Goal: Task Accomplishment & Management: Complete application form

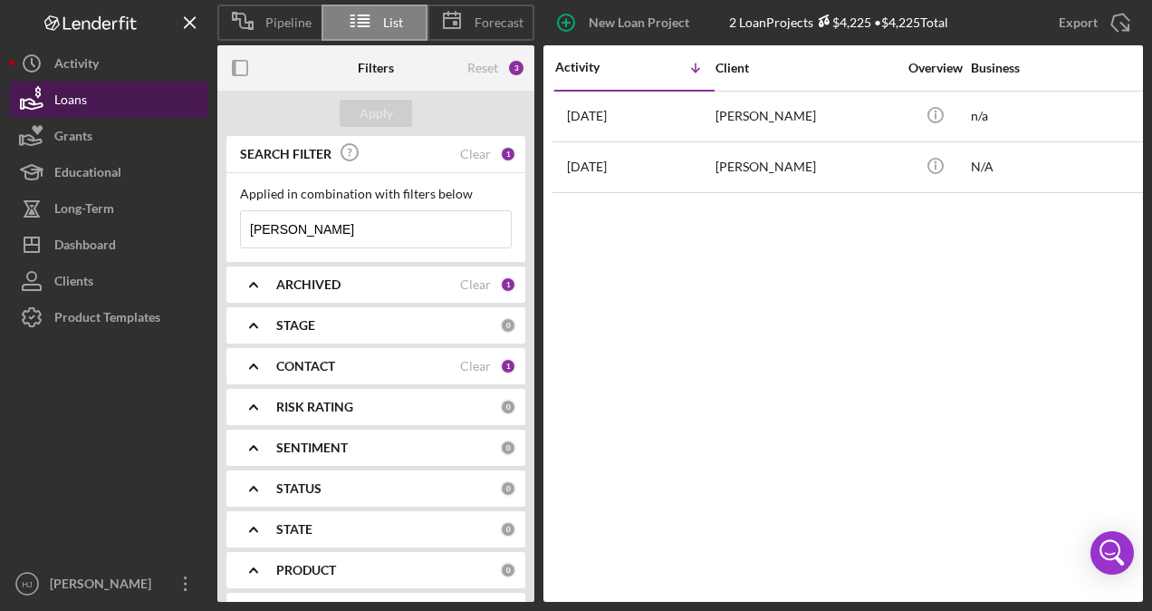
click at [67, 101] on div "Loans" at bounding box center [70, 102] width 33 height 41
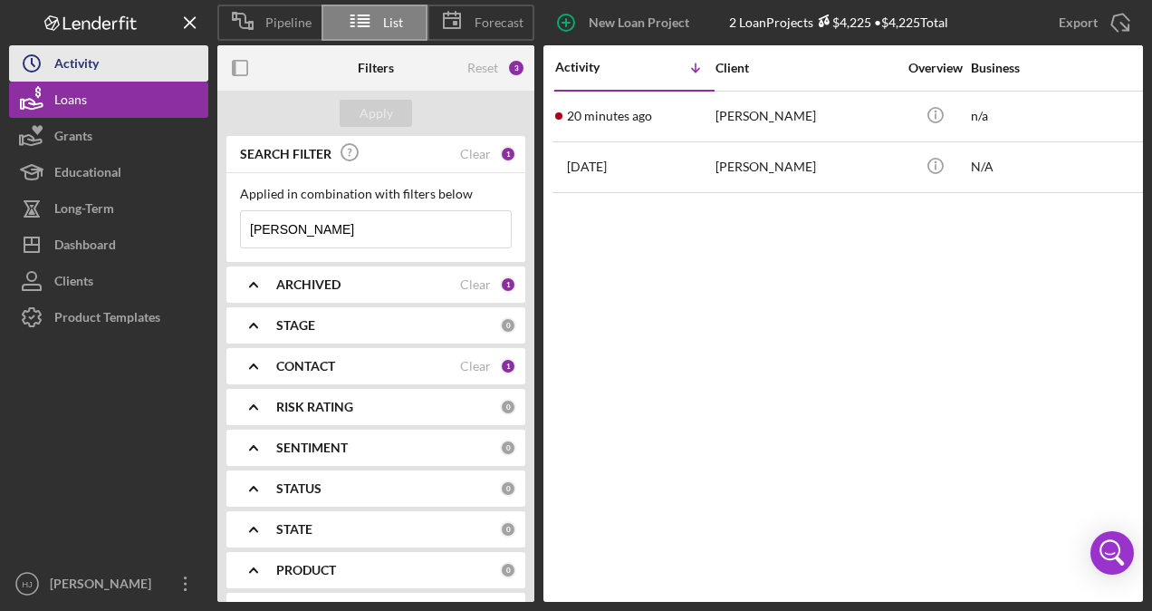
click at [62, 68] on div "Activity" at bounding box center [76, 65] width 44 height 41
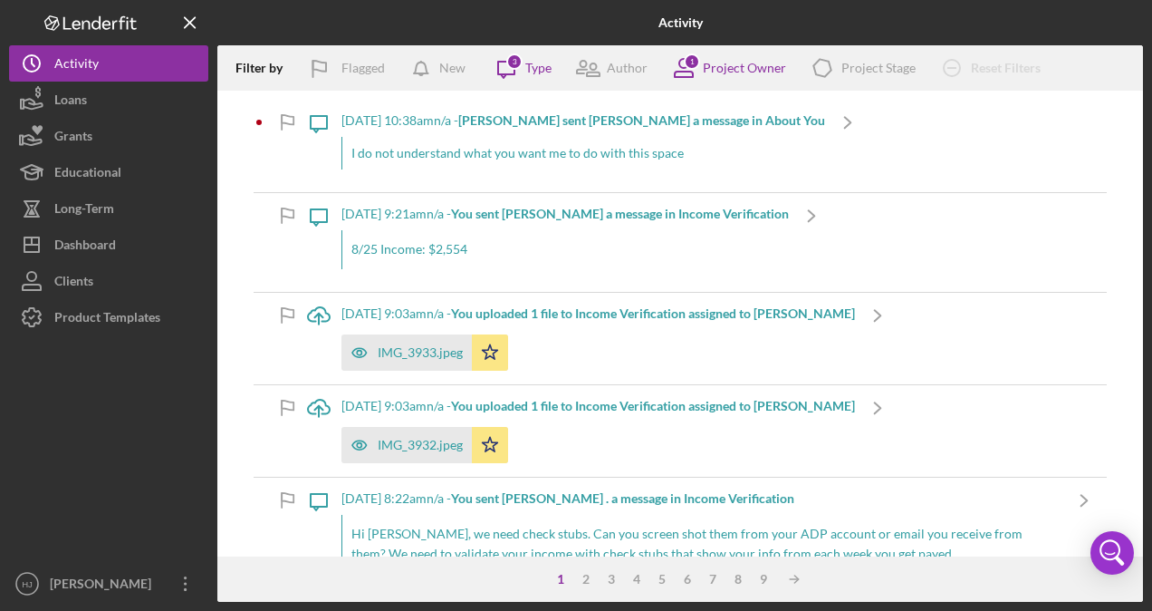
click at [439, 143] on div "I do not understand what you want me to do with this space" at bounding box center [584, 153] width 484 height 33
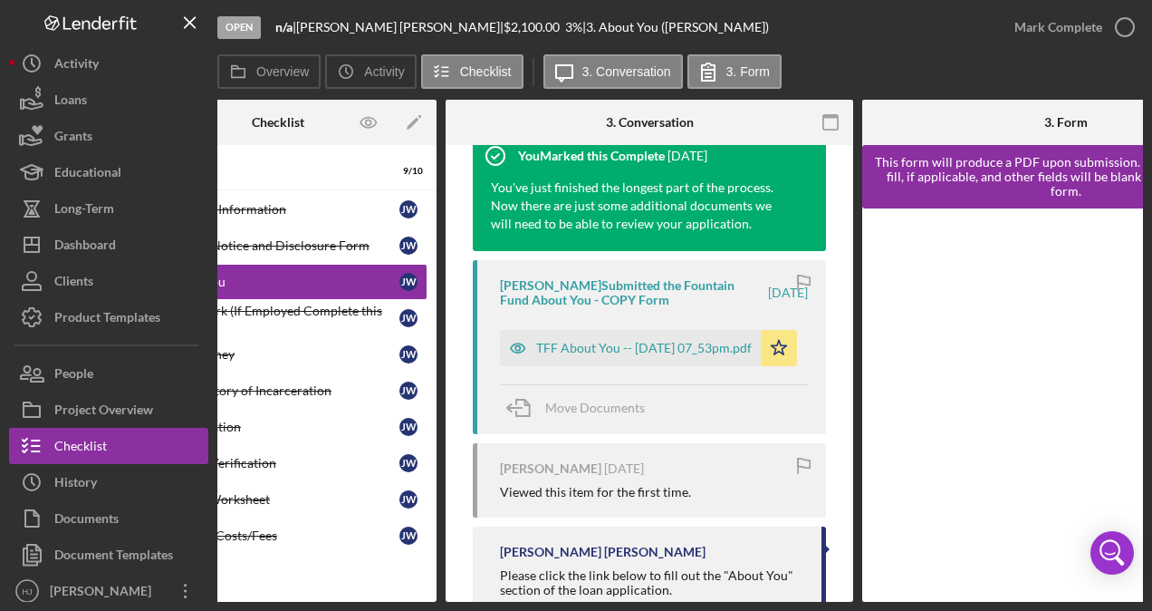
scroll to position [544, 0]
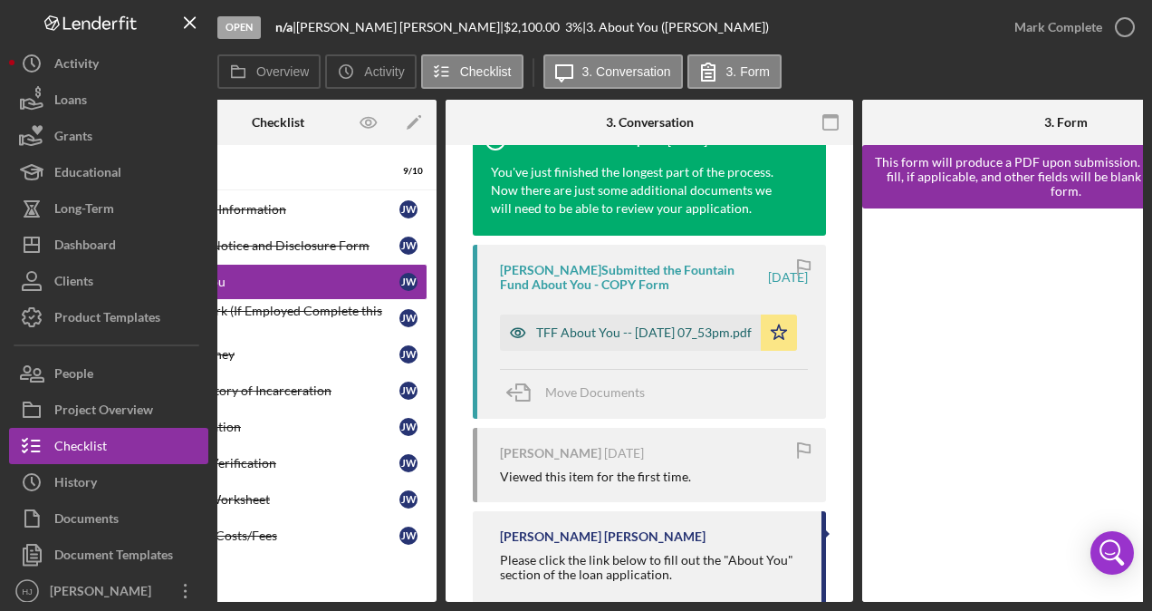
click at [580, 340] on div "TFF About You -- [DATE] 07_53pm.pdf" at bounding box center [644, 332] width 216 height 14
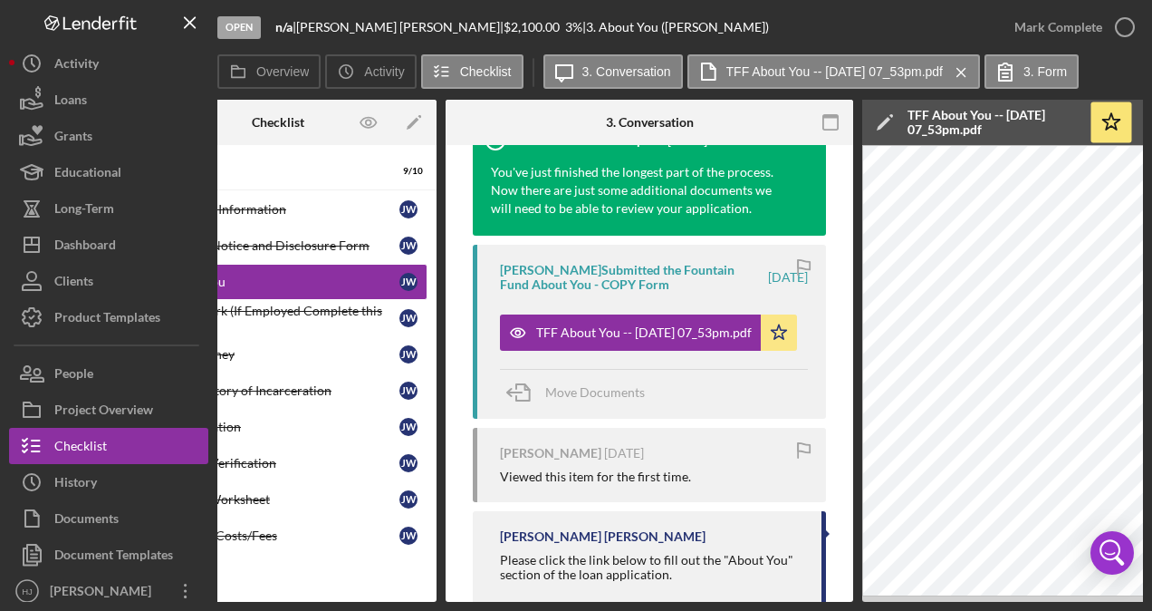
drag, startPoint x: 698, startPoint y: 603, endPoint x: 758, endPoint y: 599, distance: 60.9
click at [758, 599] on div "Open n/a | [PERSON_NAME] | $2,100.00 3 % | 3. About You ([PERSON_NAME]) Mark Co…" at bounding box center [576, 305] width 1152 height 611
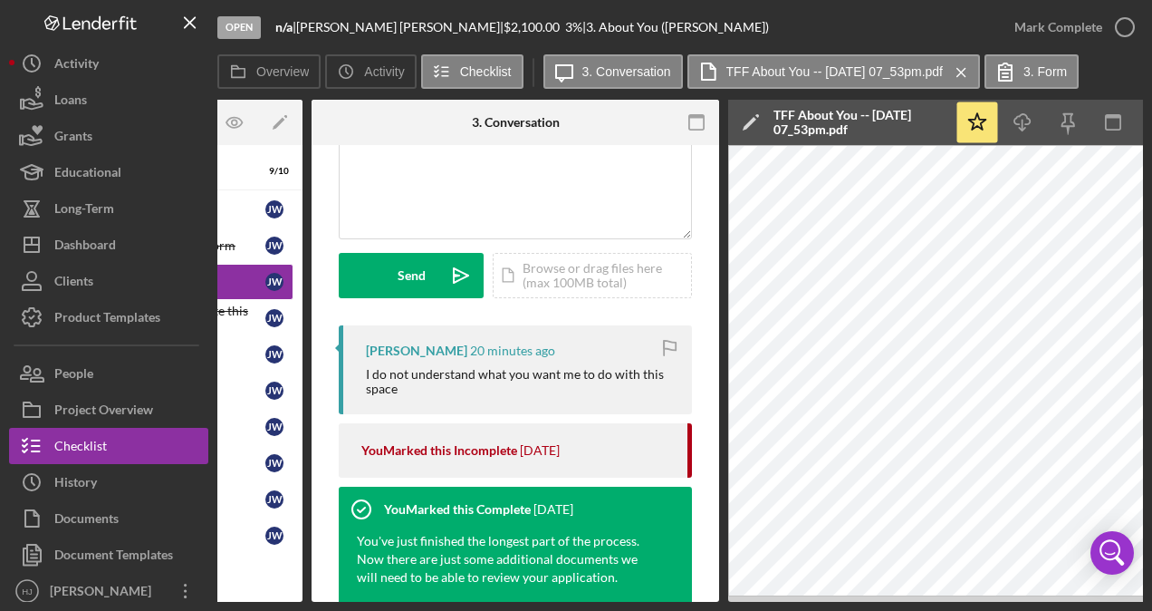
scroll to position [181, 0]
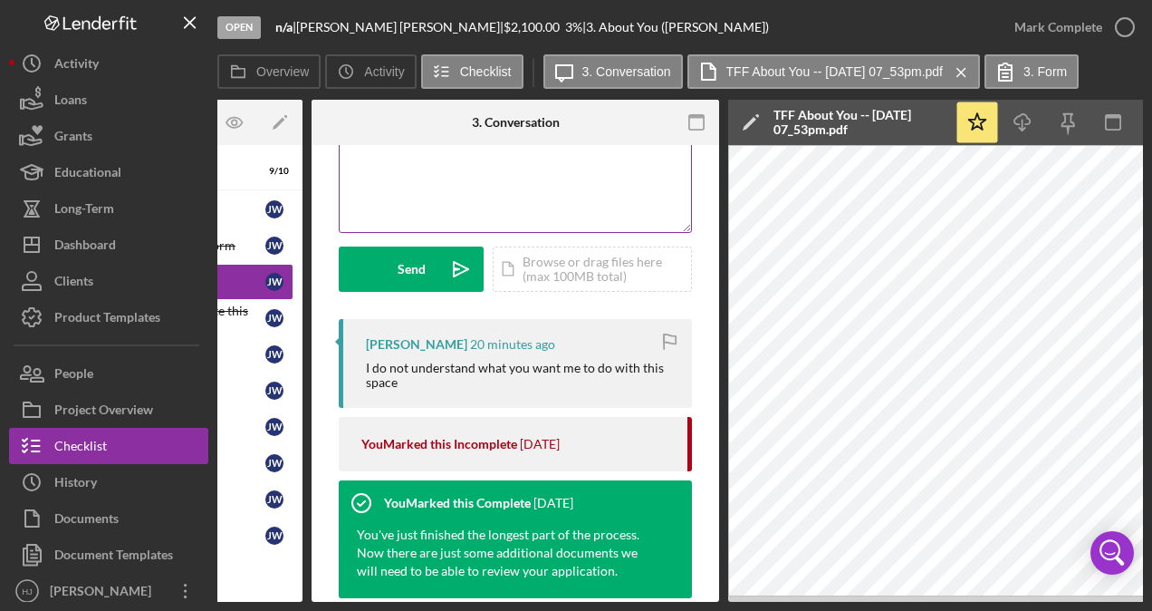
click at [413, 184] on div "v Color teal Color pink Remove color Add row above Add row below Add column bef…" at bounding box center [516, 152] width 352 height 159
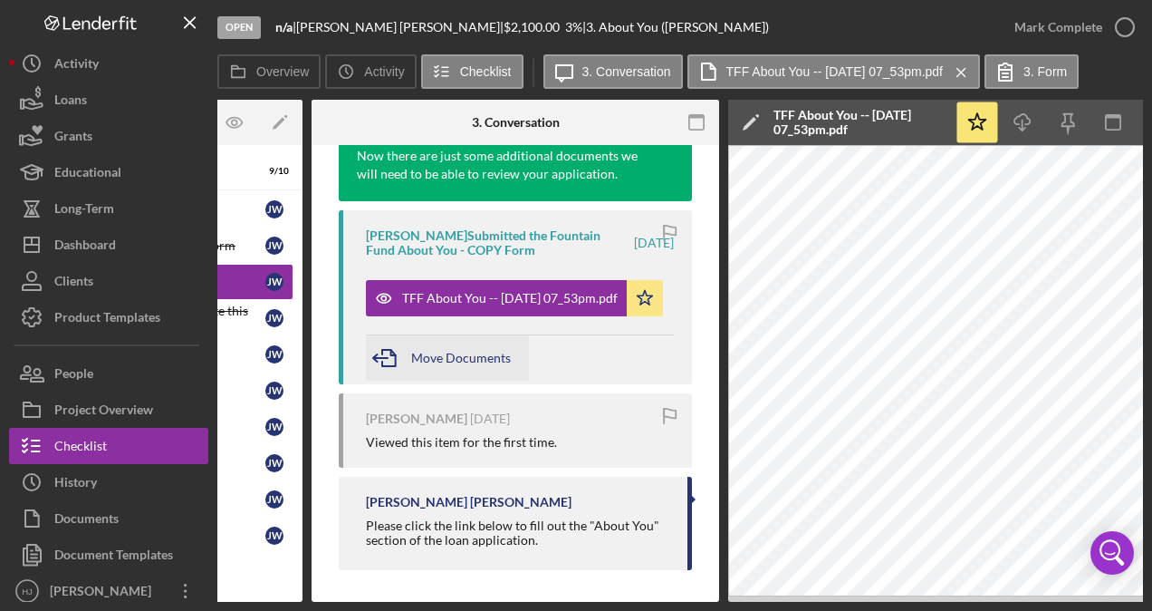
scroll to position [587, 0]
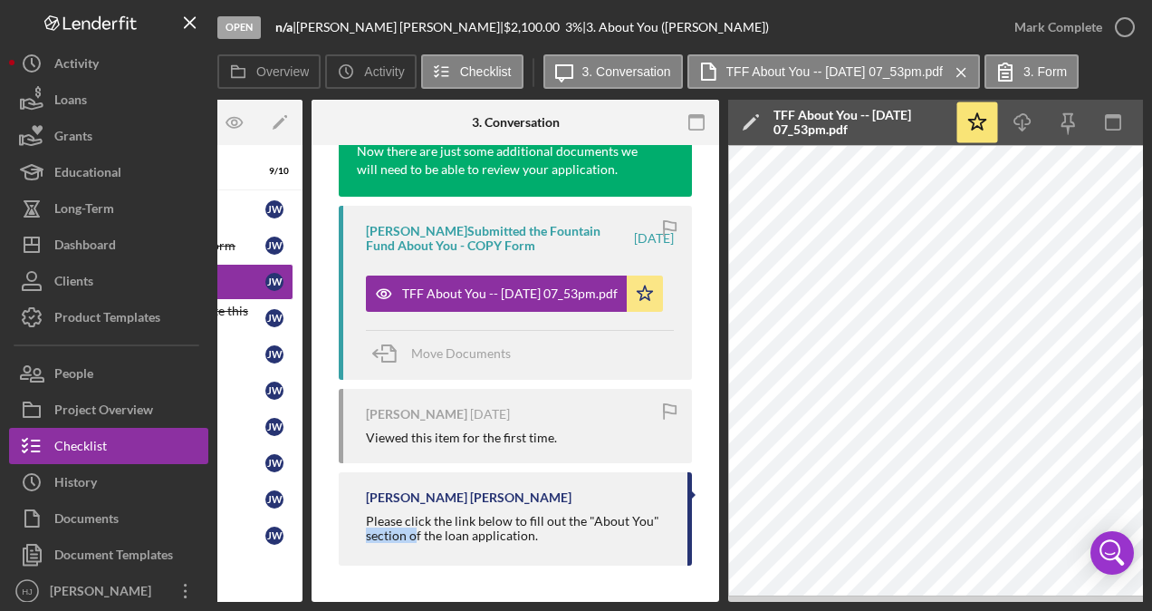
drag, startPoint x: 417, startPoint y: 603, endPoint x: 325, endPoint y: 612, distance: 91.9
click at [325, 610] on html "Open n/a | [PERSON_NAME] | $2,100.00 3 % | 3. About You ([PERSON_NAME]) Mark Co…" at bounding box center [576, 305] width 1152 height 611
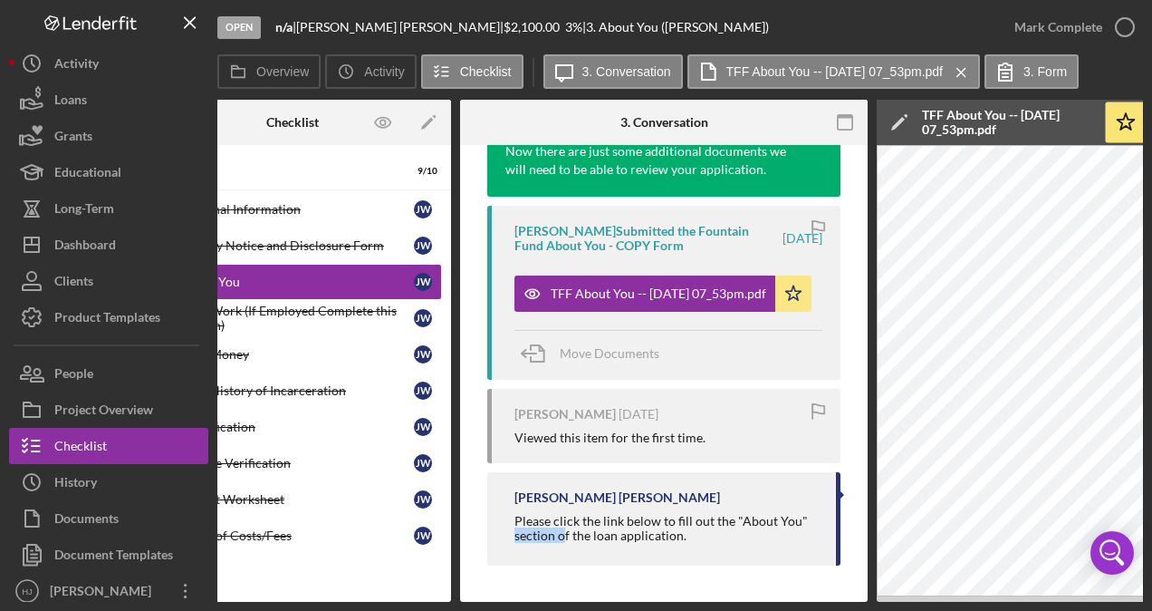
scroll to position [0, 0]
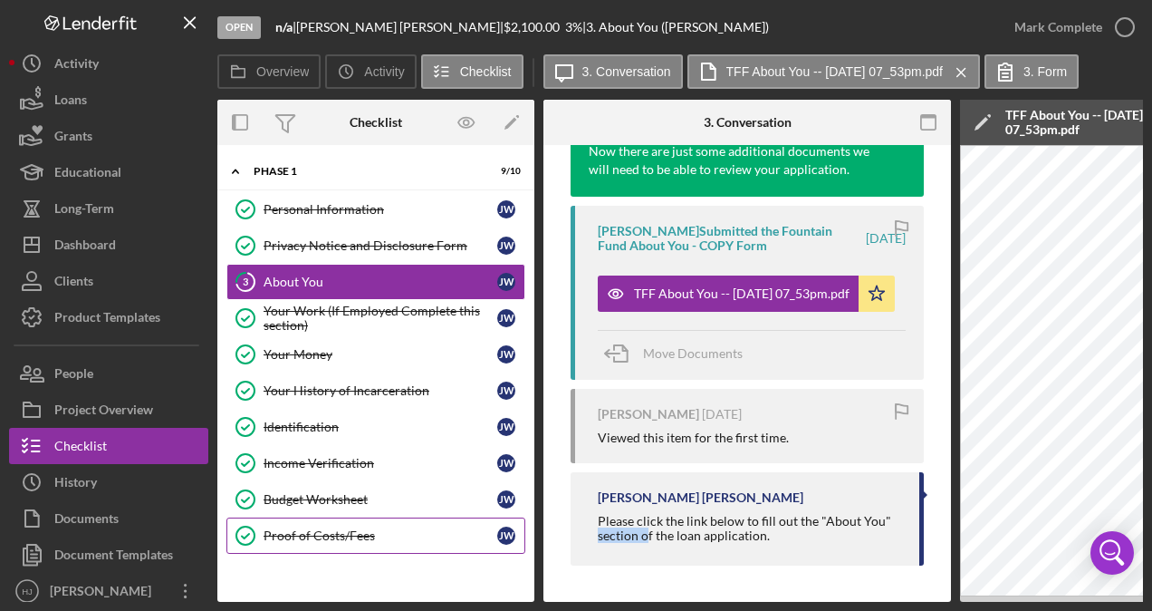
click at [308, 535] on div "Proof of Costs/Fees" at bounding box center [381, 535] width 234 height 14
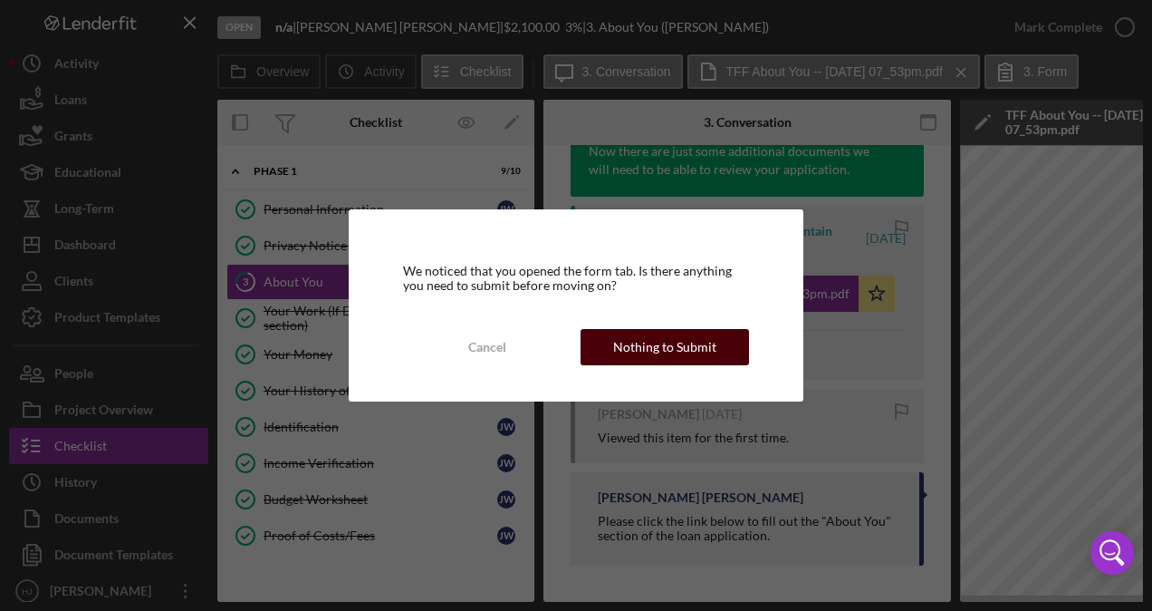
drag, startPoint x: 613, startPoint y: 323, endPoint x: 616, endPoint y: 332, distance: 9.5
click at [614, 327] on div "We noticed that you opened the form tab. Is there anything you need to submit b…" at bounding box center [576, 305] width 455 height 192
click at [617, 335] on div "Nothing to Submit" at bounding box center [664, 347] width 103 height 36
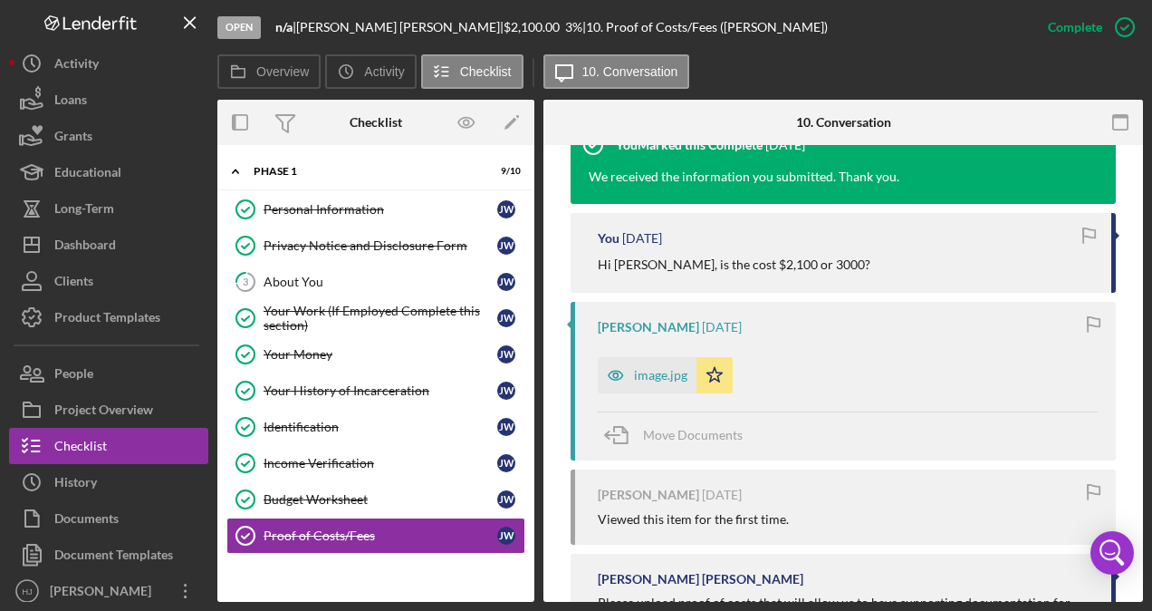
scroll to position [634, 0]
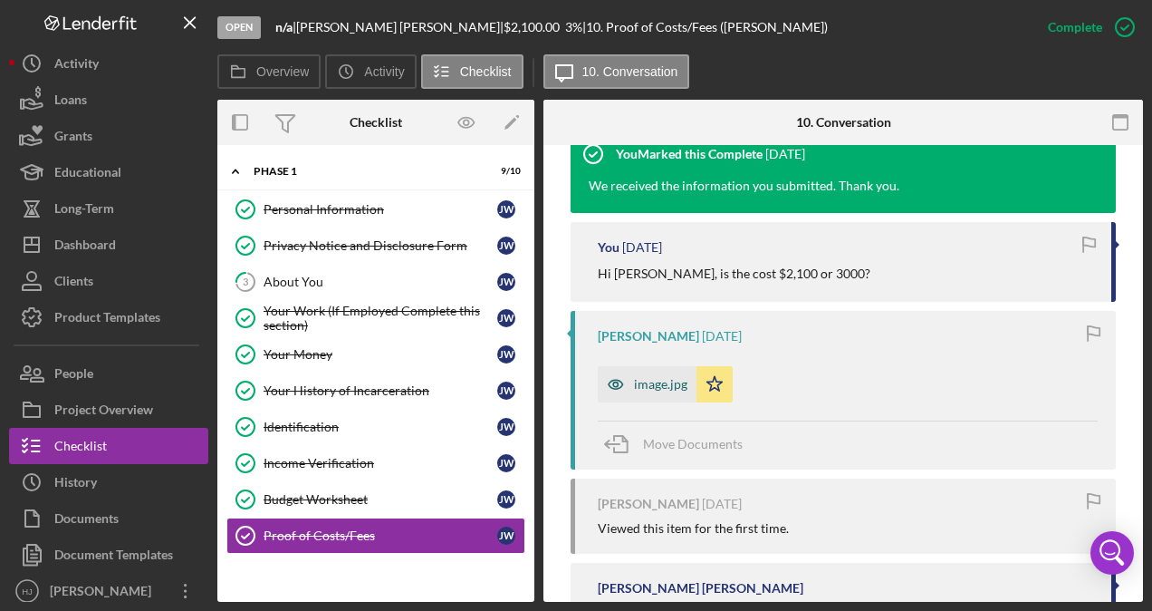
click at [652, 385] on div "image.jpg" at bounding box center [660, 384] width 53 height 14
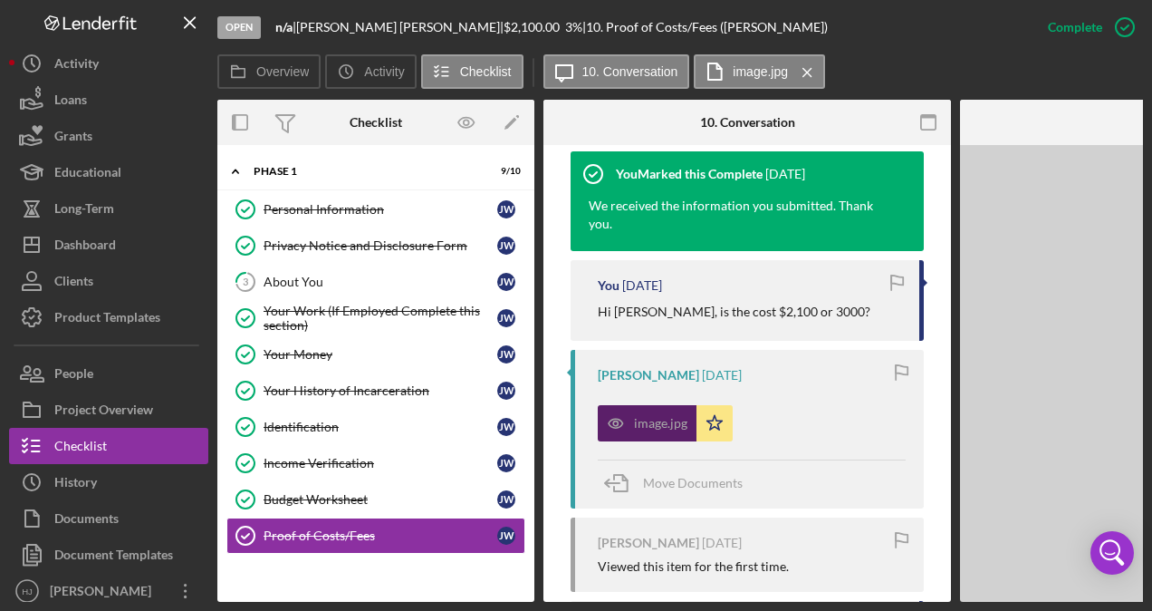
scroll to position [639, 0]
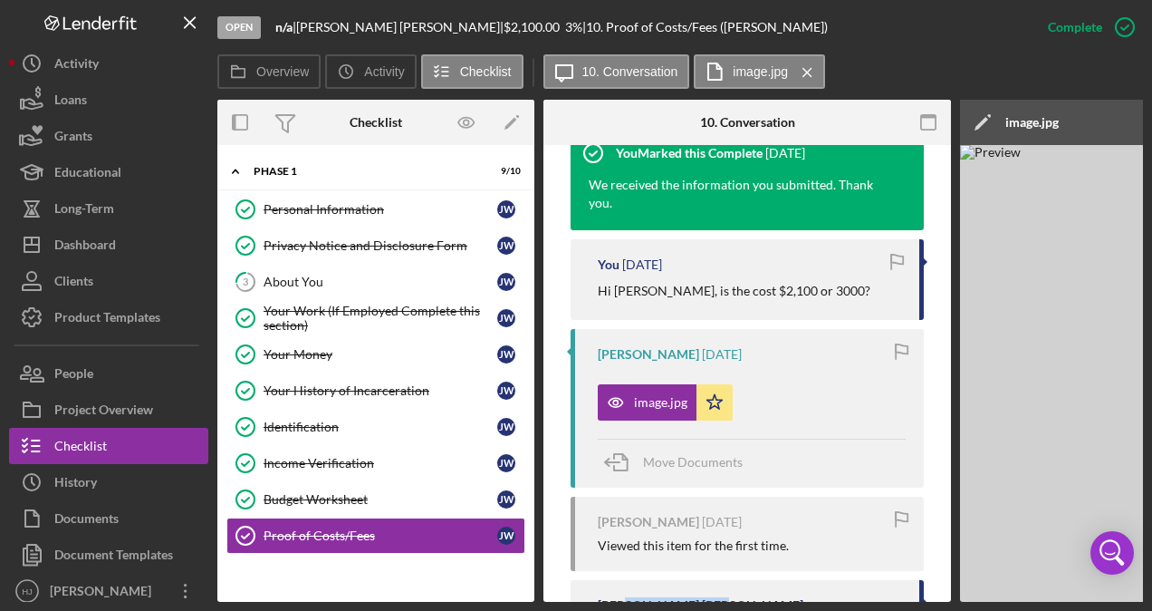
drag, startPoint x: 627, startPoint y: 602, endPoint x: 754, endPoint y: 595, distance: 127.0
click at [754, 595] on div "Open n/a | [PERSON_NAME] | $2,100.00 3 % | 10. Proof of Costs/Fees ([PERSON_NAM…" at bounding box center [576, 305] width 1152 height 611
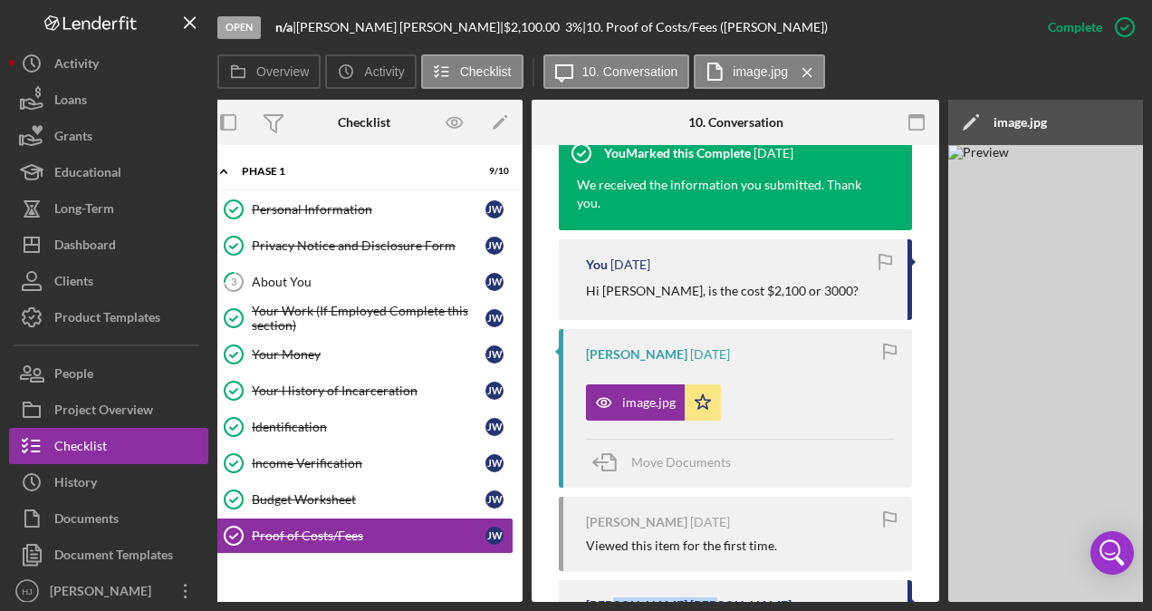
scroll to position [0, 0]
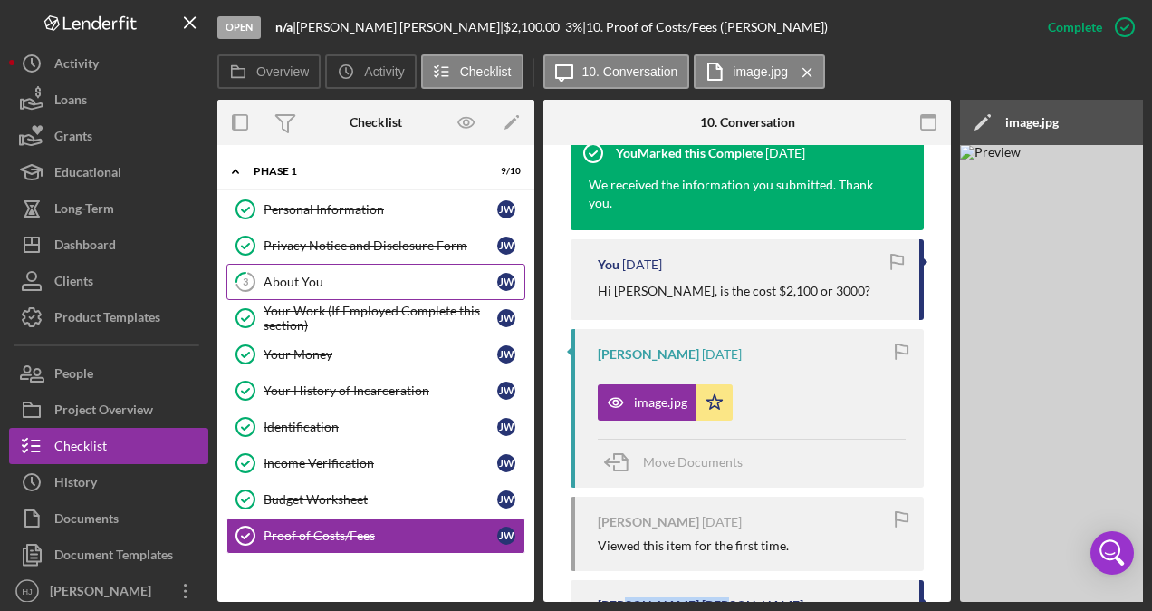
click at [309, 277] on div "About You" at bounding box center [381, 282] width 234 height 14
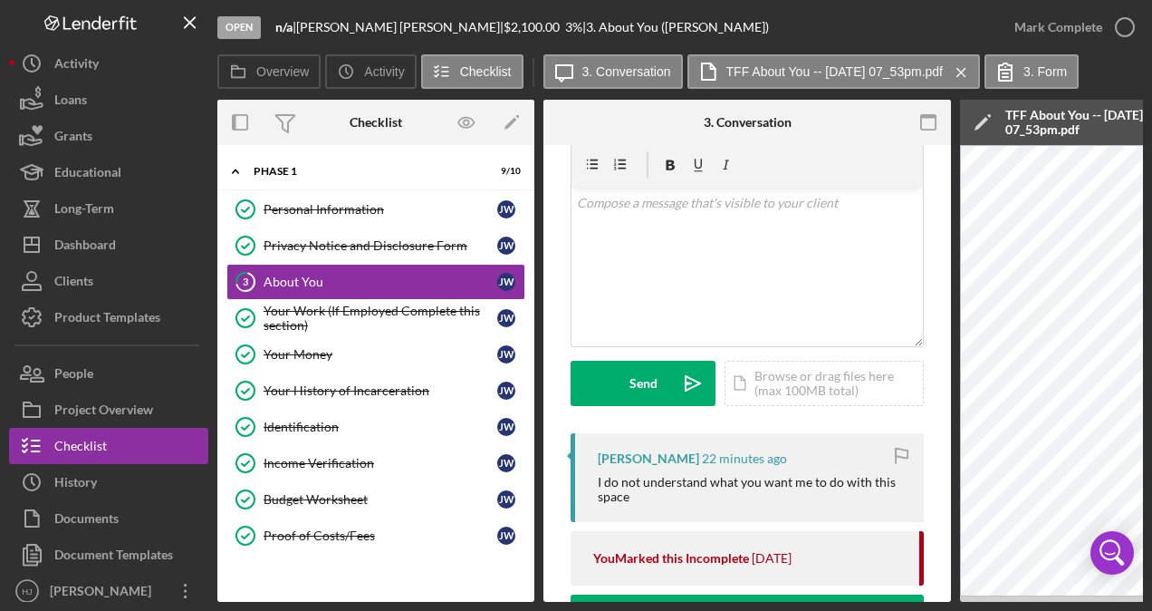
scroll to position [91, 0]
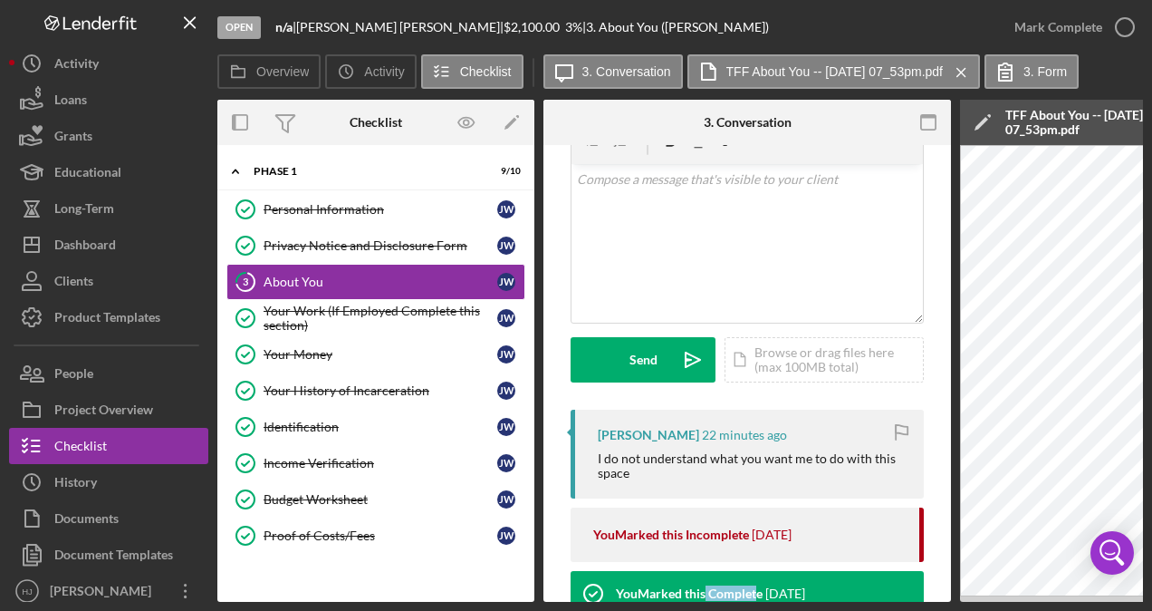
drag, startPoint x: 702, startPoint y: 602, endPoint x: 754, endPoint y: 602, distance: 51.6
click at [754, 602] on div "Open n/a | [PERSON_NAME] | $2,100.00 3 % | 3. About You ([PERSON_NAME]) Mark Co…" at bounding box center [576, 305] width 1152 height 611
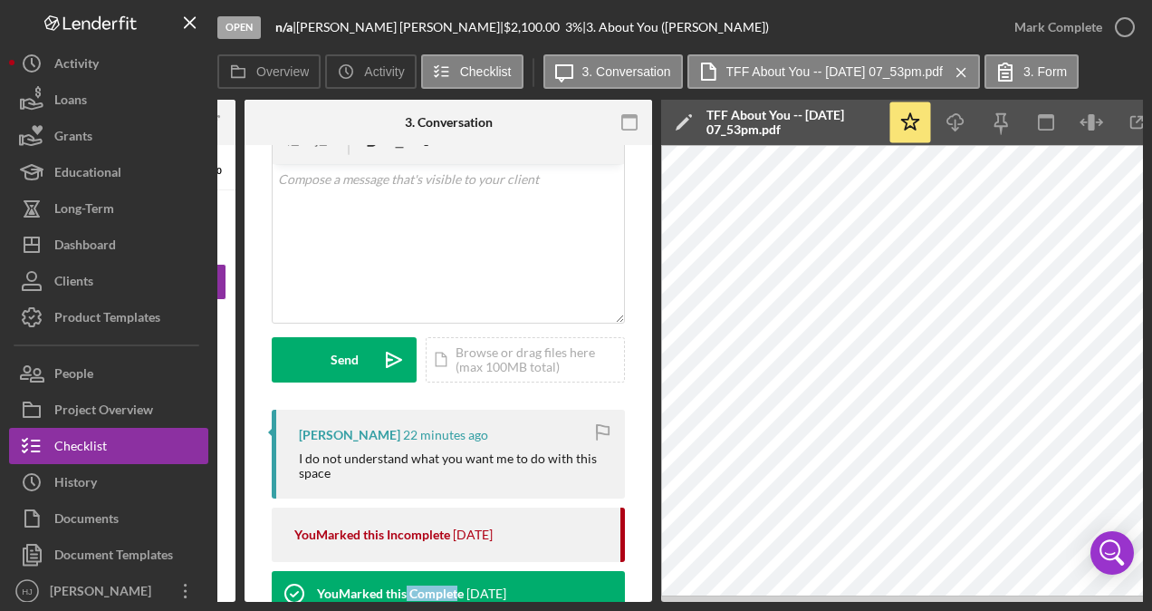
scroll to position [0, 157]
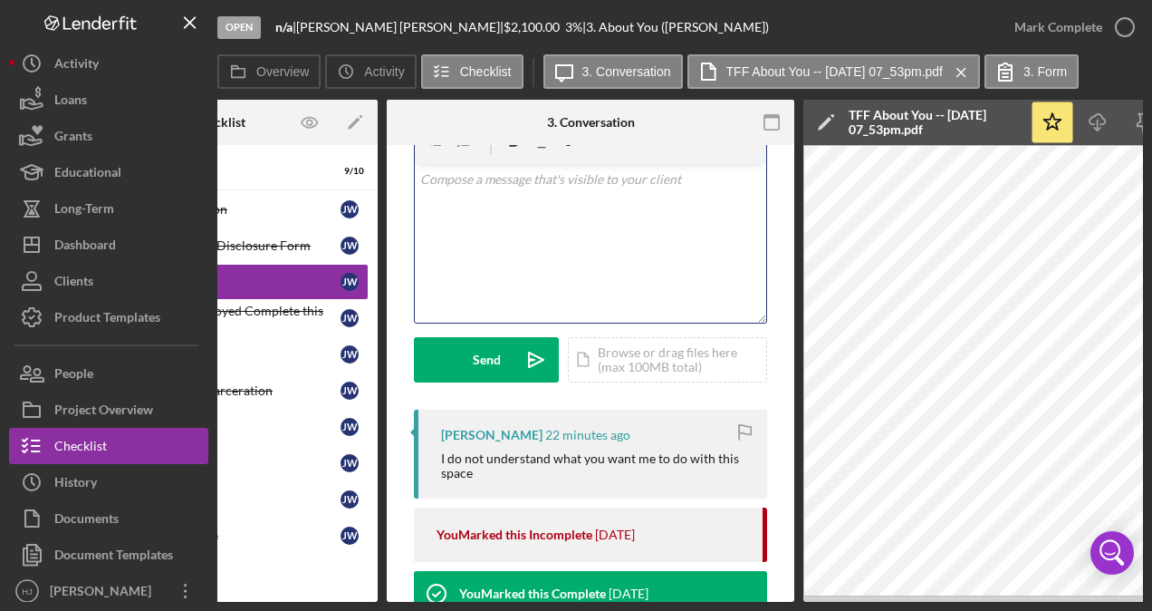
click at [564, 203] on div "v Color teal Color pink Remove color Add row above Add row below Add column bef…" at bounding box center [591, 243] width 352 height 159
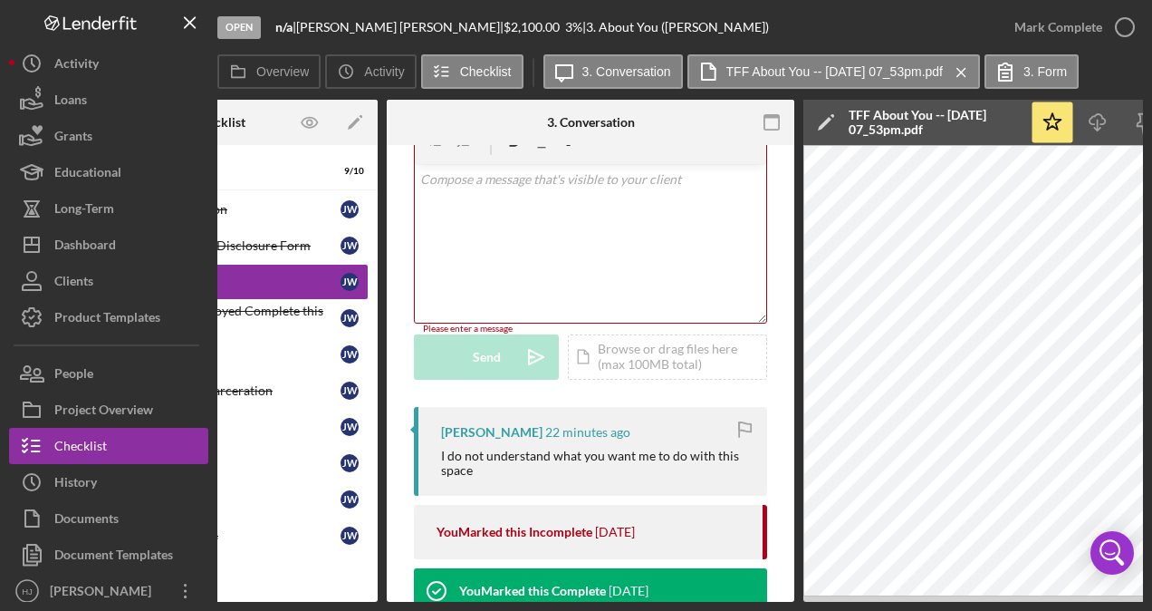
drag, startPoint x: 433, startPoint y: 602, endPoint x: 403, endPoint y: 602, distance: 29.9
click at [403, 602] on div "Open n/a | [PERSON_NAME] | $2,100.00 3 % | 3. About You ([PERSON_NAME]) Mark Co…" at bounding box center [576, 305] width 1152 height 611
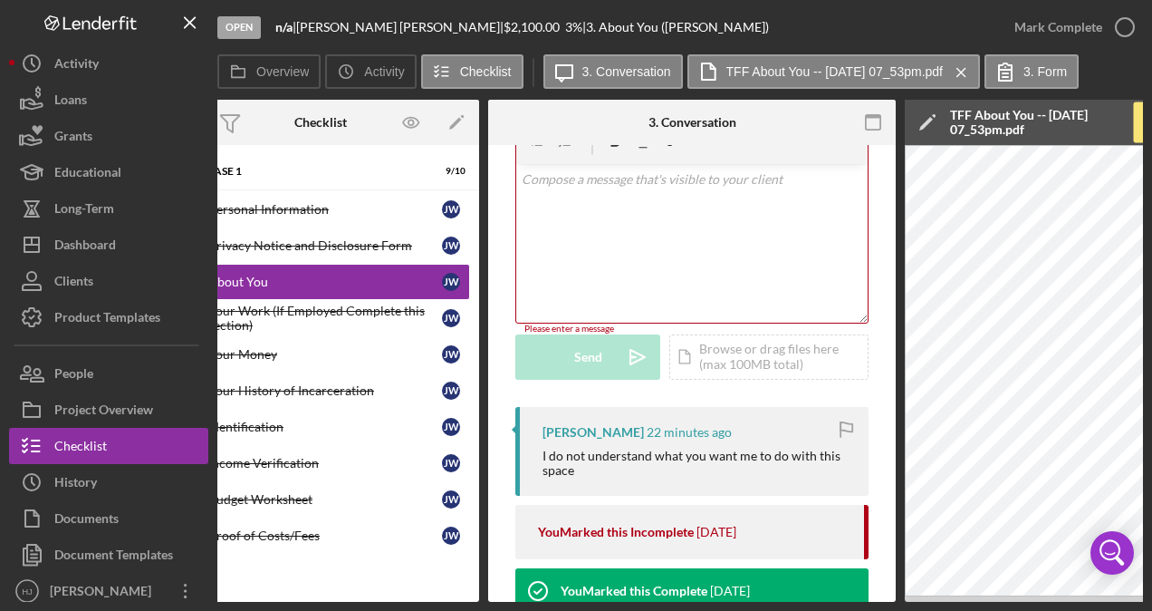
scroll to position [0, 0]
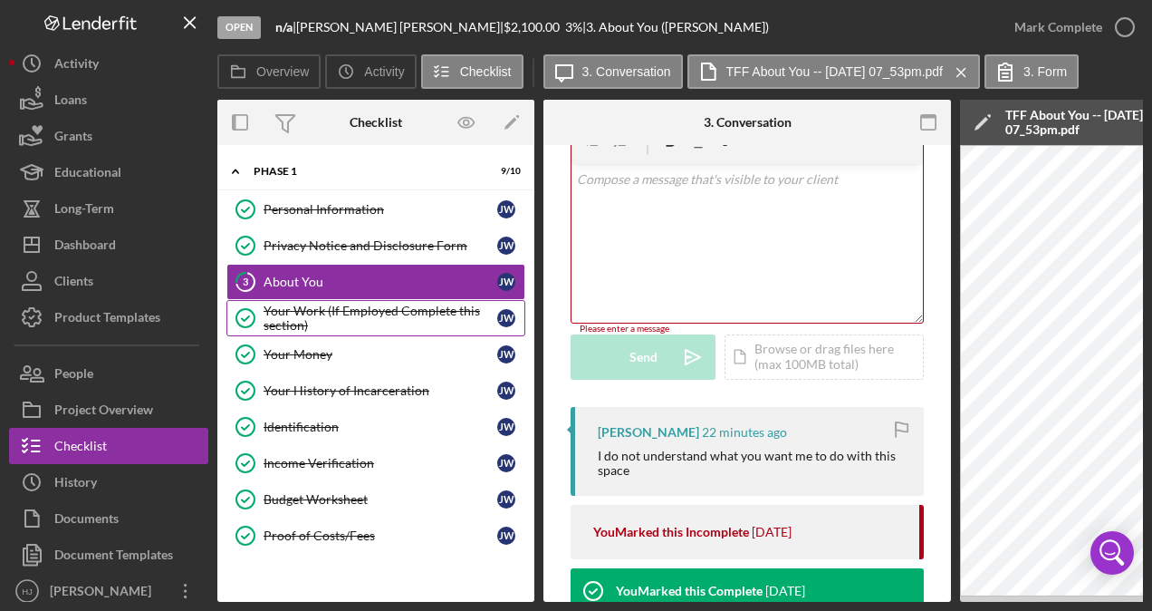
click at [348, 320] on div "Your Work (If Employed Complete this section)" at bounding box center [381, 317] width 234 height 29
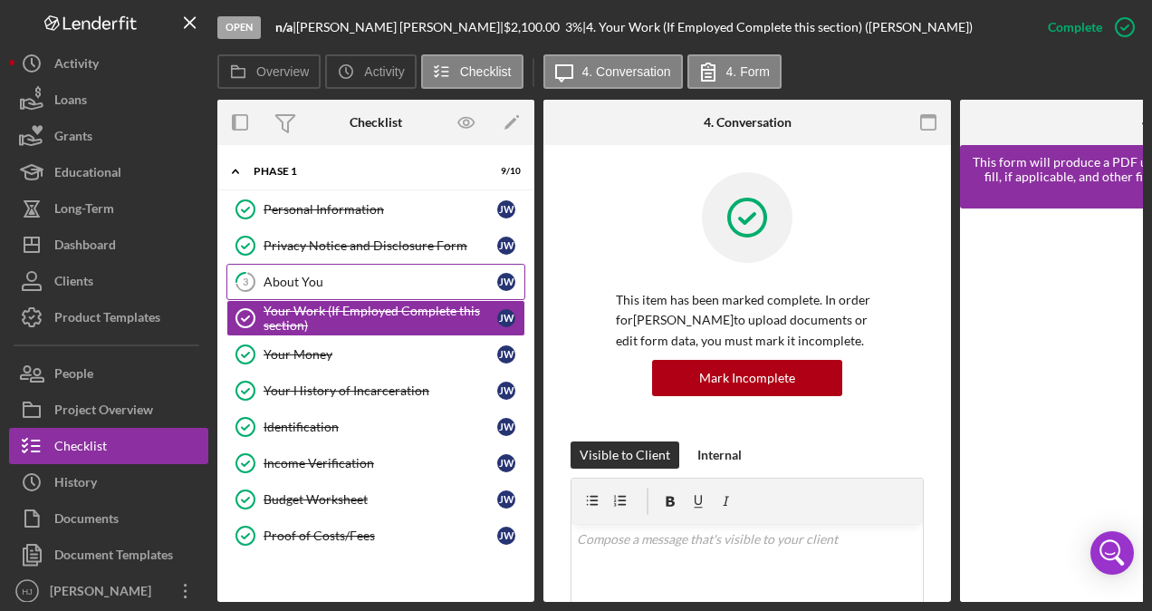
click at [328, 282] on div "About You" at bounding box center [381, 282] width 234 height 14
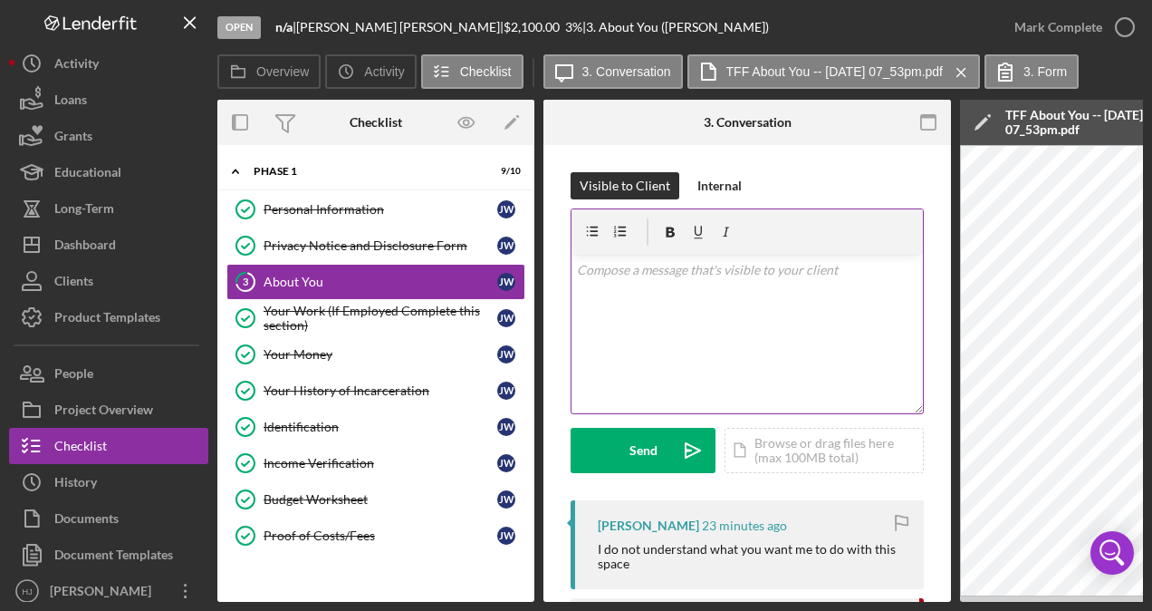
click at [621, 285] on div "v Color teal Color pink Remove color Add row above Add row below Add column bef…" at bounding box center [748, 334] width 352 height 159
click at [642, 287] on p "Hi [PERSON_NAME], can you please fill out and update the loan amount to $2,100?" at bounding box center [748, 280] width 342 height 41
click at [642, 287] on p "Hi [PERSON_NAME], can you please fill out and update the loan amount to $2,100" at bounding box center [748, 280] width 342 height 41
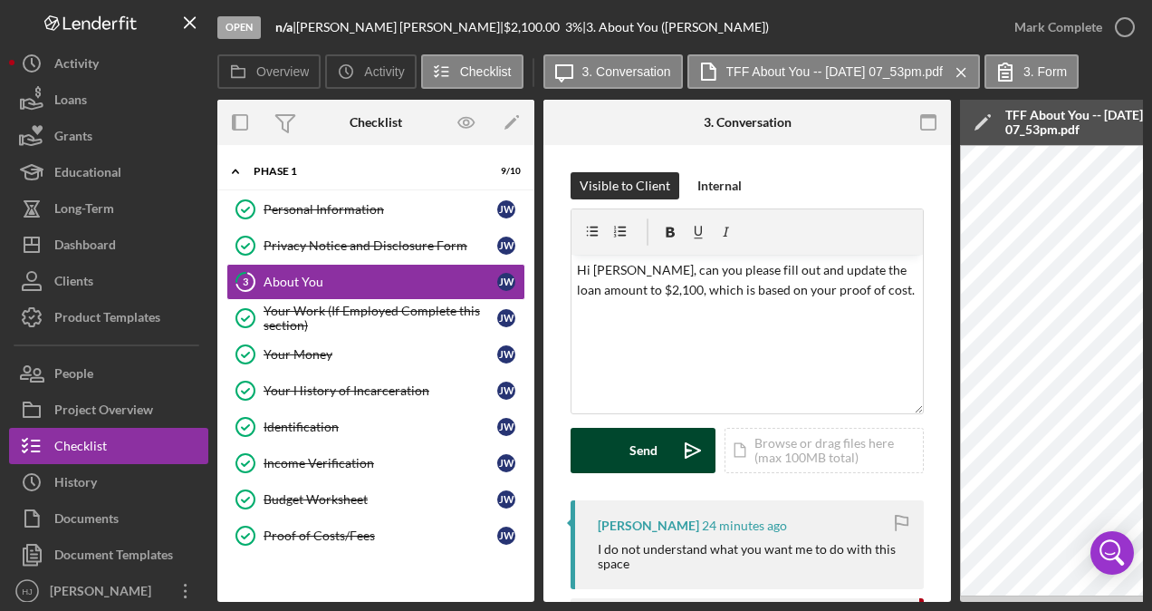
click at [609, 453] on button "Send Icon/icon-invite-send" at bounding box center [643, 450] width 145 height 45
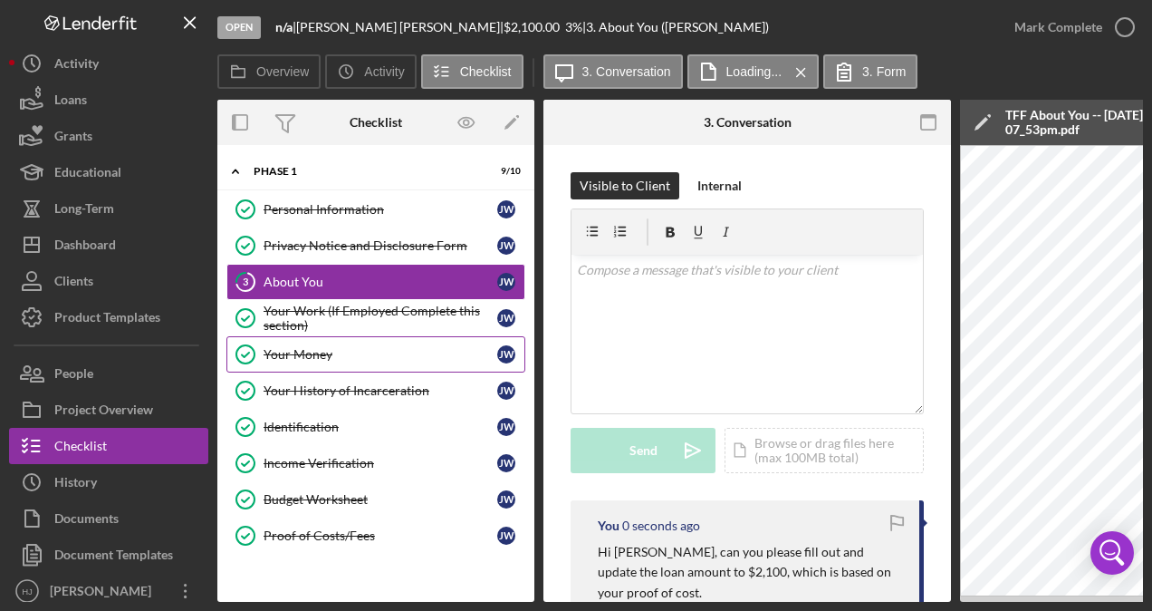
click at [316, 348] on div "Your Money" at bounding box center [381, 354] width 234 height 14
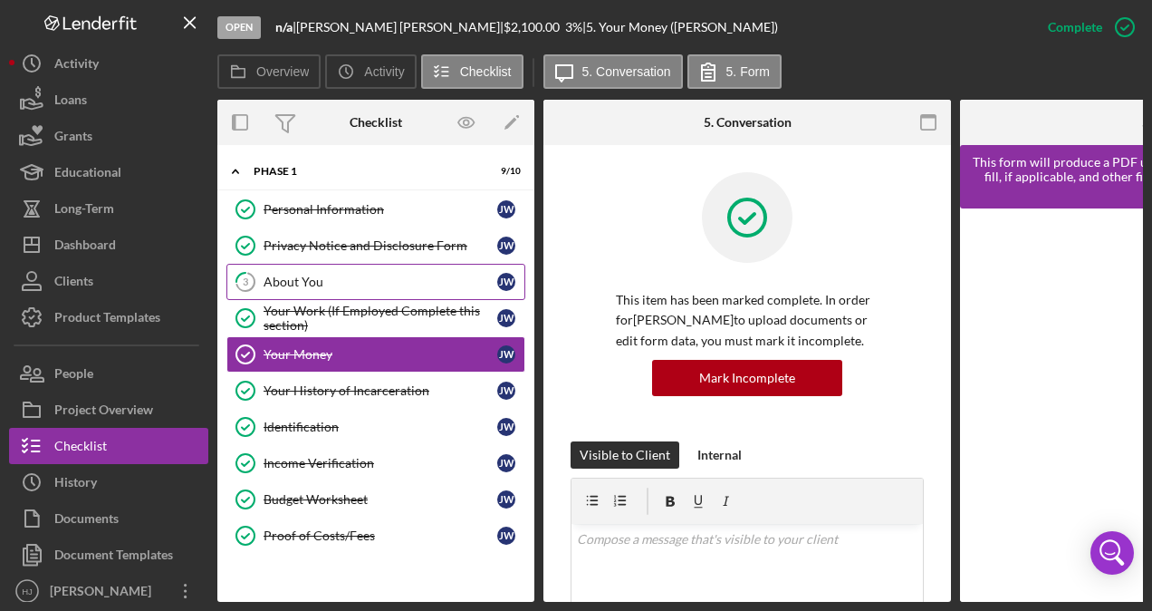
click at [301, 285] on div "About You" at bounding box center [381, 282] width 234 height 14
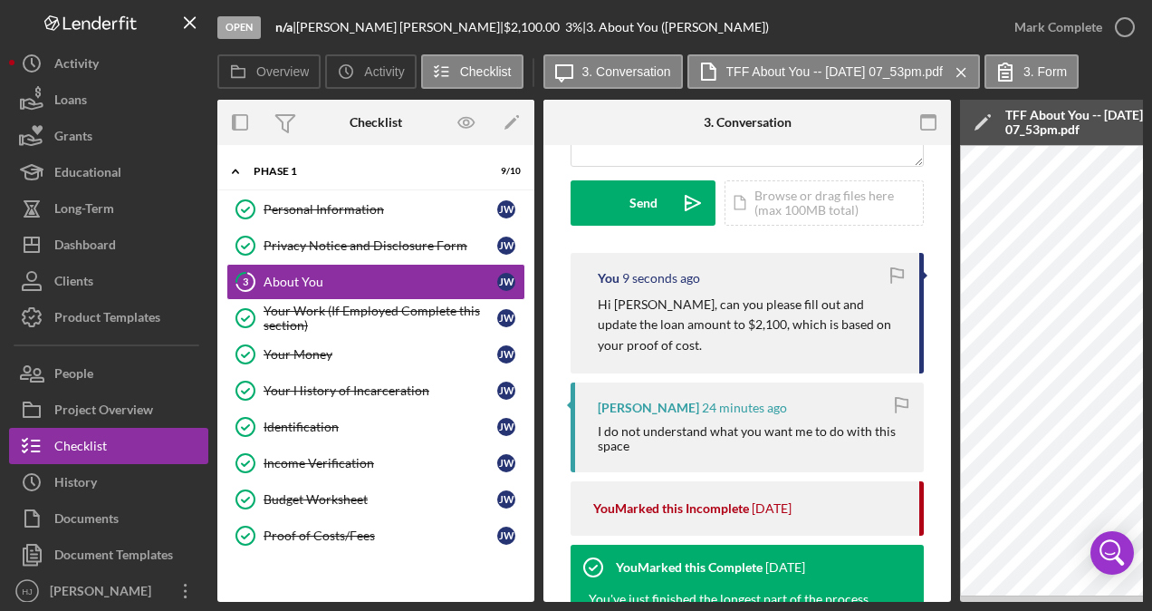
scroll to position [272, 0]
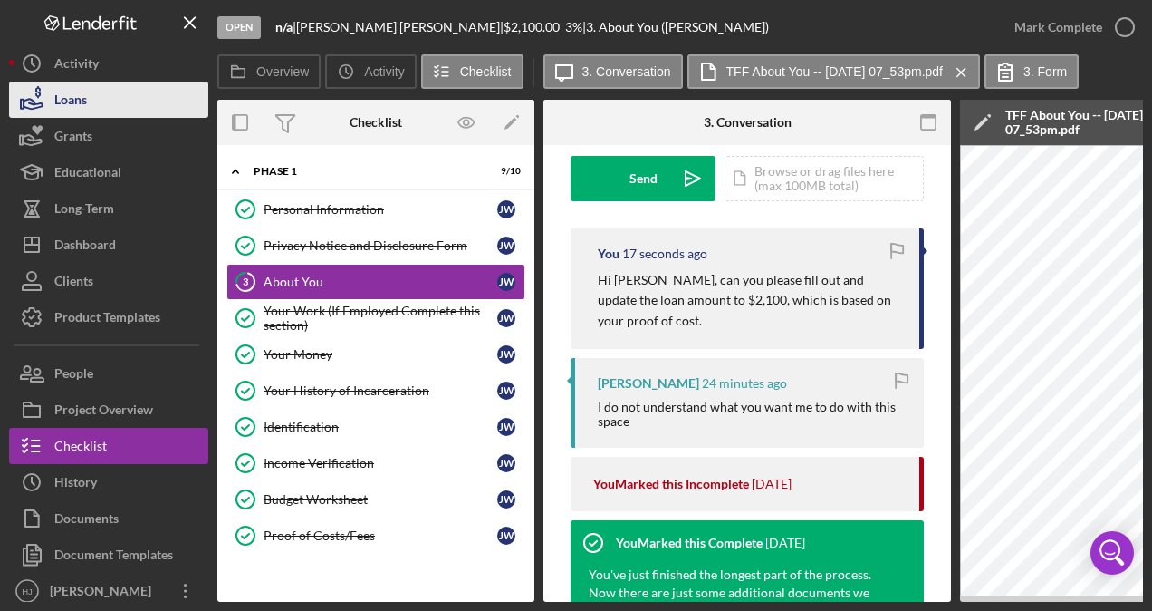
click at [82, 103] on div "Loans" at bounding box center [70, 102] width 33 height 41
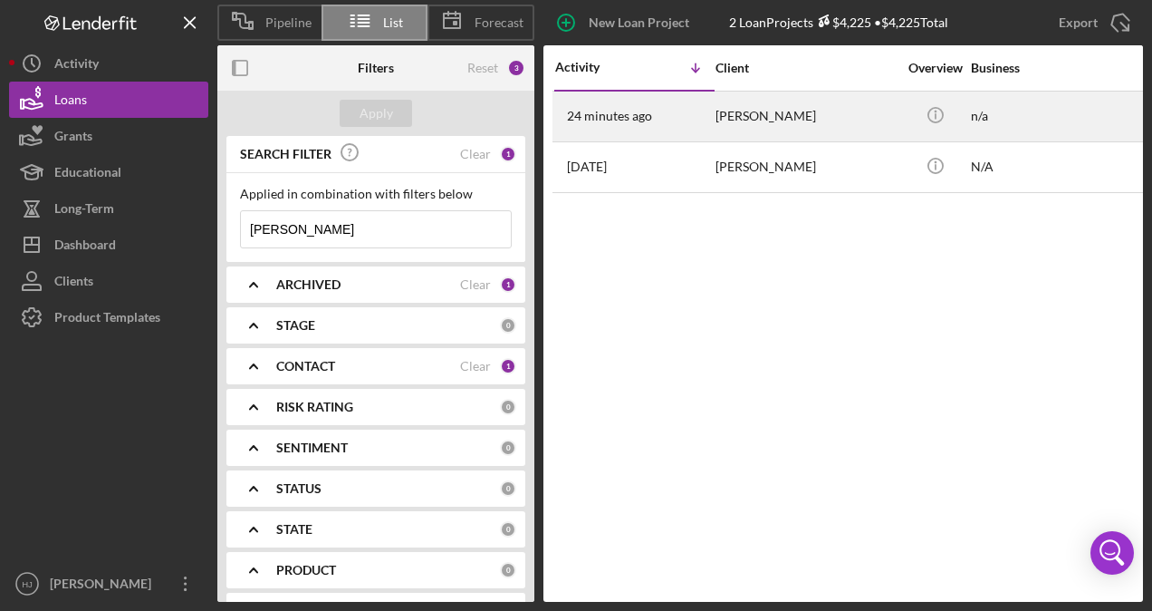
click at [723, 116] on div "[PERSON_NAME]" at bounding box center [806, 116] width 181 height 48
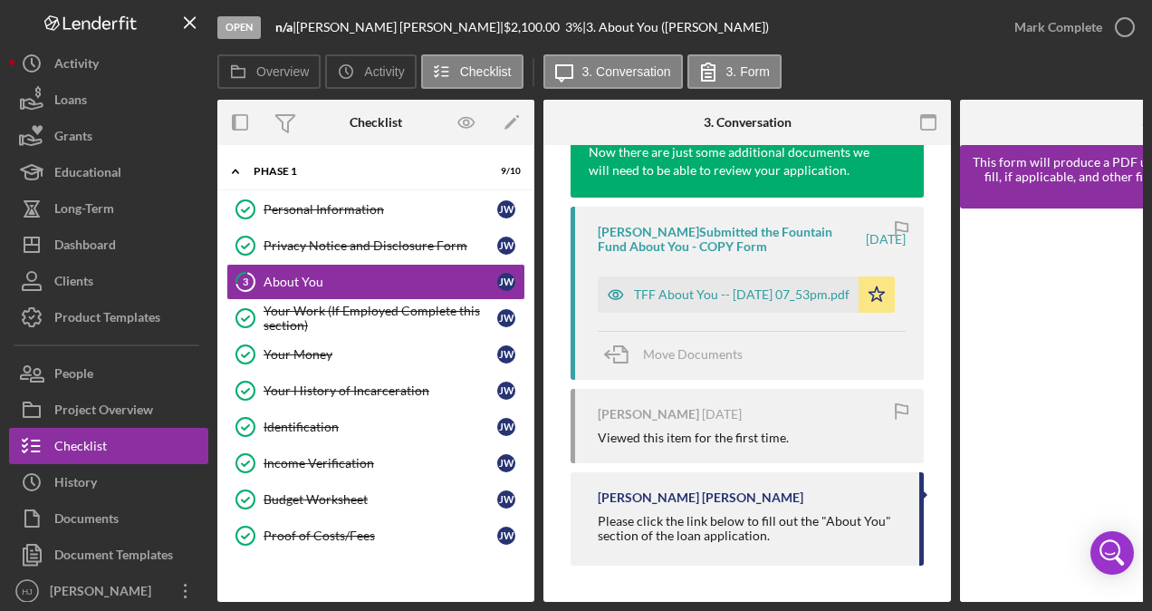
scroll to position [716, 0]
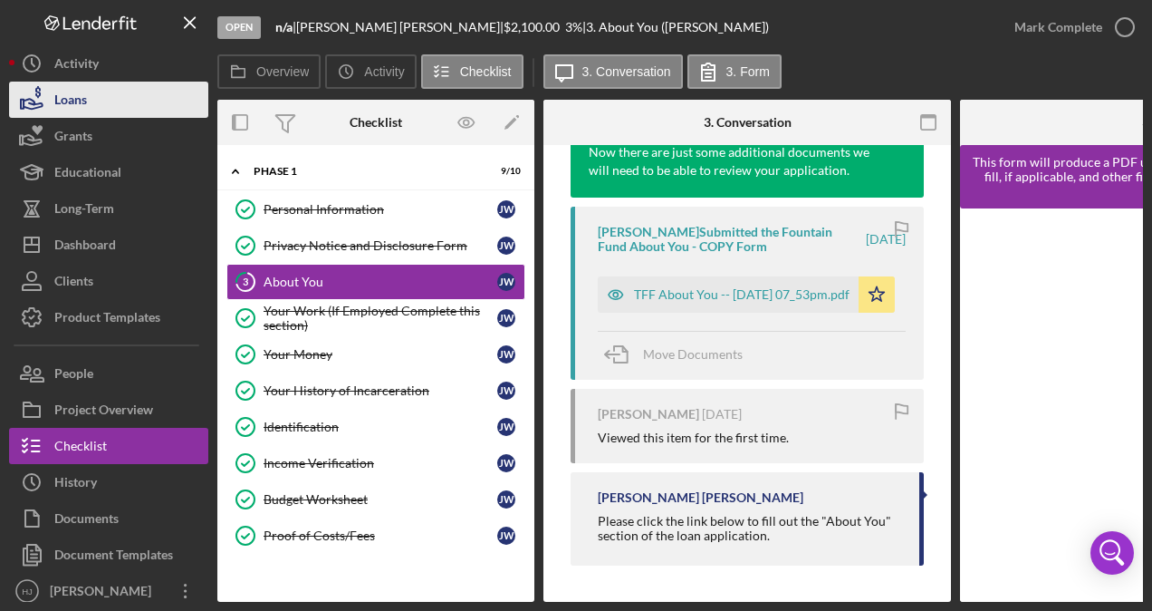
click at [73, 92] on div "Loans" at bounding box center [70, 102] width 33 height 41
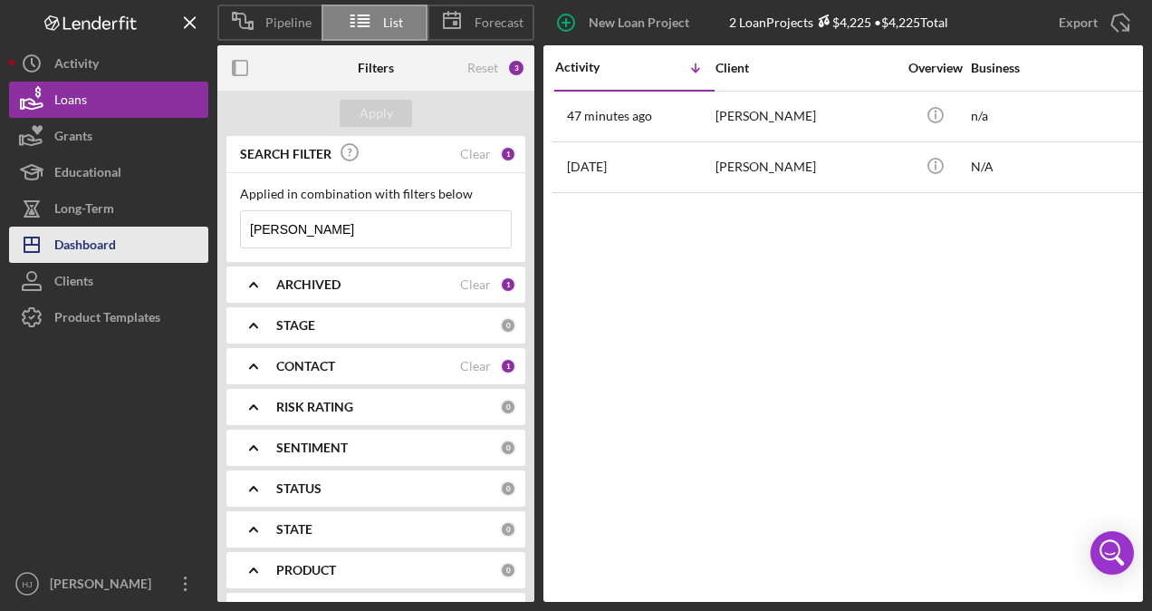
click at [66, 245] on div "Dashboard" at bounding box center [85, 246] width 62 height 41
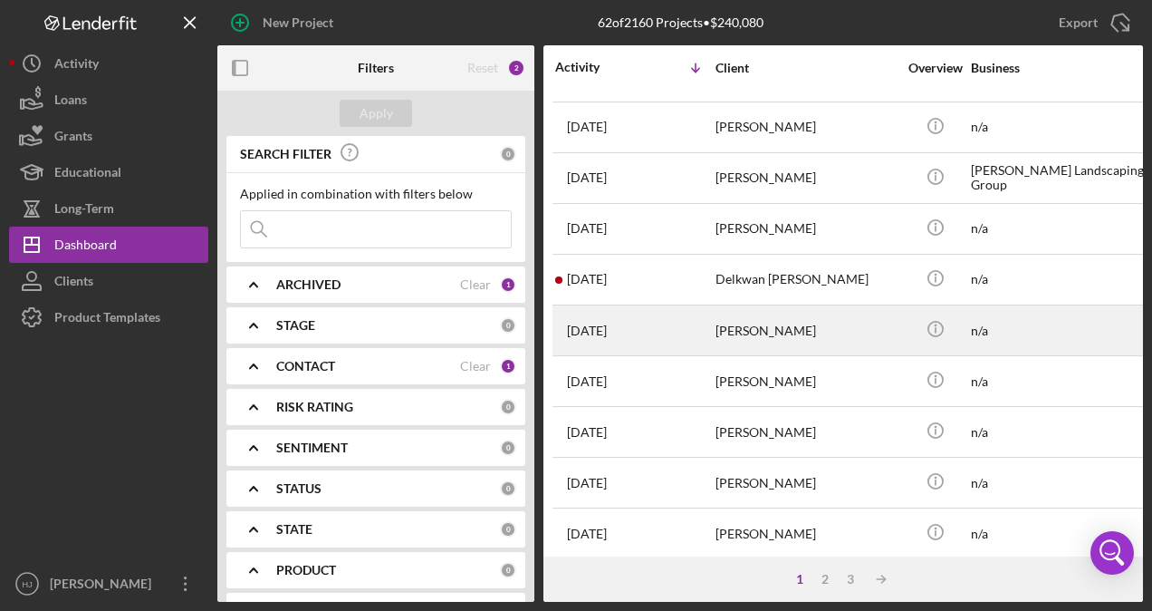
scroll to position [181, 0]
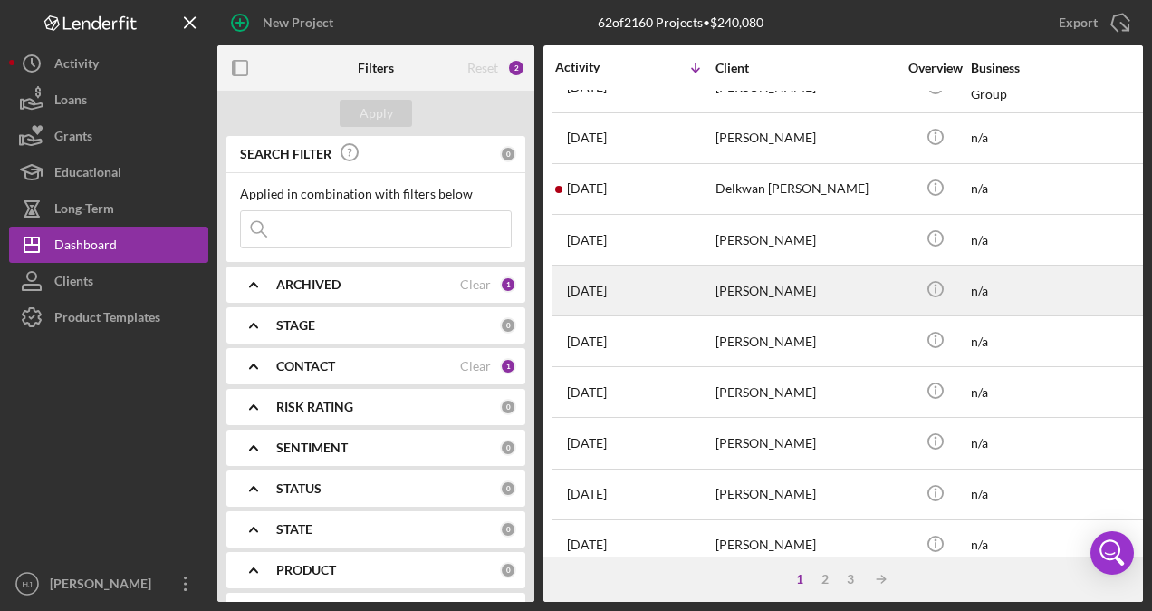
click at [696, 294] on div "[DATE] [PERSON_NAME]" at bounding box center [634, 290] width 159 height 48
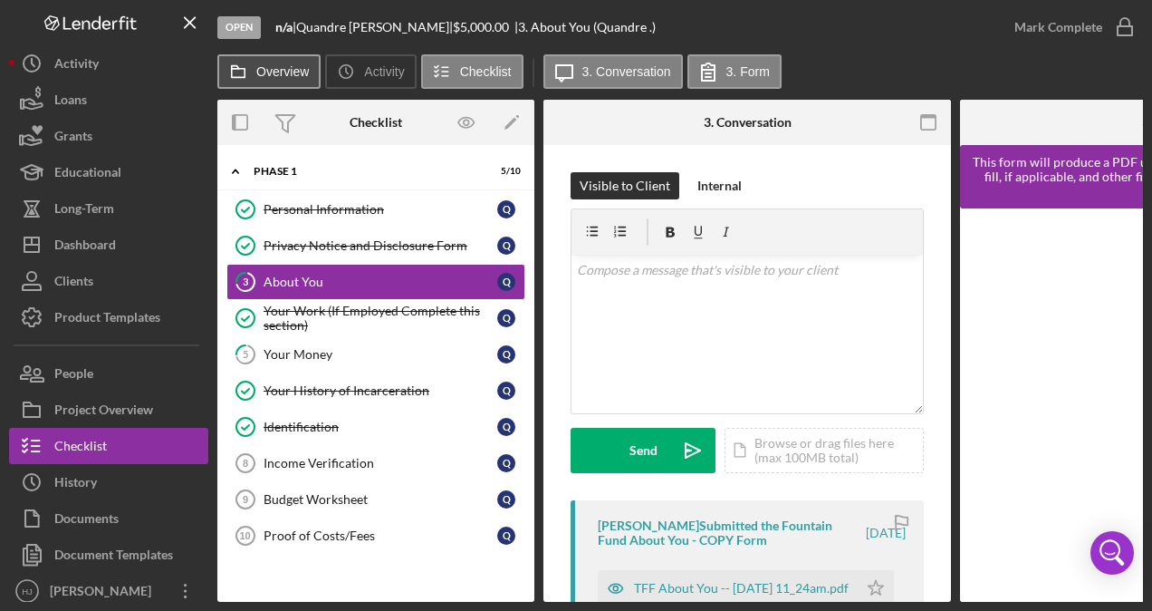
click at [257, 65] on label "Overview" at bounding box center [282, 71] width 53 height 14
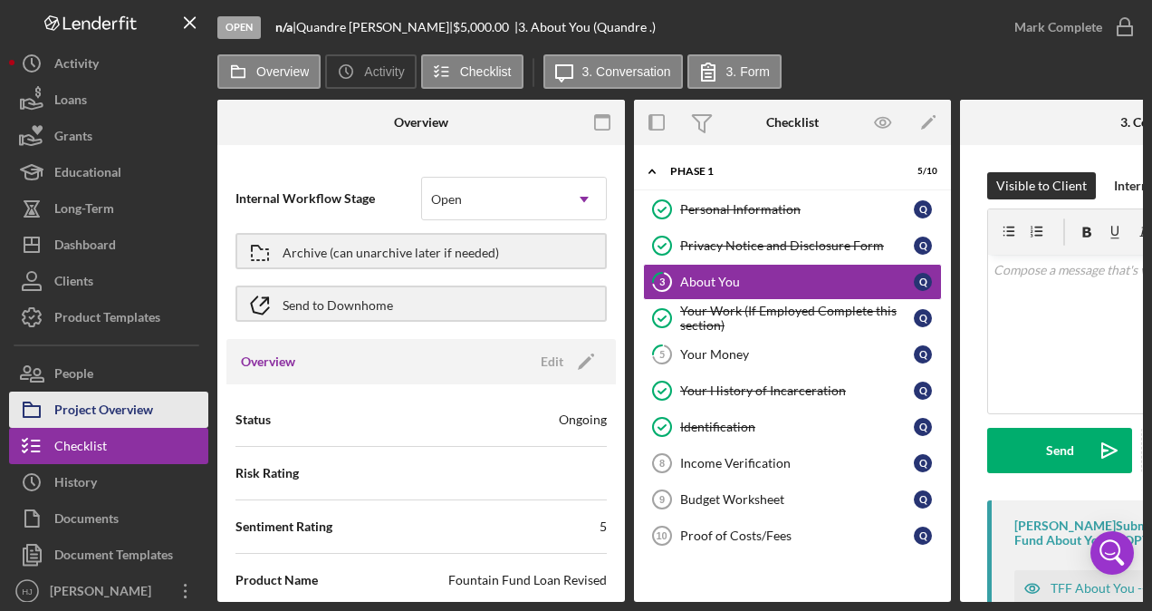
click at [127, 391] on div "Project Overview" at bounding box center [103, 411] width 99 height 41
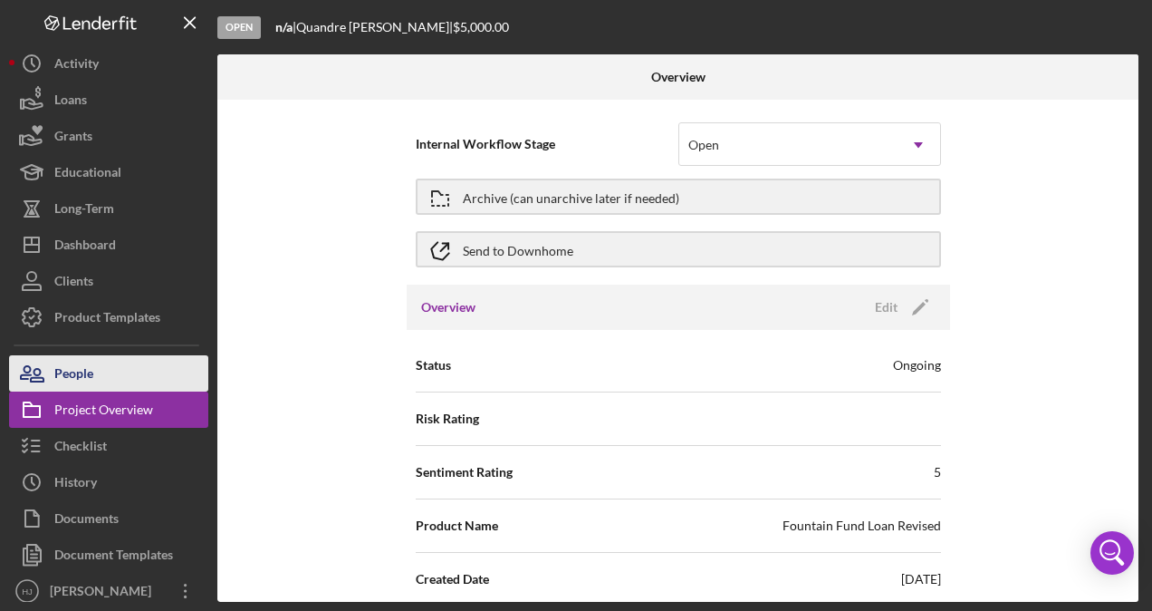
click at [92, 377] on div "People" at bounding box center [73, 375] width 39 height 41
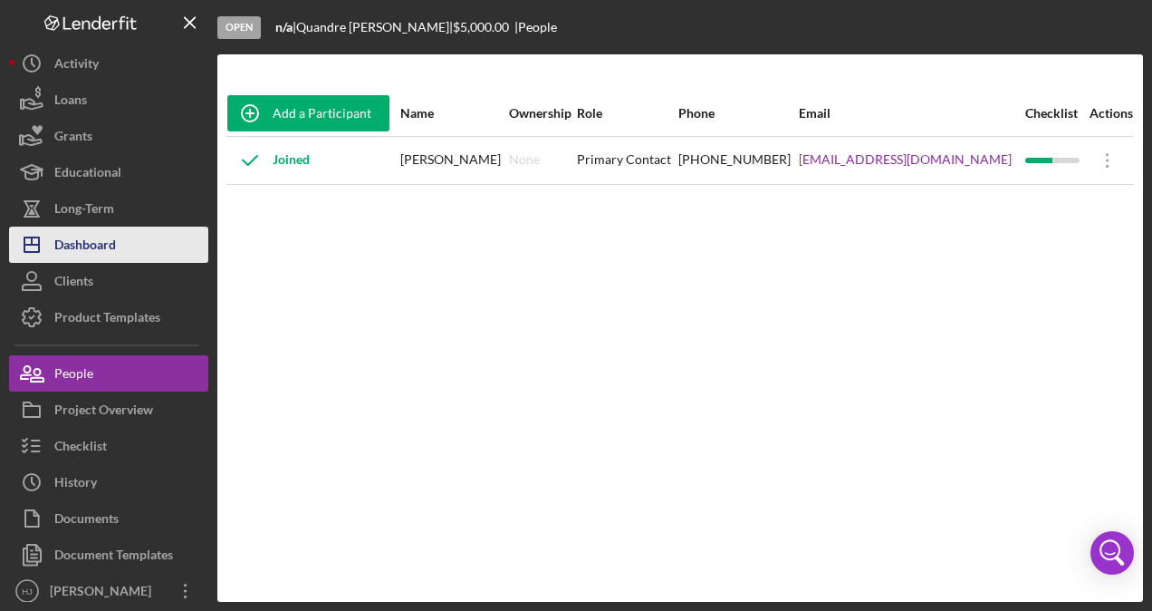
click at [45, 238] on icon "Icon/Dashboard" at bounding box center [31, 244] width 45 height 45
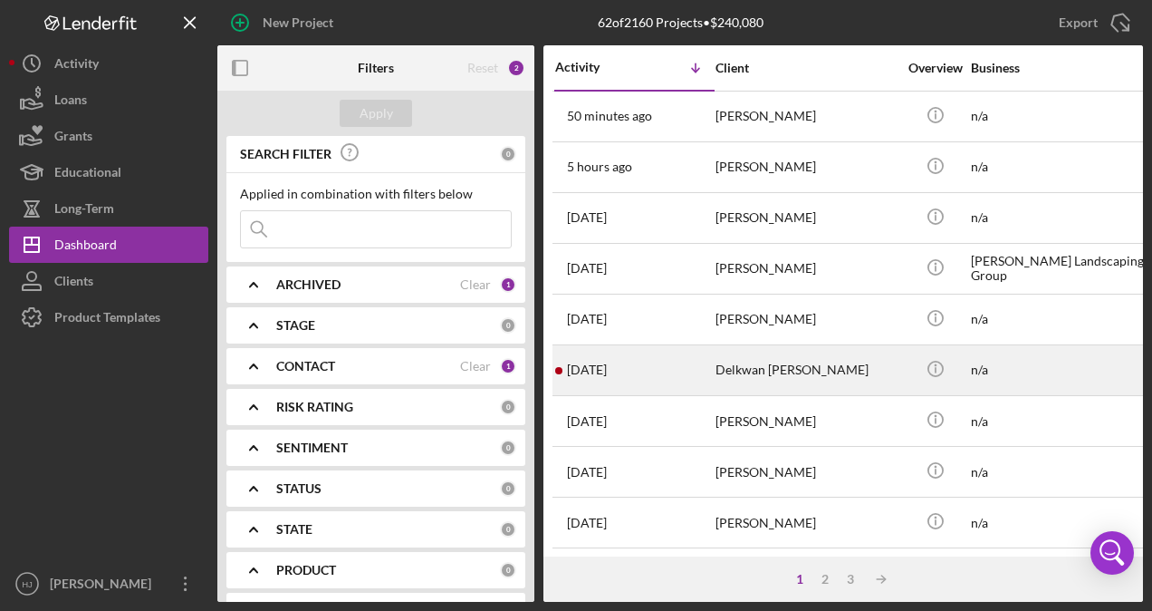
scroll to position [91, 0]
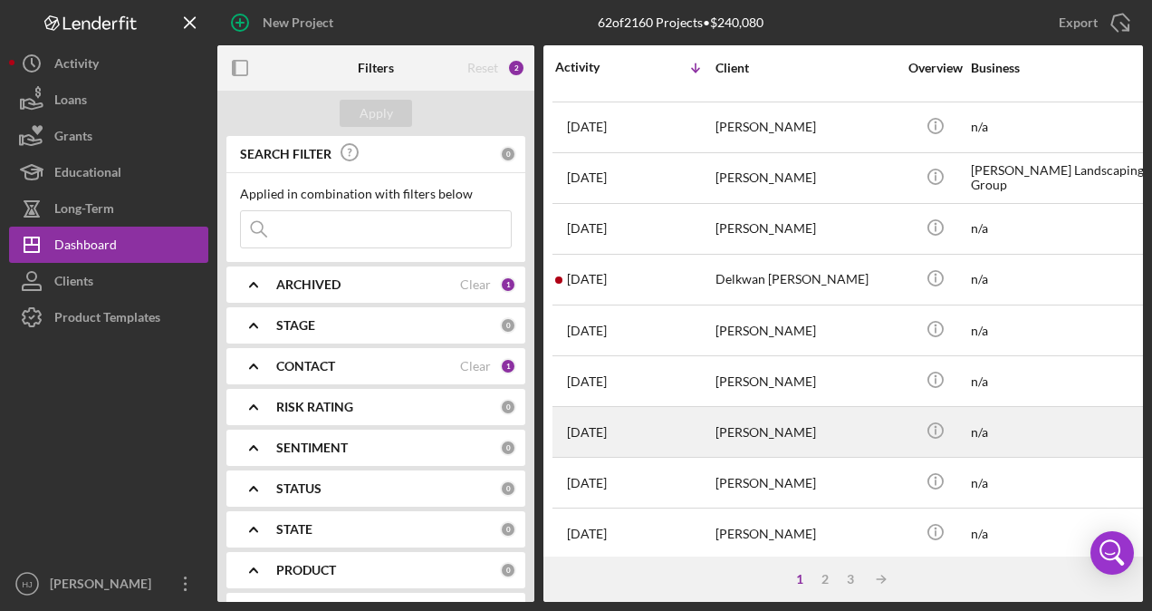
click at [772, 426] on div "[PERSON_NAME]" at bounding box center [806, 432] width 181 height 48
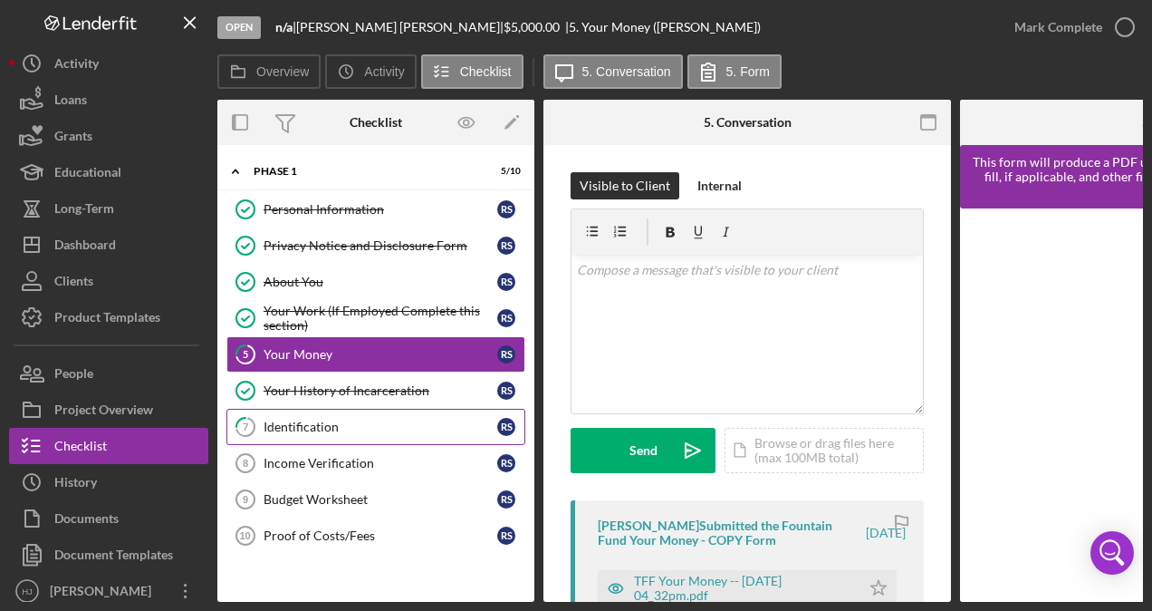
click at [359, 430] on link "7 Identification R S" at bounding box center [375, 427] width 299 height 36
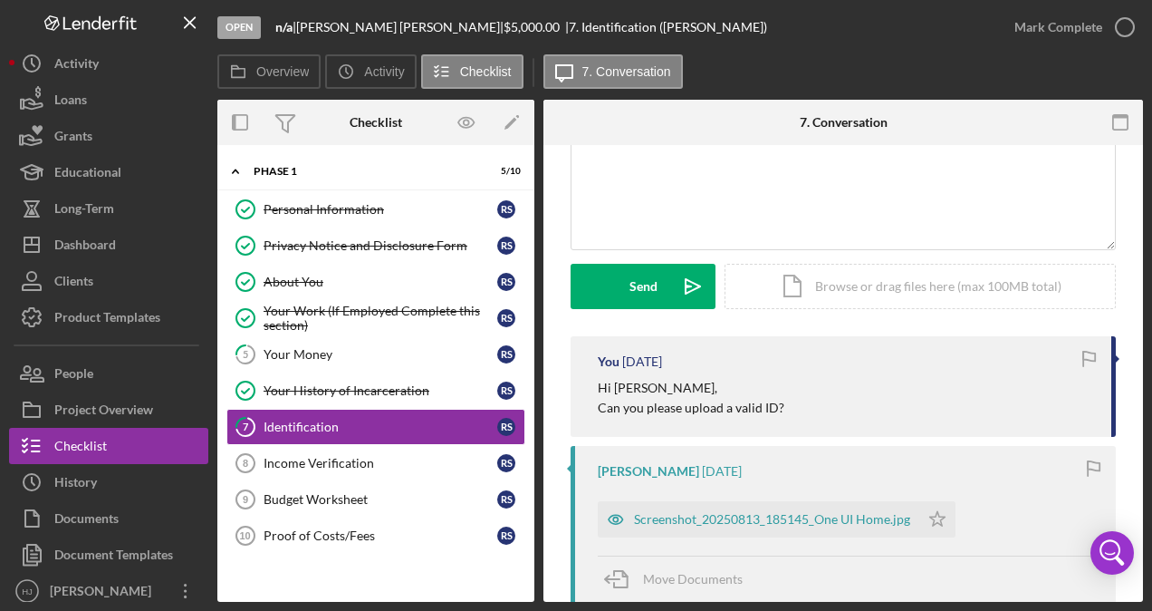
scroll to position [181, 0]
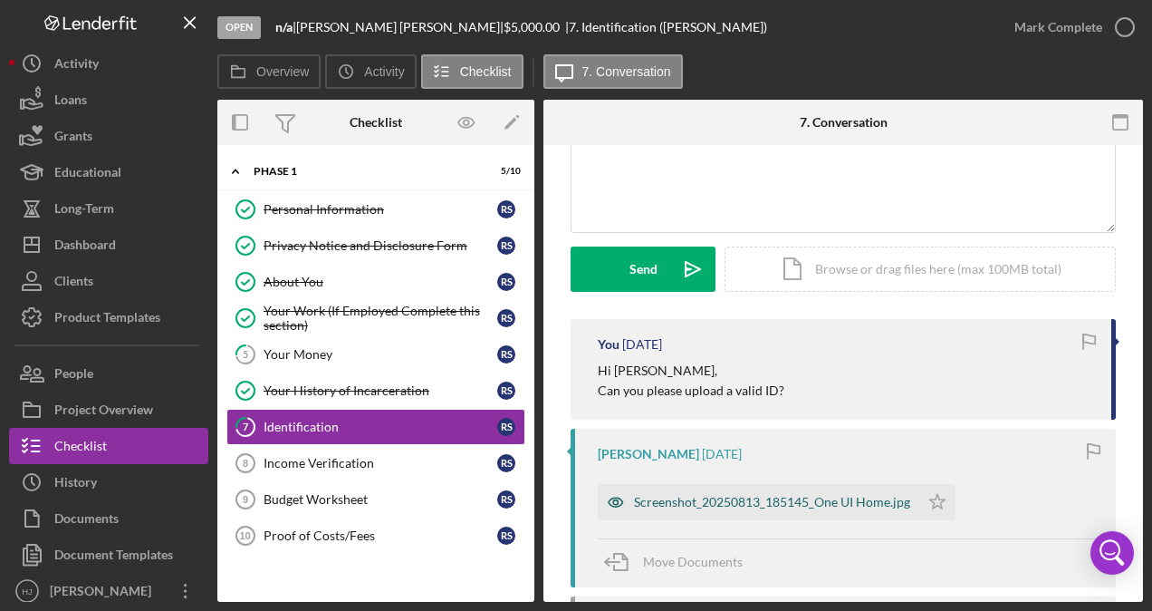
click at [740, 496] on div "Screenshot_20250813_185145_One UI Home.jpg" at bounding box center [772, 502] width 276 height 14
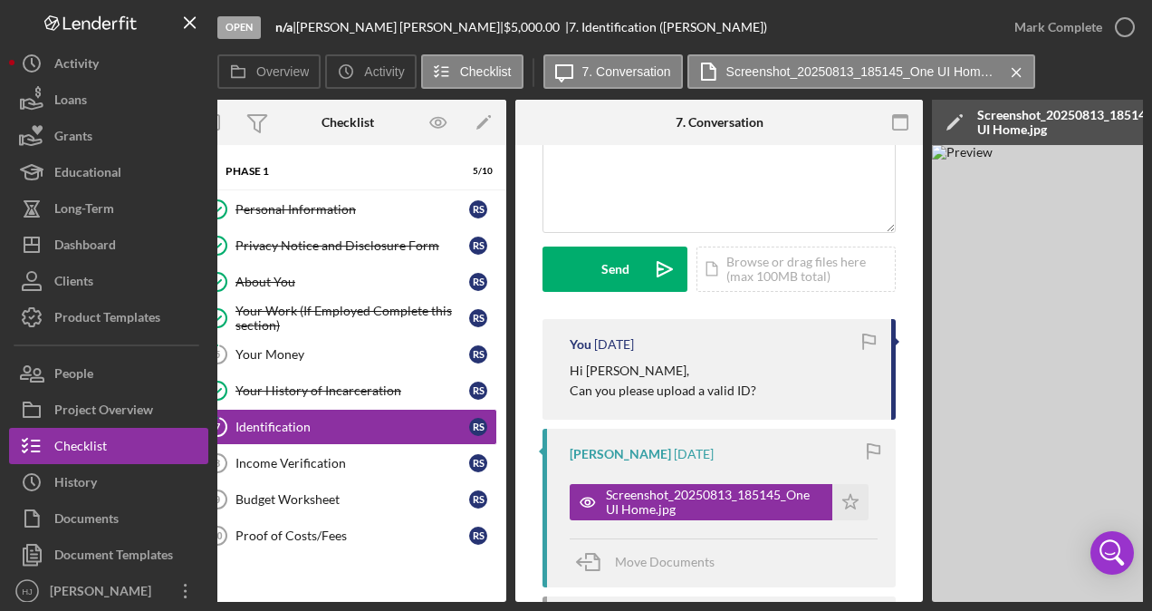
scroll to position [0, 0]
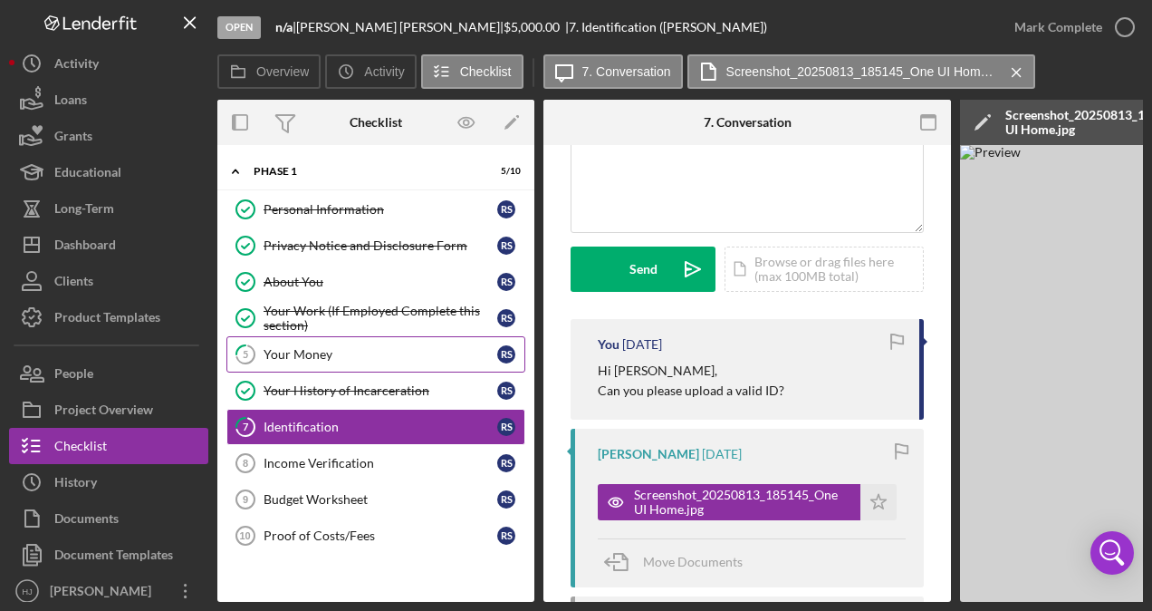
click at [303, 352] on div "Your Money" at bounding box center [381, 354] width 234 height 14
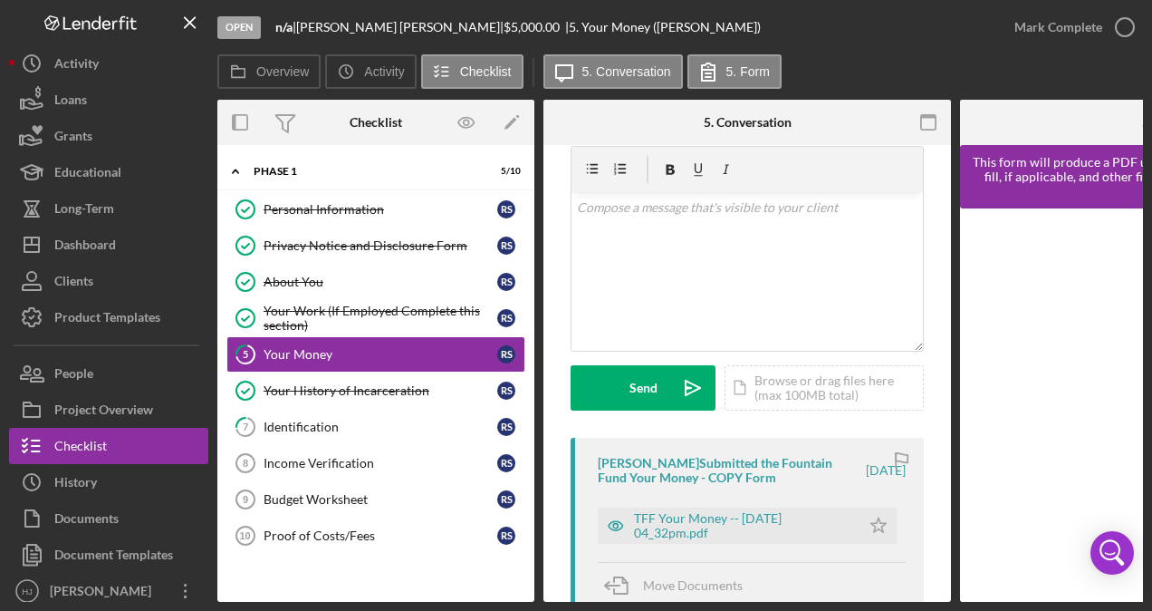
scroll to position [91, 0]
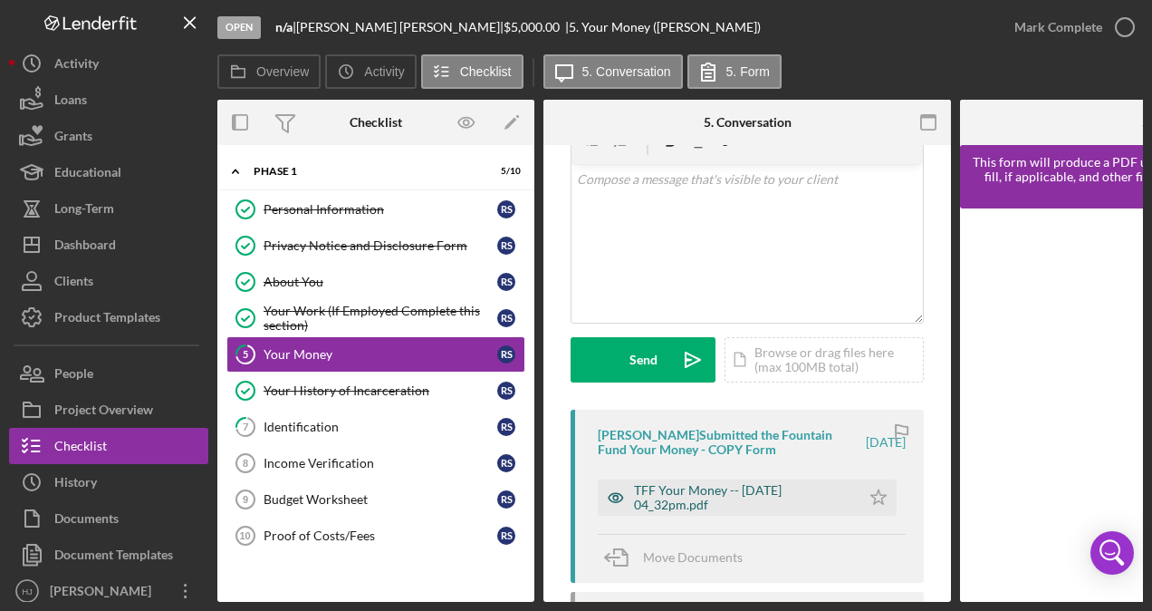
click at [675, 484] on div "TFF Your Money -- [DATE] 04_32pm.pdf" at bounding box center [742, 497] width 217 height 29
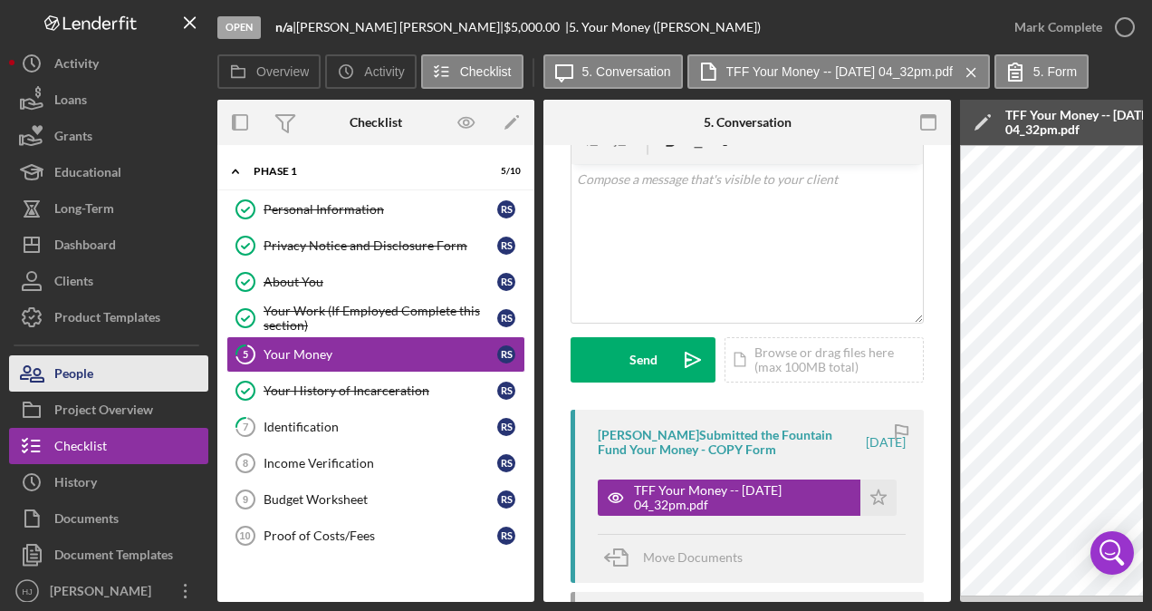
click at [87, 361] on div "People" at bounding box center [73, 375] width 39 height 41
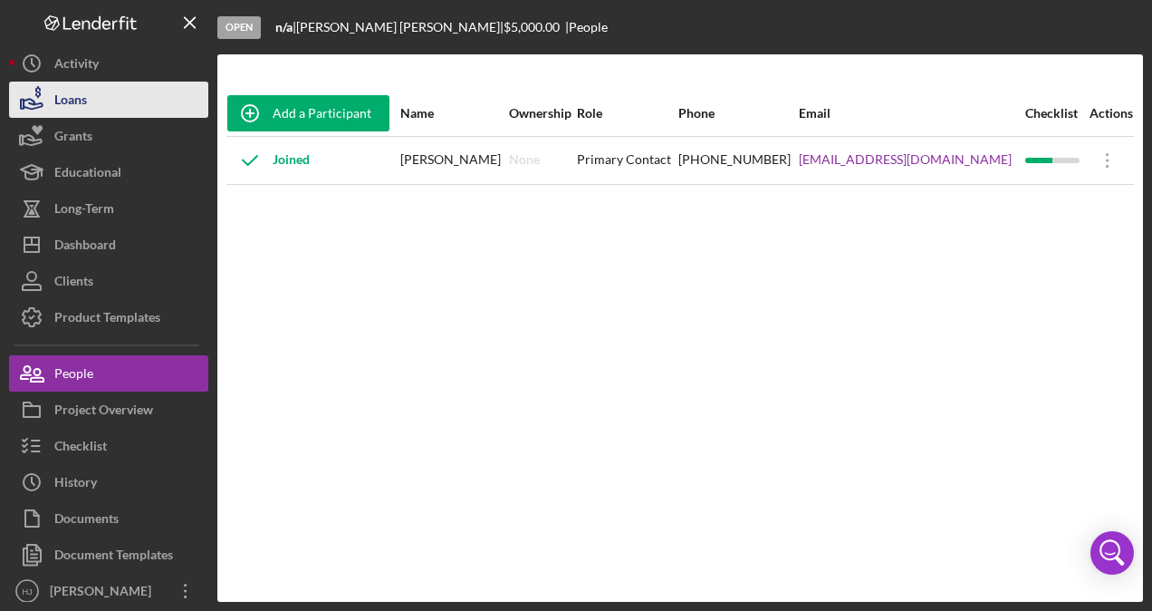
click at [60, 97] on div "Loans" at bounding box center [70, 102] width 33 height 41
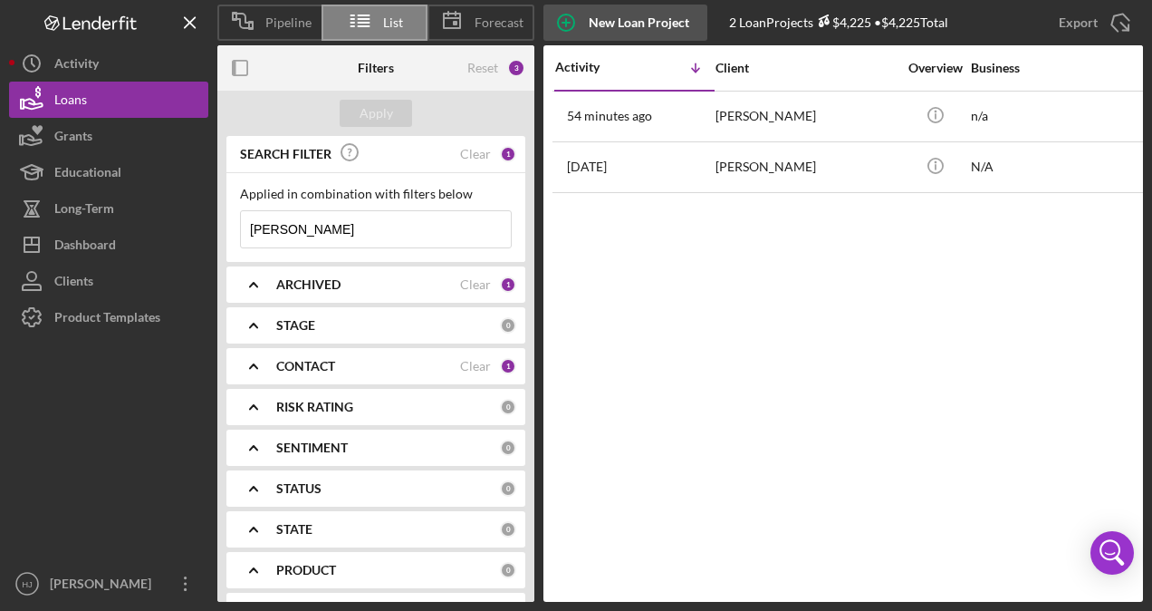
click at [598, 28] on div "New Loan Project" at bounding box center [639, 23] width 101 height 36
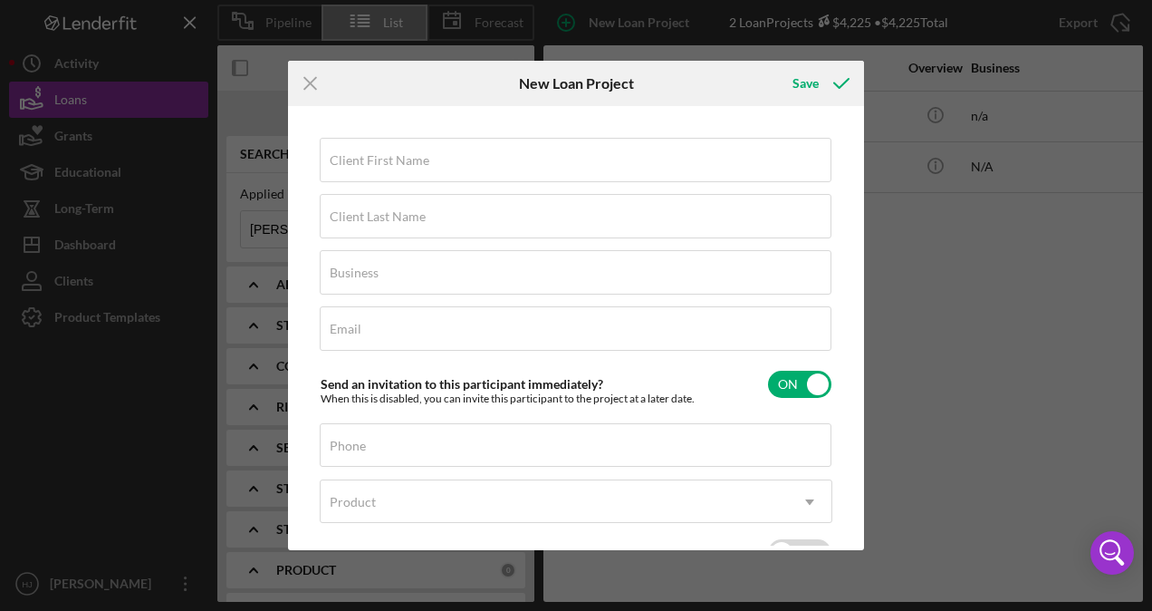
click at [379, 159] on label "Client First Name" at bounding box center [380, 160] width 100 height 14
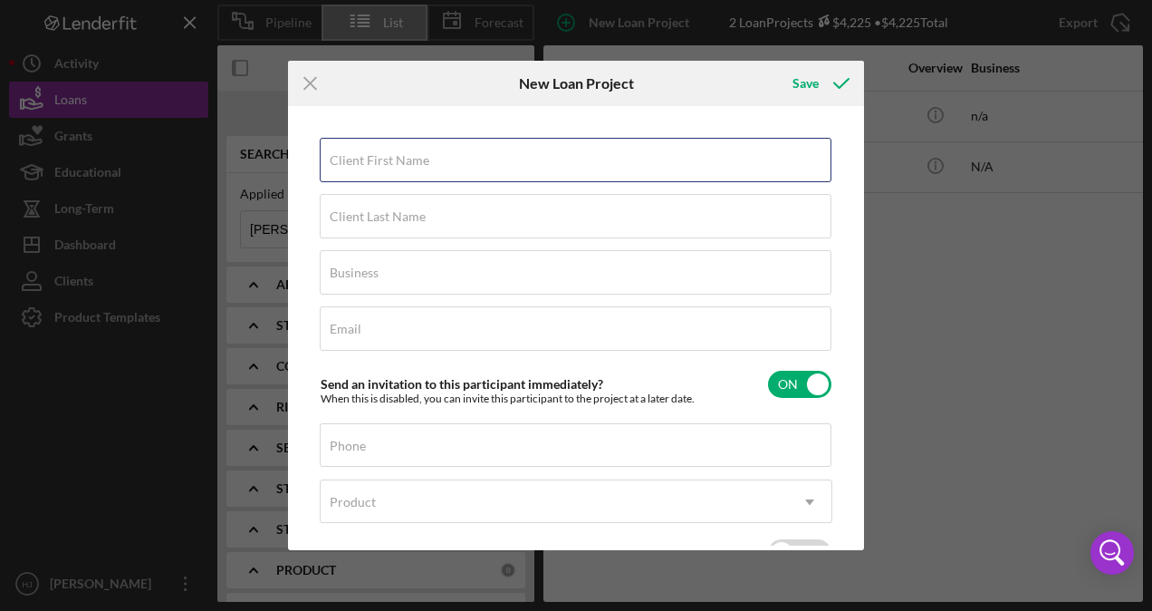
click at [379, 159] on input "Client First Name" at bounding box center [576, 159] width 512 height 43
paste input "[PERSON_NAME]"
drag, startPoint x: 442, startPoint y: 173, endPoint x: 462, endPoint y: 174, distance: 20.0
click at [462, 174] on input "[PERSON_NAME]" at bounding box center [576, 159] width 512 height 43
type input "[PERSON_NAME]"
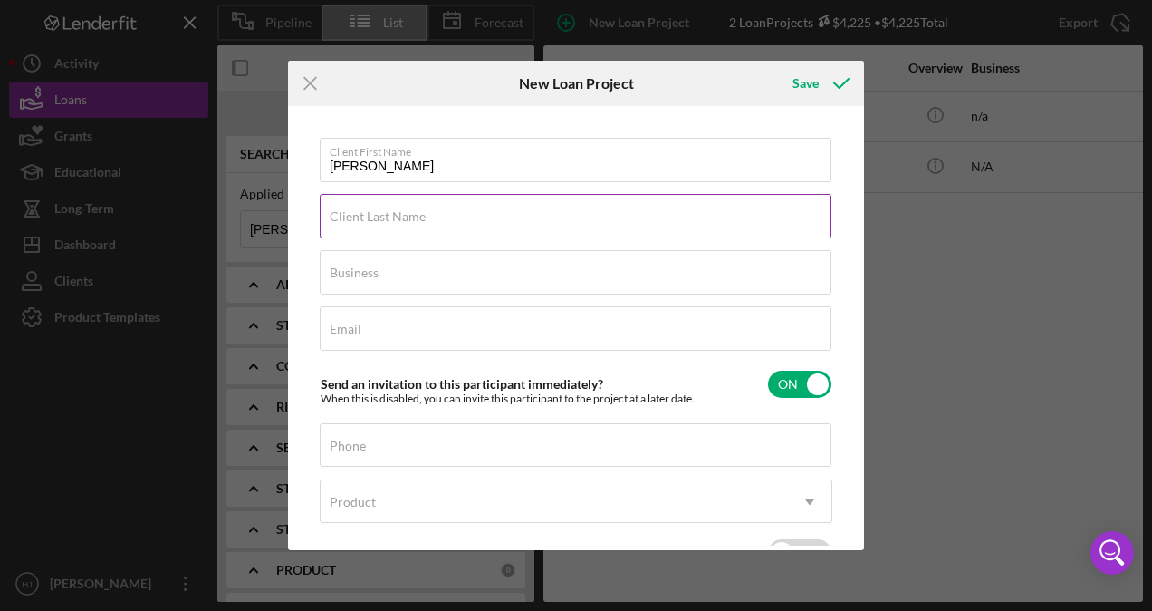
click at [520, 207] on div "Client Last Name Required" at bounding box center [576, 216] width 513 height 45
paste input "[PERSON_NAME]"
type input "[PERSON_NAME]"
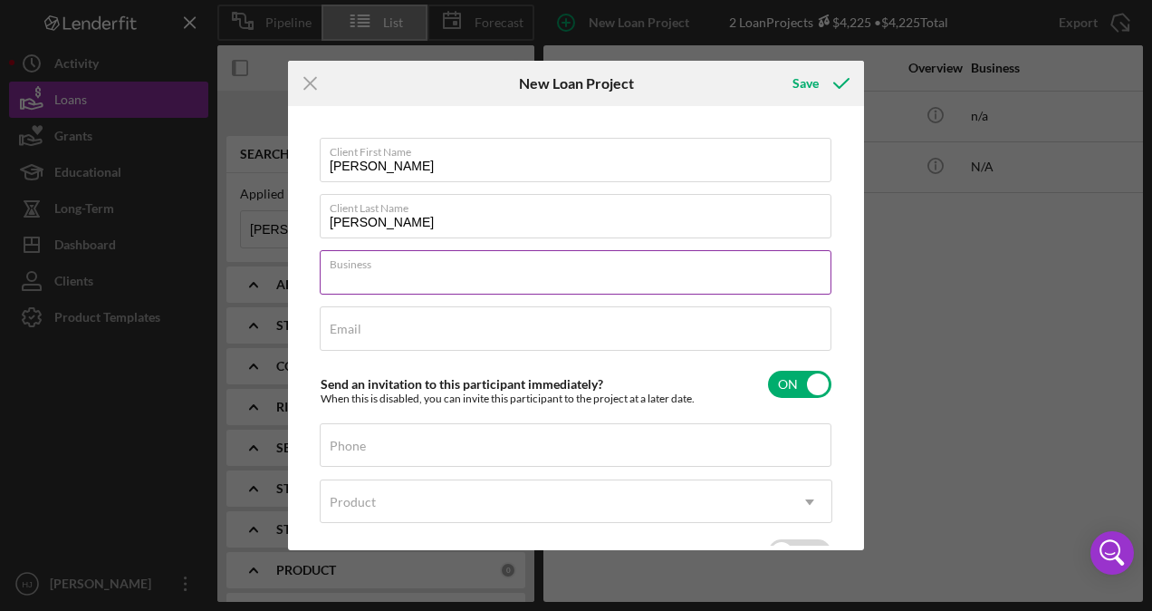
click at [371, 263] on div "Business Required" at bounding box center [576, 272] width 513 height 45
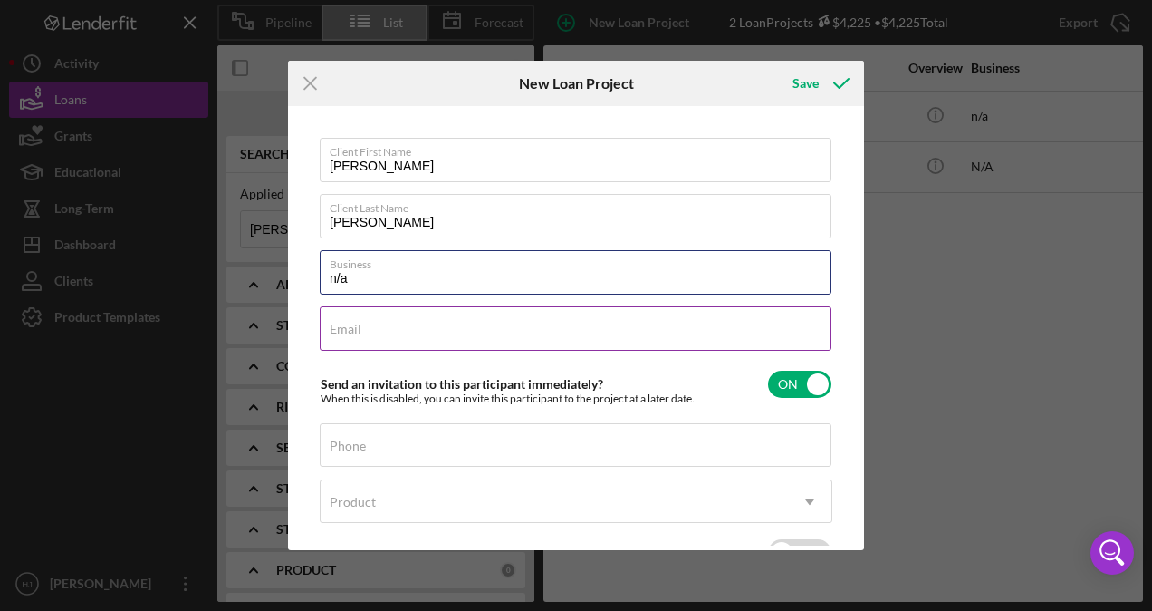
type input "n/a"
click at [334, 329] on label "Email" at bounding box center [346, 329] width 32 height 14
click at [334, 329] on input "Email" at bounding box center [576, 327] width 512 height 43
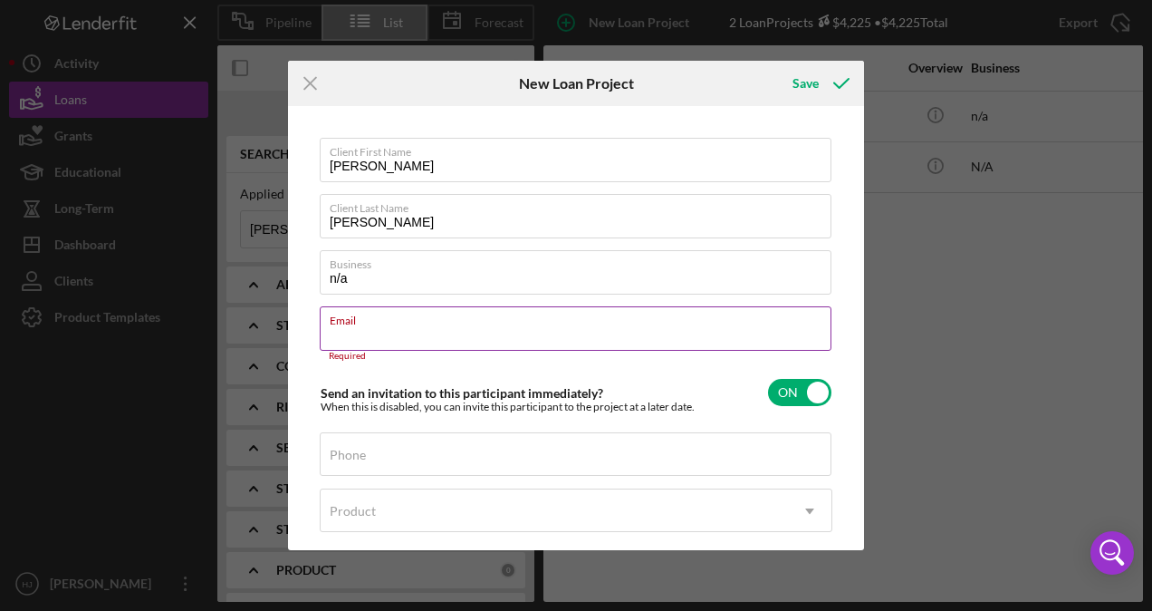
click at [445, 332] on input "Email" at bounding box center [576, 327] width 512 height 43
paste input "[PHONE_NUMBER] Email: [EMAIL_ADDRESS][DOMAIN_NAME]"
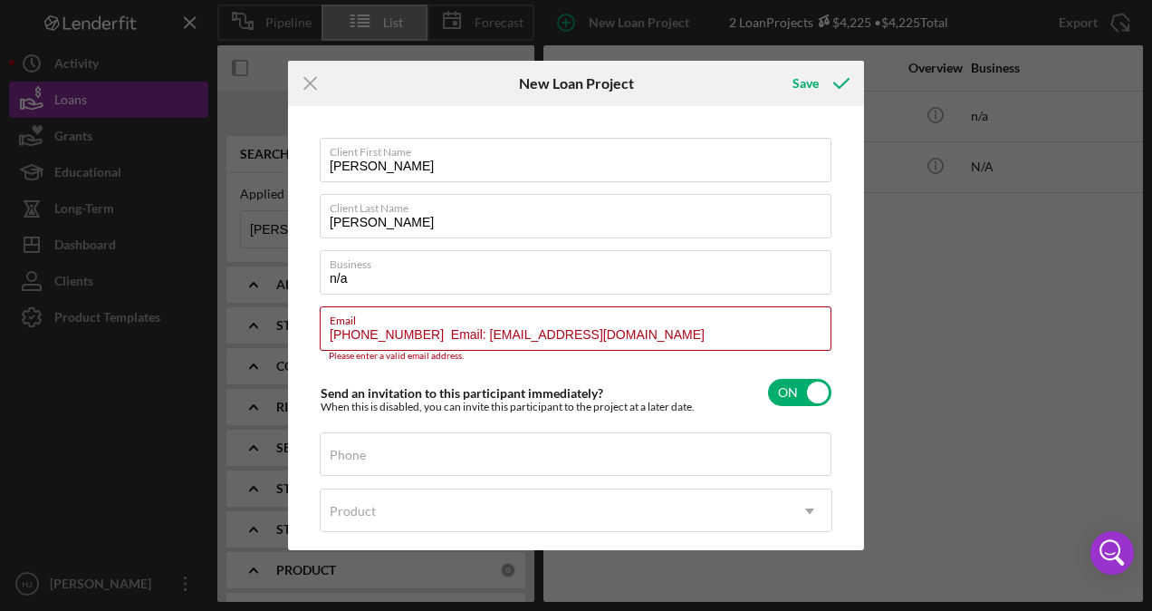
drag, startPoint x: 460, startPoint y: 335, endPoint x: 309, endPoint y: 342, distance: 151.5
click at [309, 342] on div "Client First Name [PERSON_NAME] Client Last Name [PERSON_NAME] Business n/a Ema…" at bounding box center [576, 328] width 567 height 434
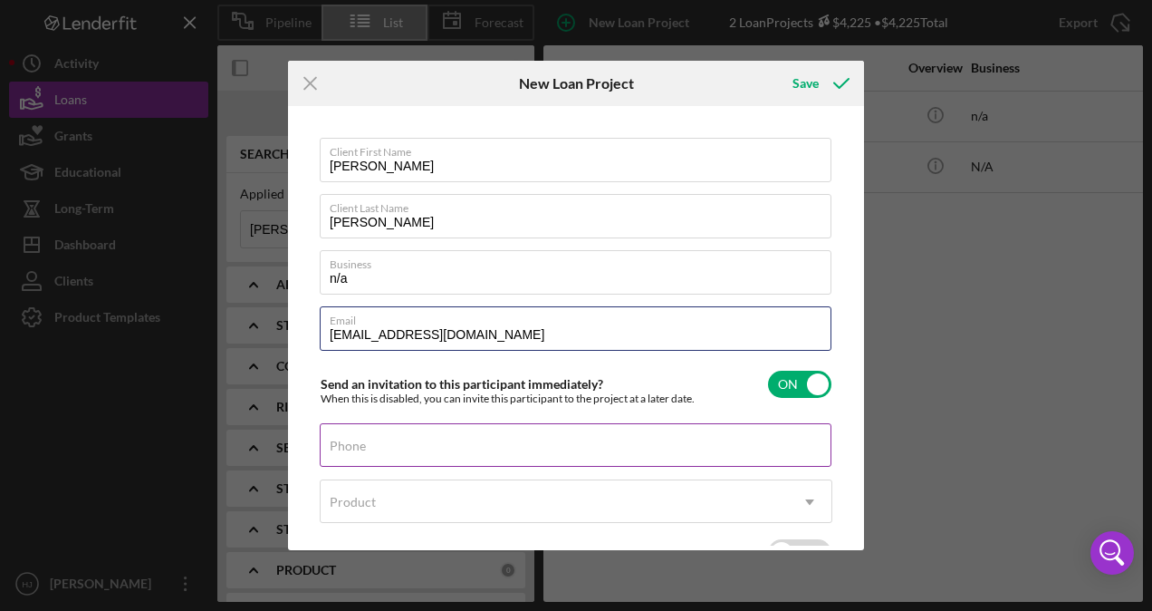
type input "[EMAIL_ADDRESS][DOMAIN_NAME]"
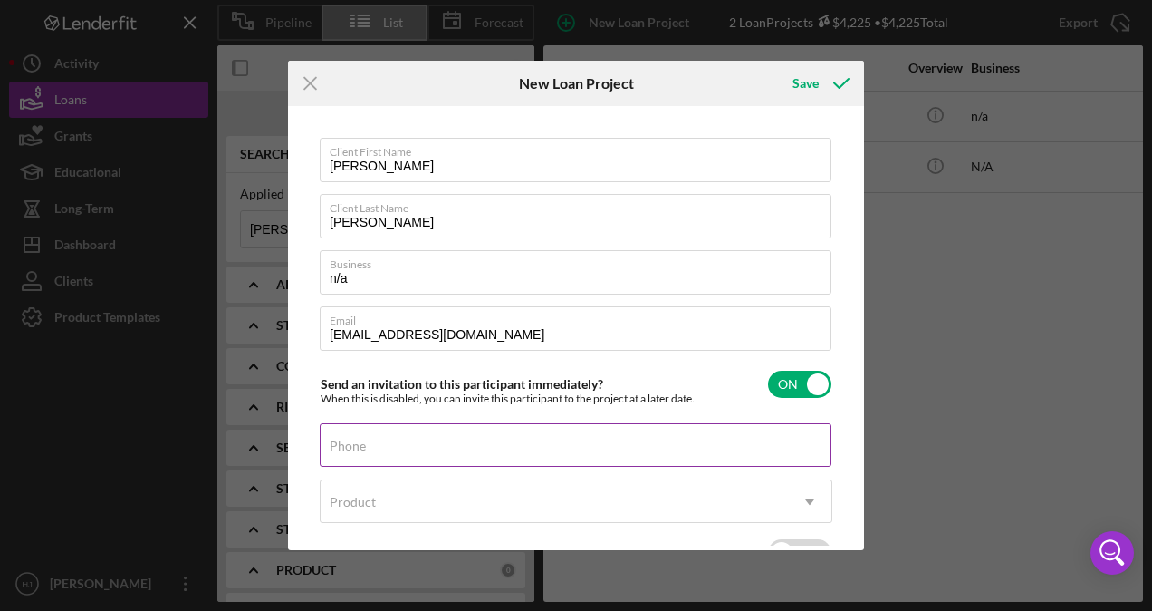
click at [384, 438] on div "Phone" at bounding box center [576, 445] width 513 height 45
paste input "[PHONE_NUMBER]"
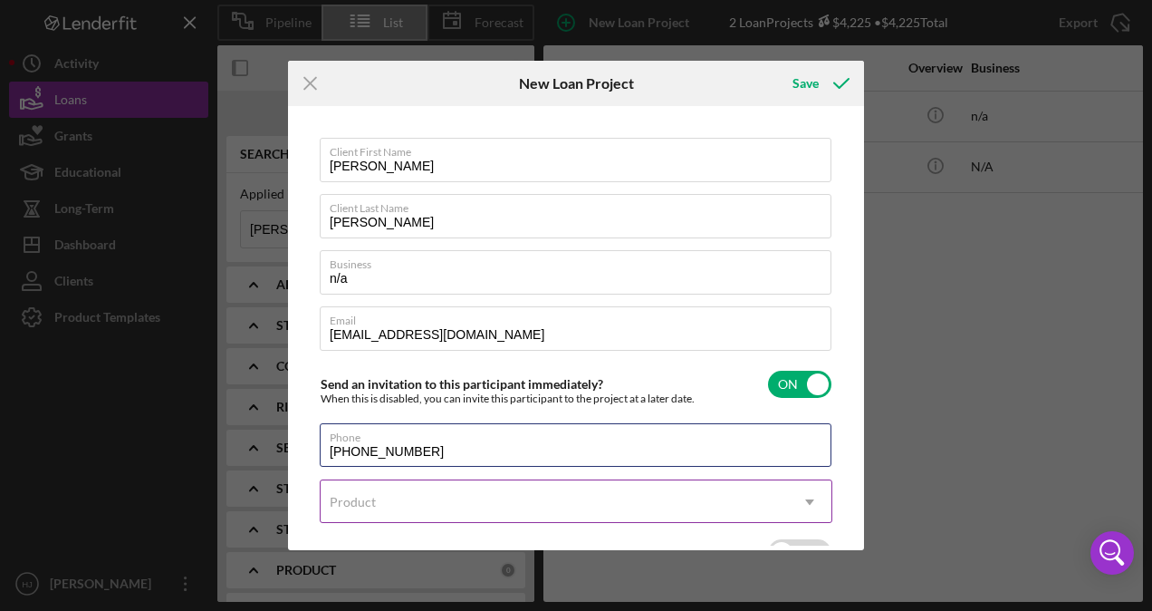
type input "[PHONE_NUMBER]"
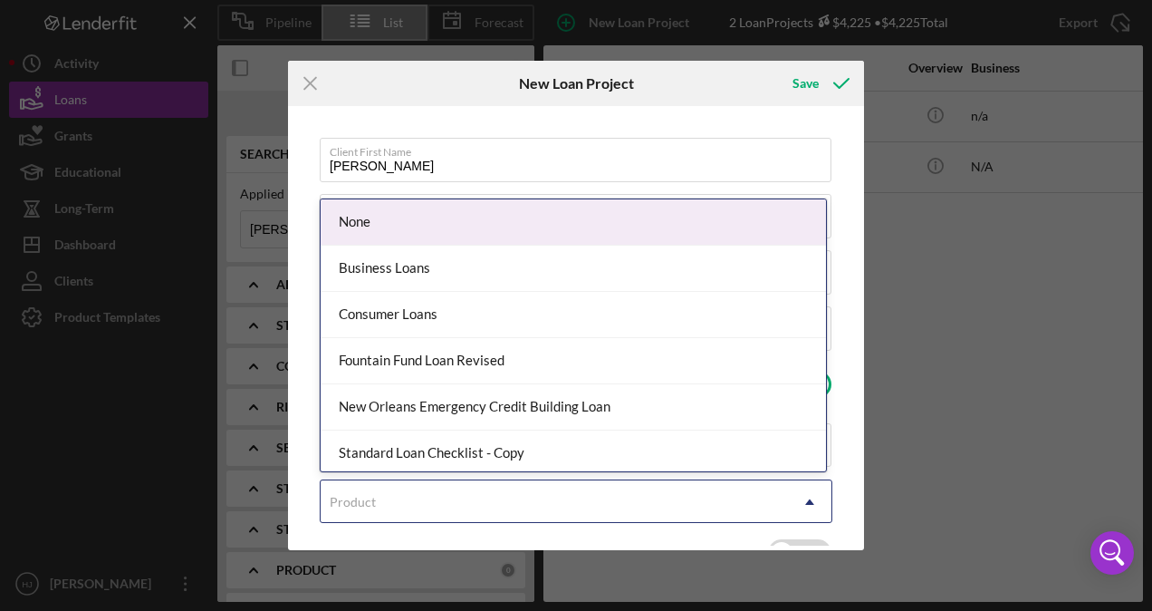
click at [389, 492] on div "Product" at bounding box center [554, 502] width 467 height 42
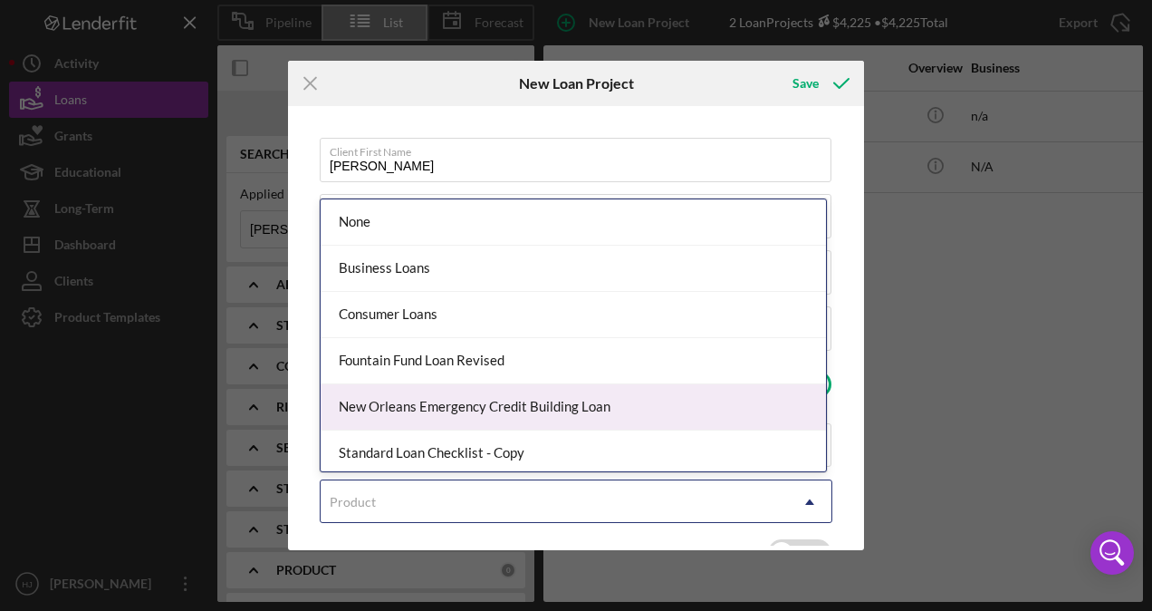
scroll to position [4, 0]
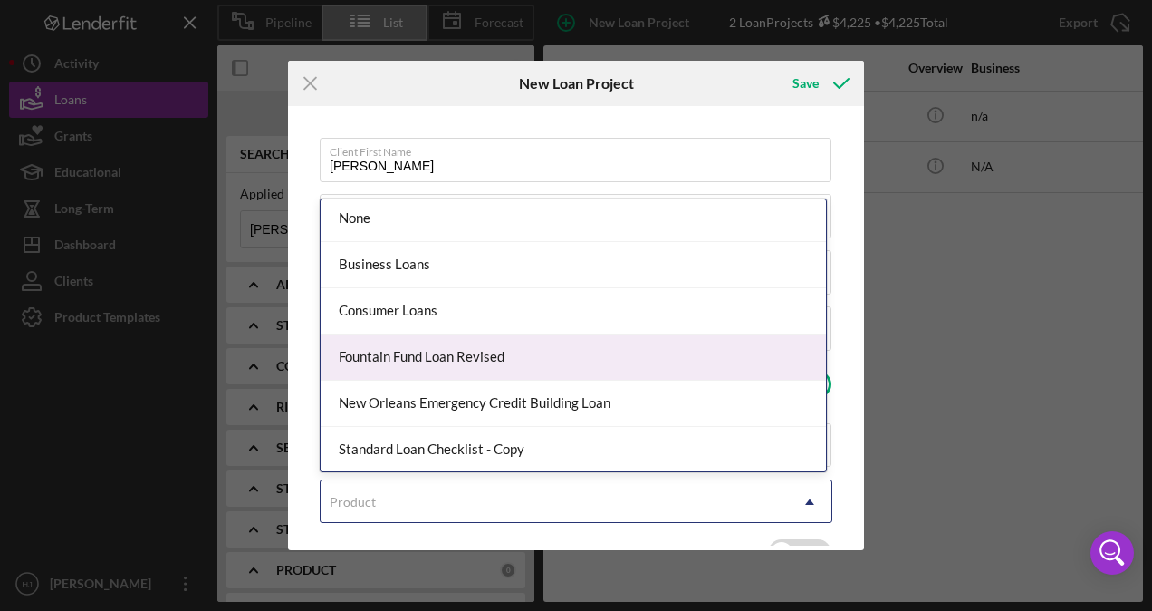
click at [448, 357] on div "Fountain Fund Loan Revised" at bounding box center [574, 357] width 506 height 46
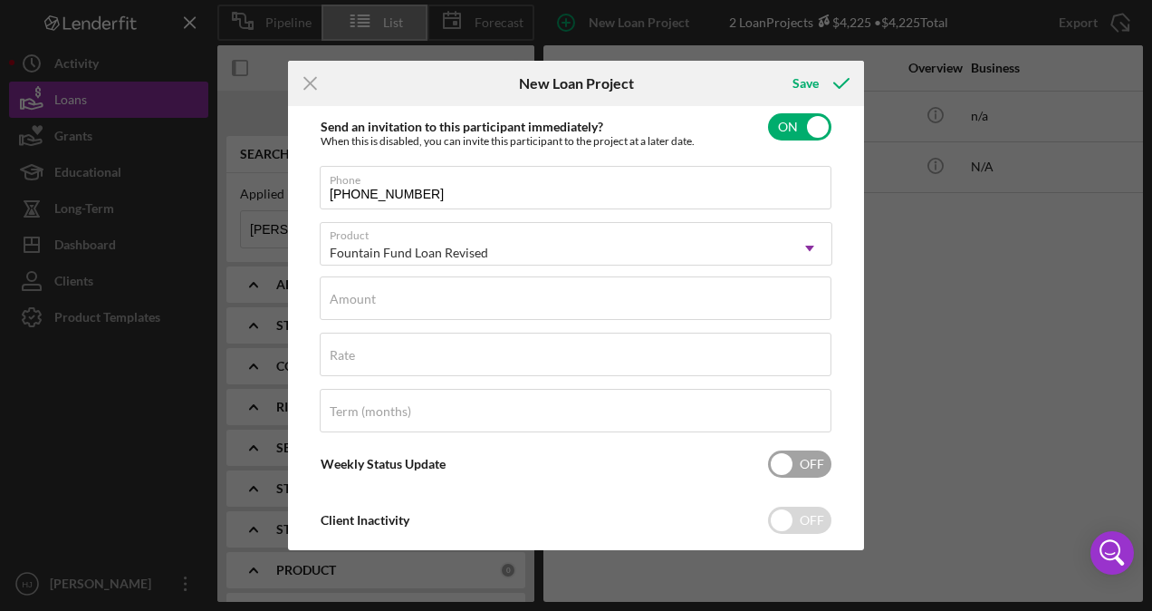
scroll to position [205, 0]
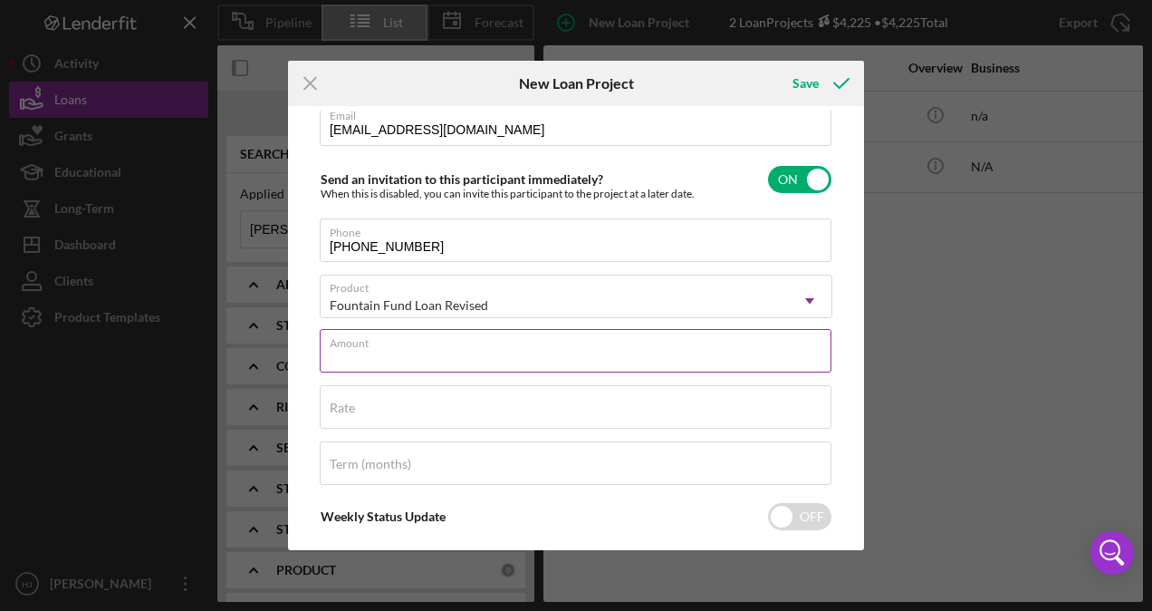
click at [411, 350] on input "Amount" at bounding box center [576, 350] width 512 height 43
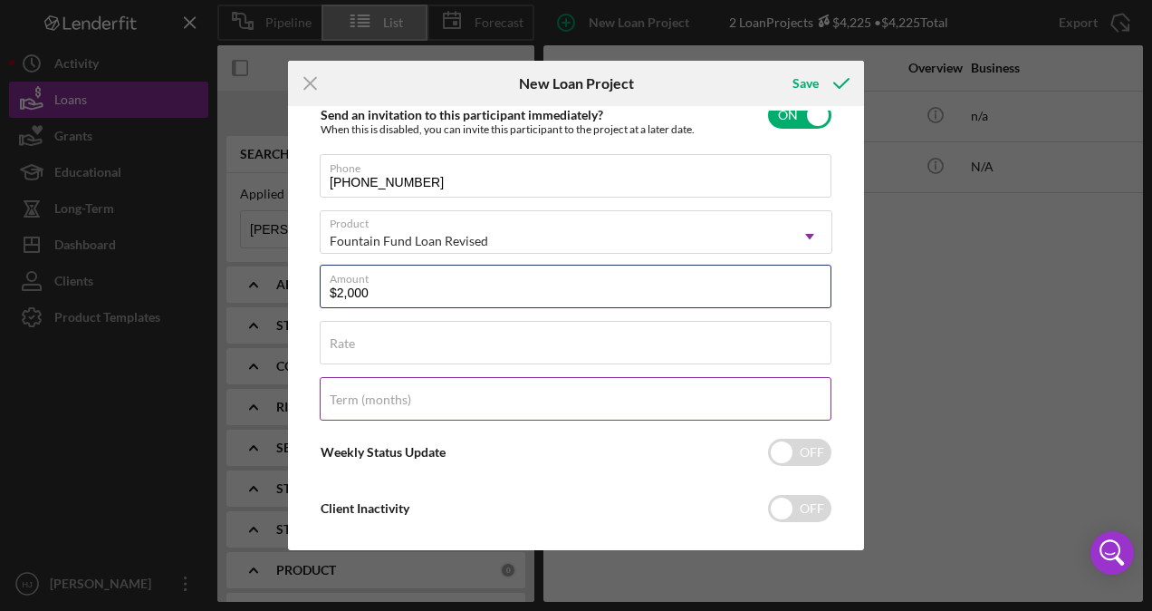
scroll to position [294, 0]
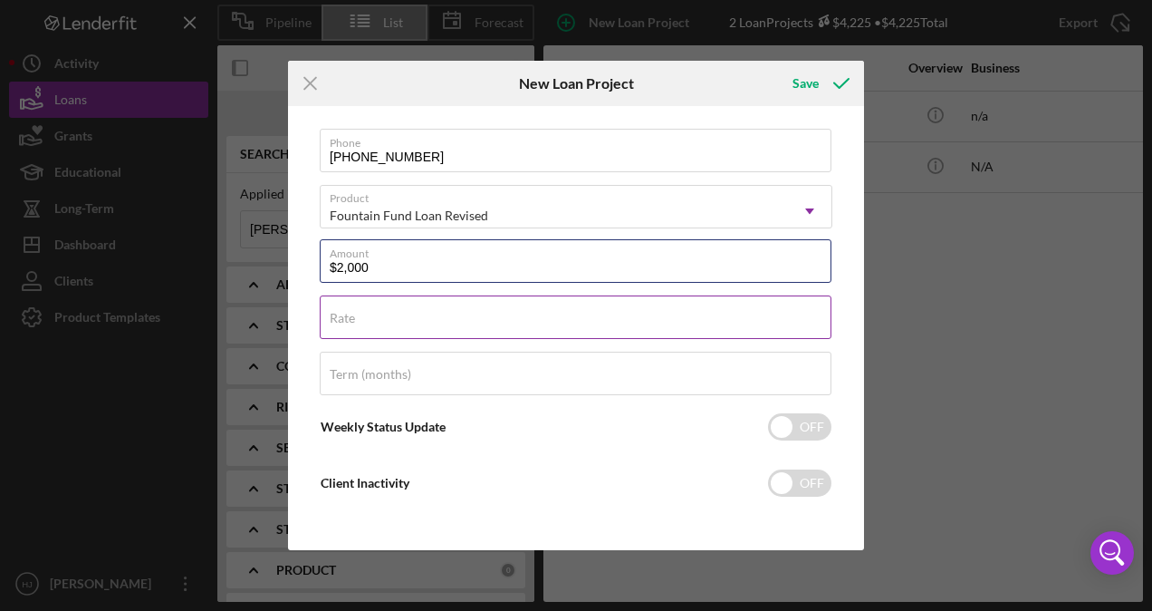
type input "$2,000"
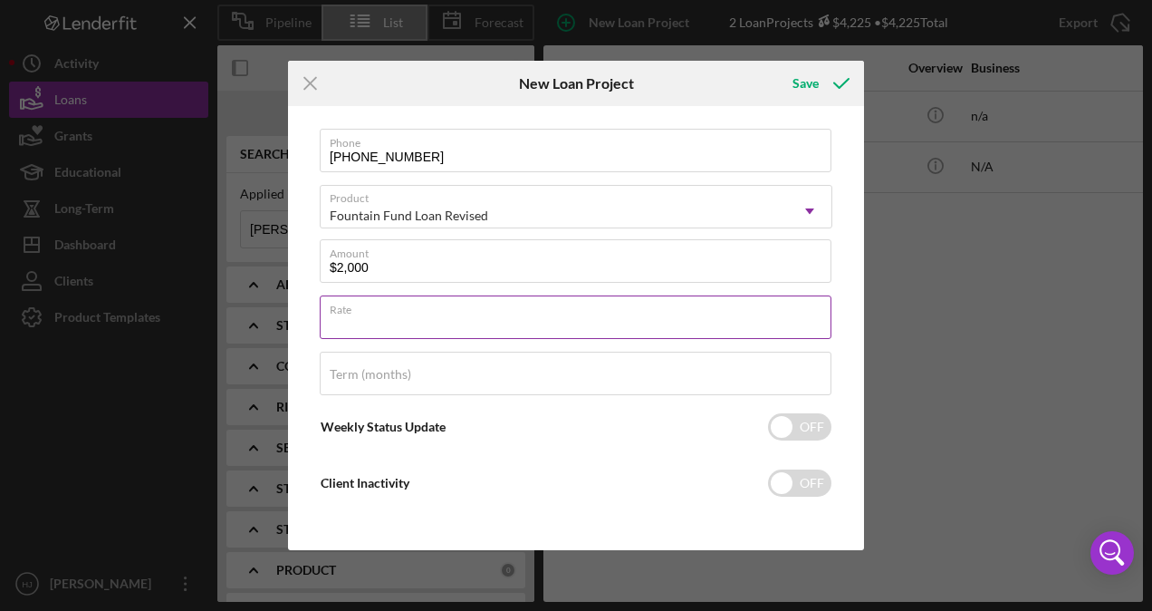
click at [451, 321] on input "Rate" at bounding box center [576, 316] width 512 height 43
type input "3.000%"
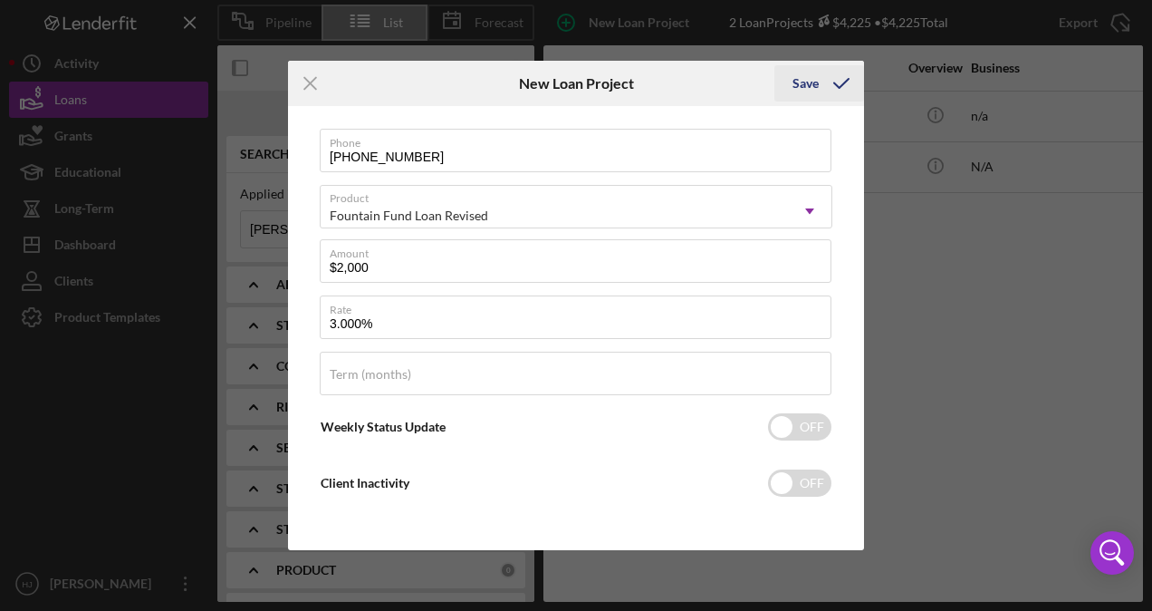
click at [824, 87] on icon "submit" at bounding box center [841, 83] width 45 height 45
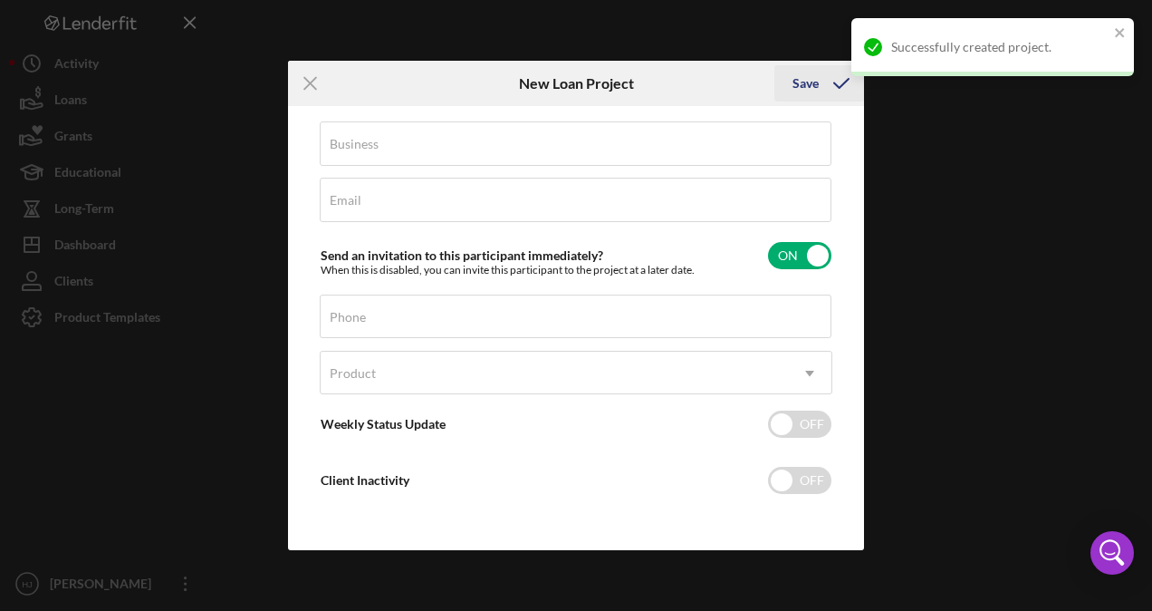
scroll to position [126, 0]
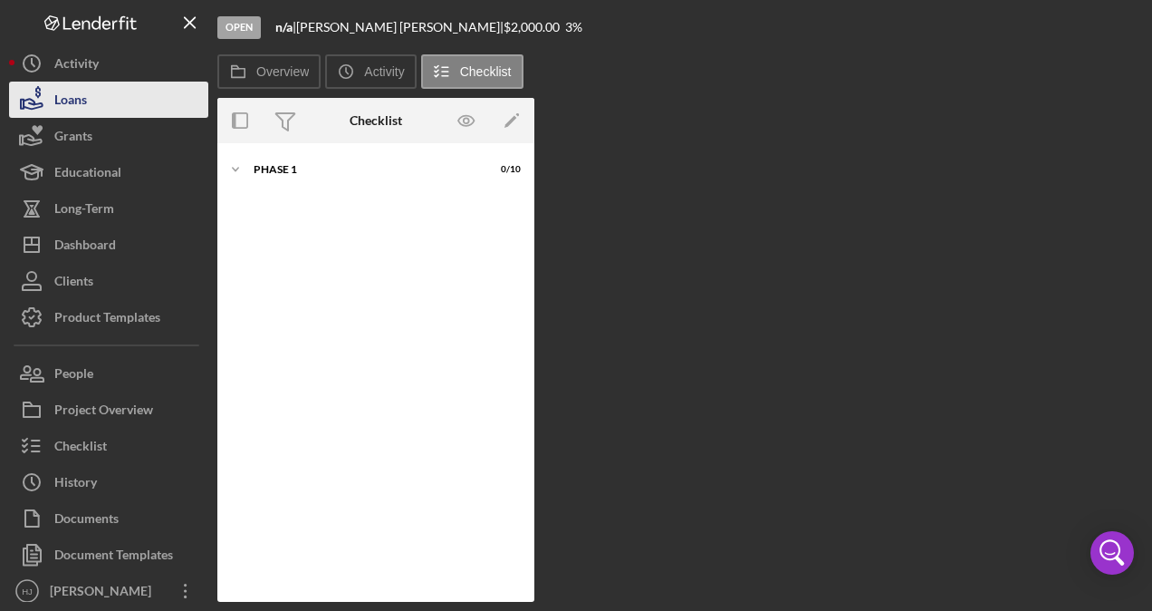
click at [66, 92] on div "Loans" at bounding box center [70, 102] width 33 height 41
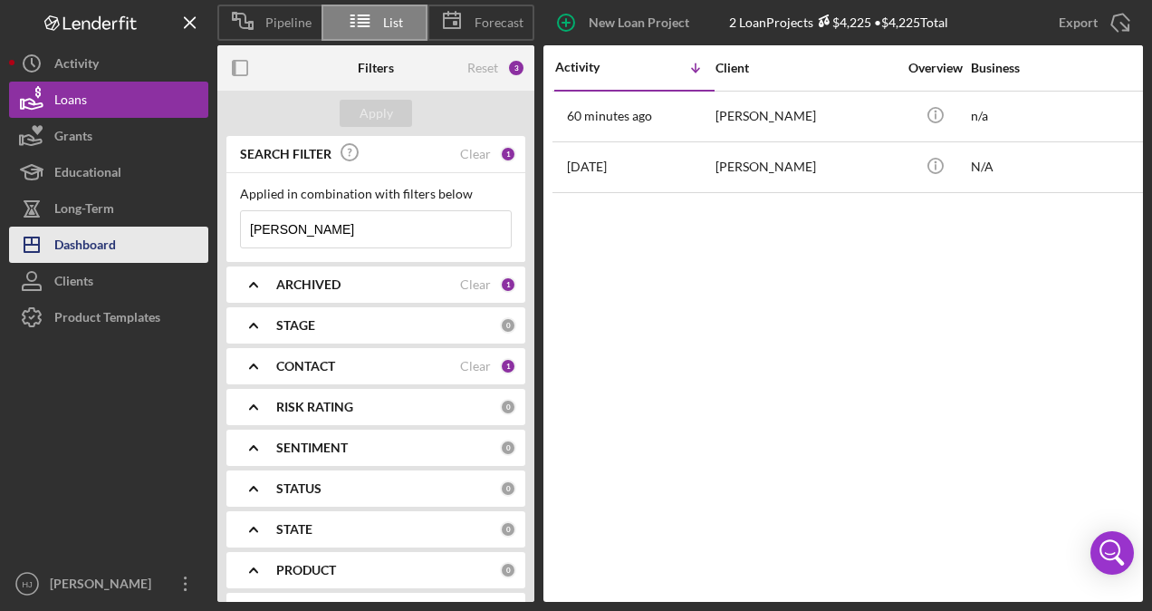
click at [87, 248] on div "Dashboard" at bounding box center [85, 246] width 62 height 41
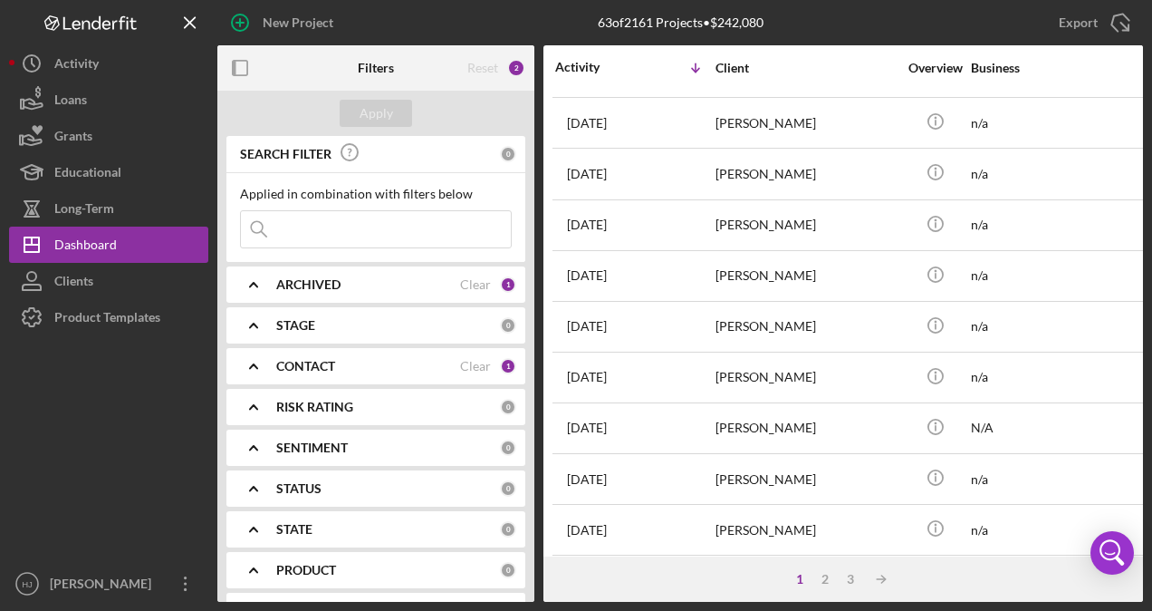
scroll to position [360, 0]
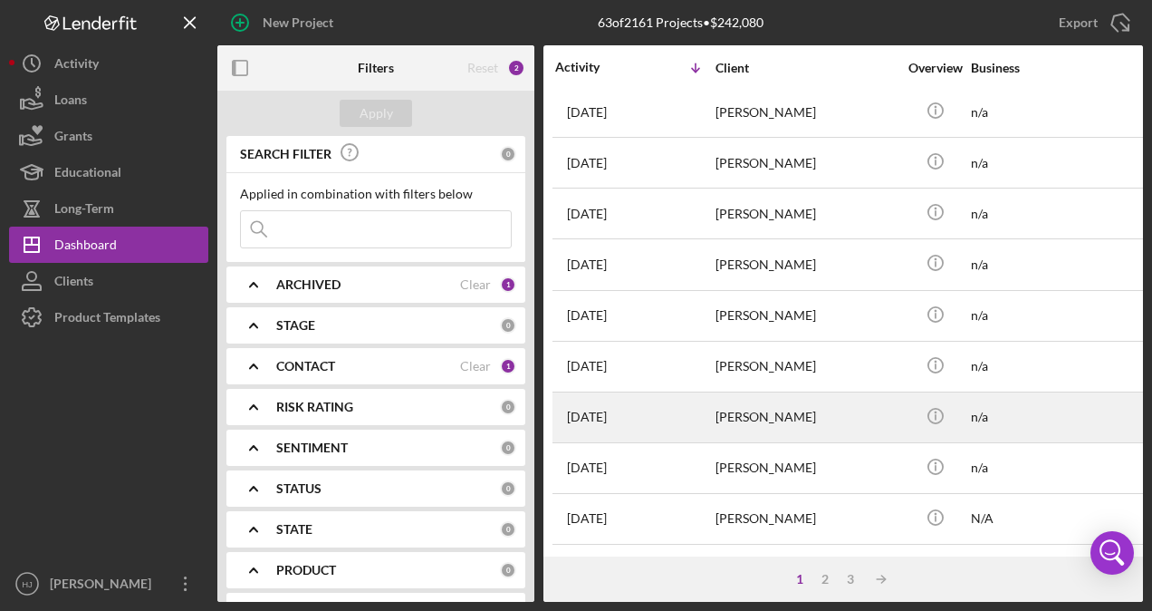
click at [729, 414] on div "[PERSON_NAME]" at bounding box center [806, 417] width 181 height 48
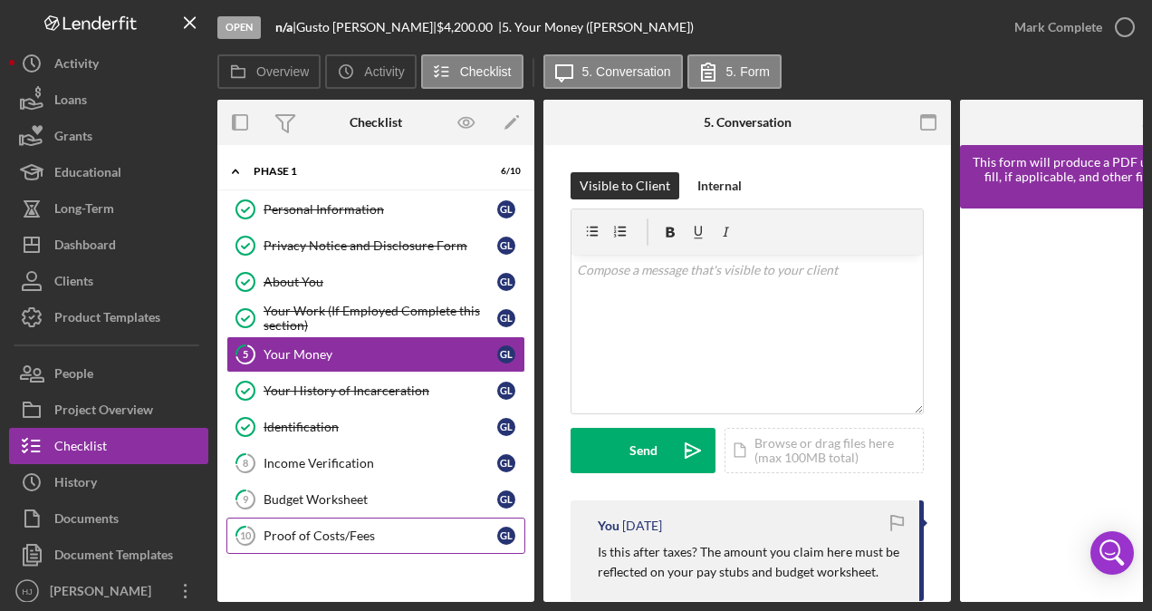
click at [312, 517] on link "10 Proof of Costs/Fees G L" at bounding box center [375, 535] width 299 height 36
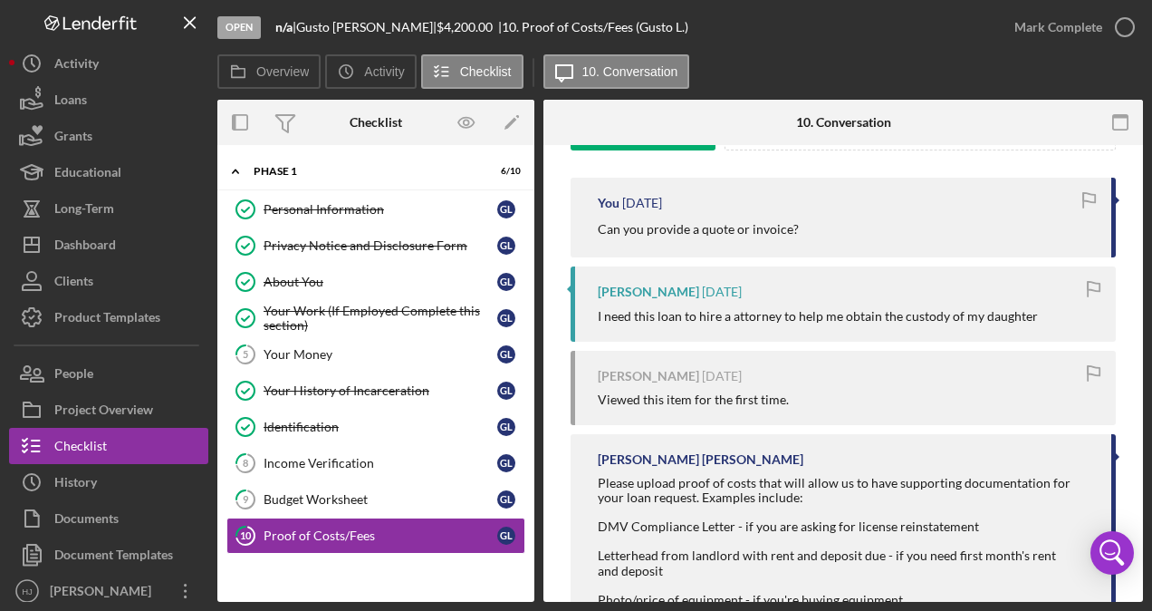
scroll to position [362, 0]
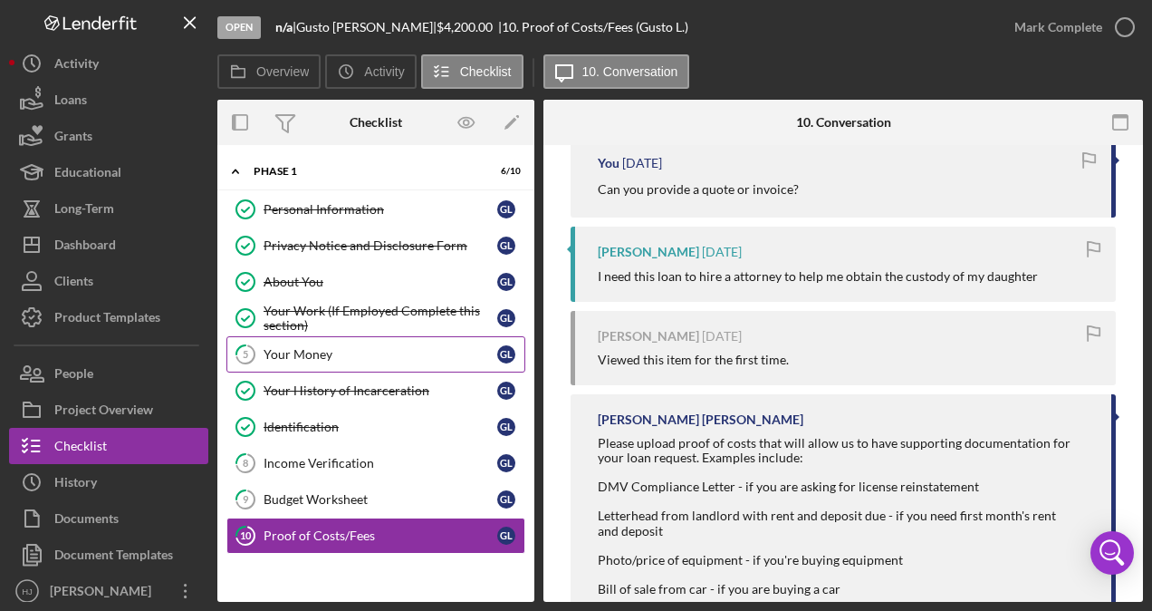
click at [328, 359] on link "5 Your Money G L" at bounding box center [375, 354] width 299 height 36
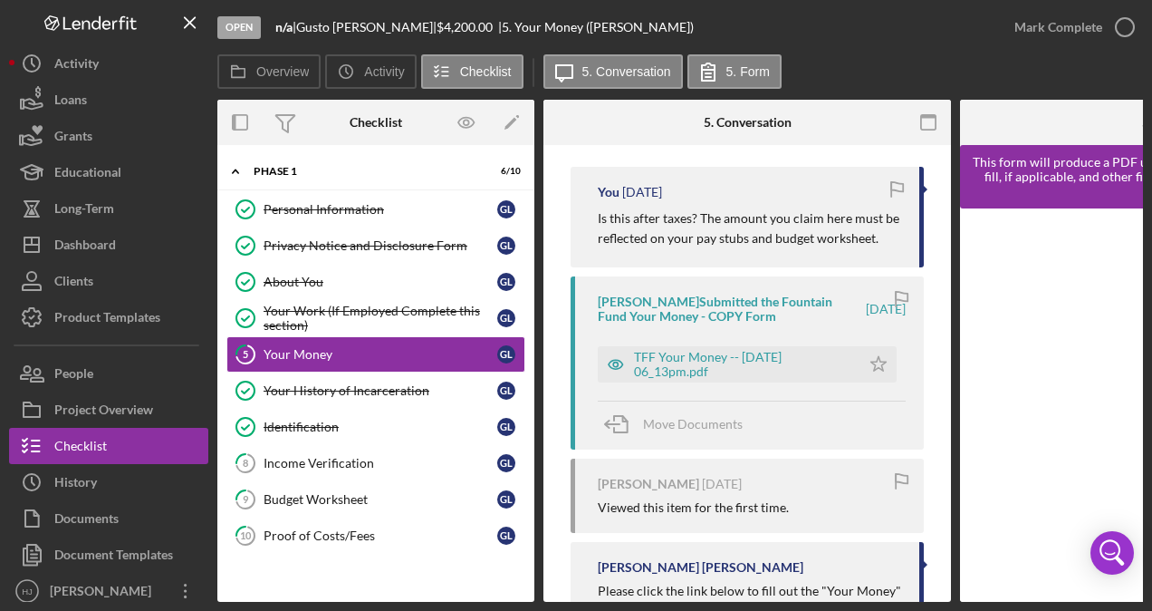
scroll to position [362, 0]
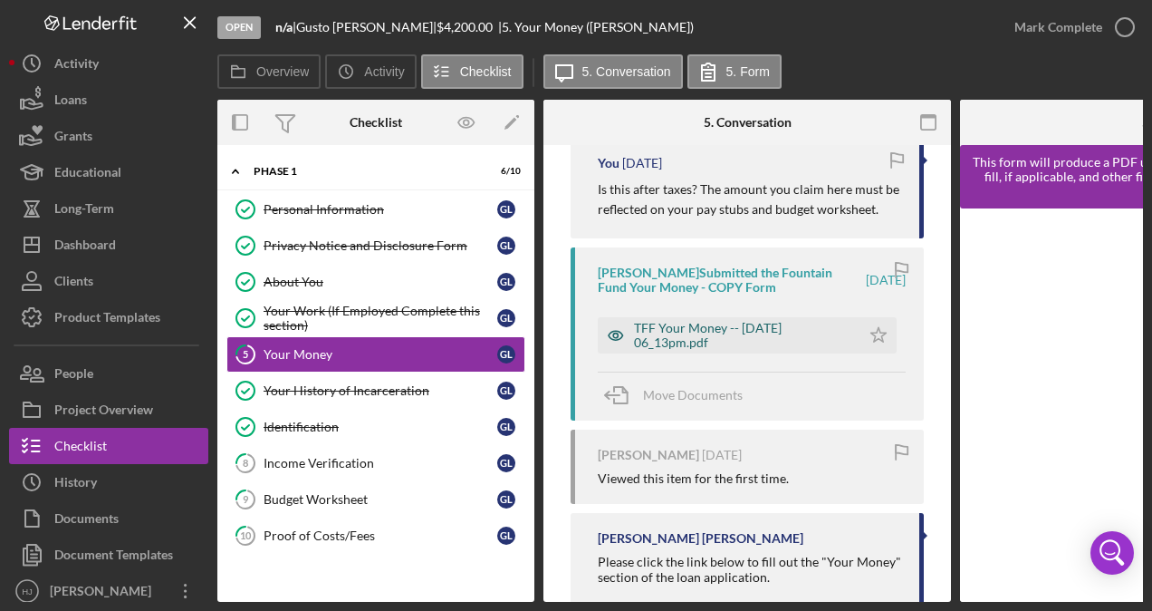
click at [714, 333] on div "TFF Your Money -- [DATE] 06_13pm.pdf" at bounding box center [742, 335] width 217 height 29
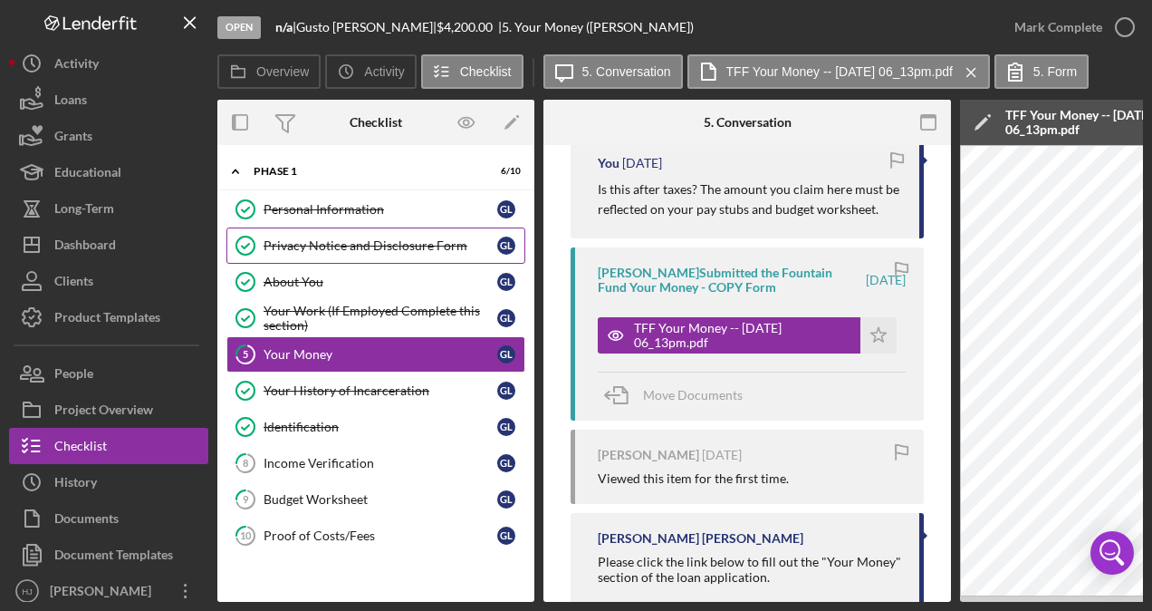
click at [332, 238] on div "Privacy Notice and Disclosure Form" at bounding box center [381, 245] width 234 height 14
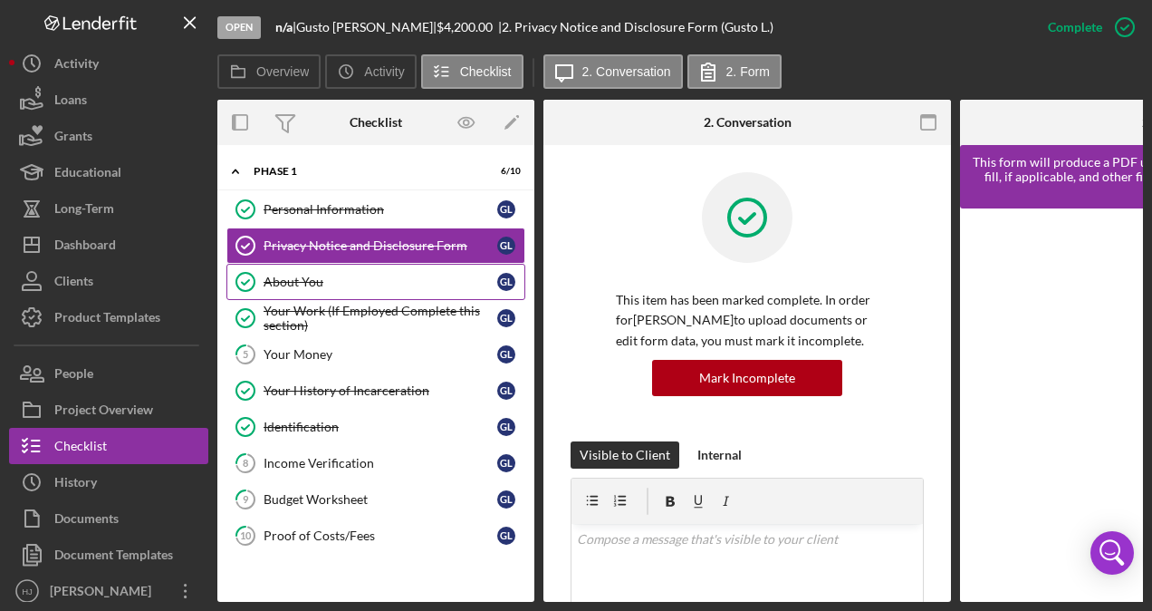
click at [290, 275] on div "About You" at bounding box center [381, 282] width 234 height 14
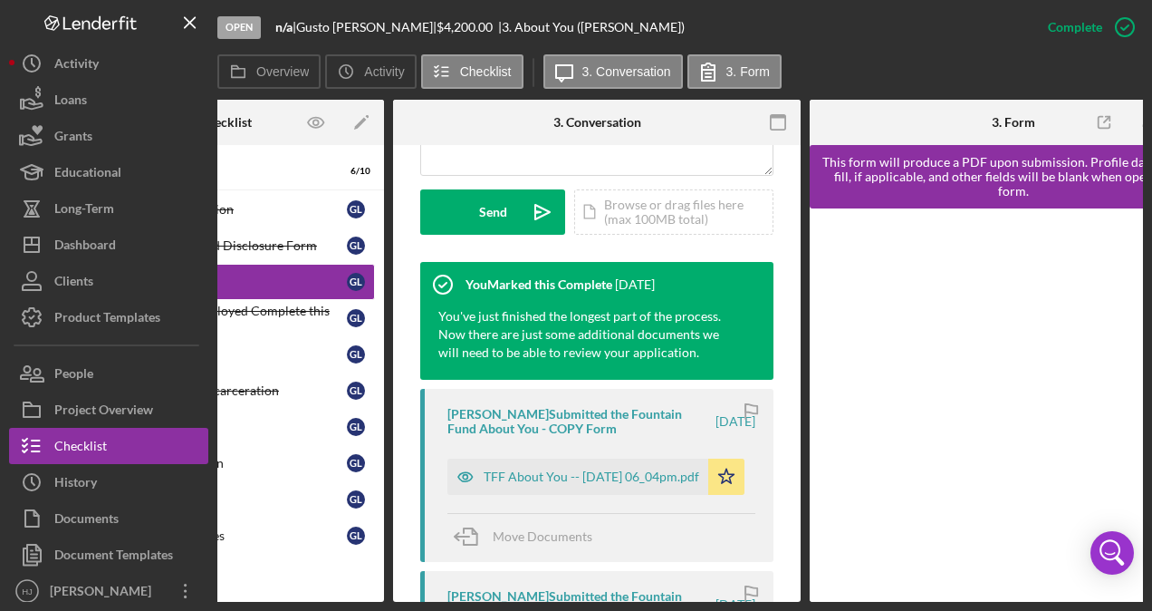
scroll to position [544, 0]
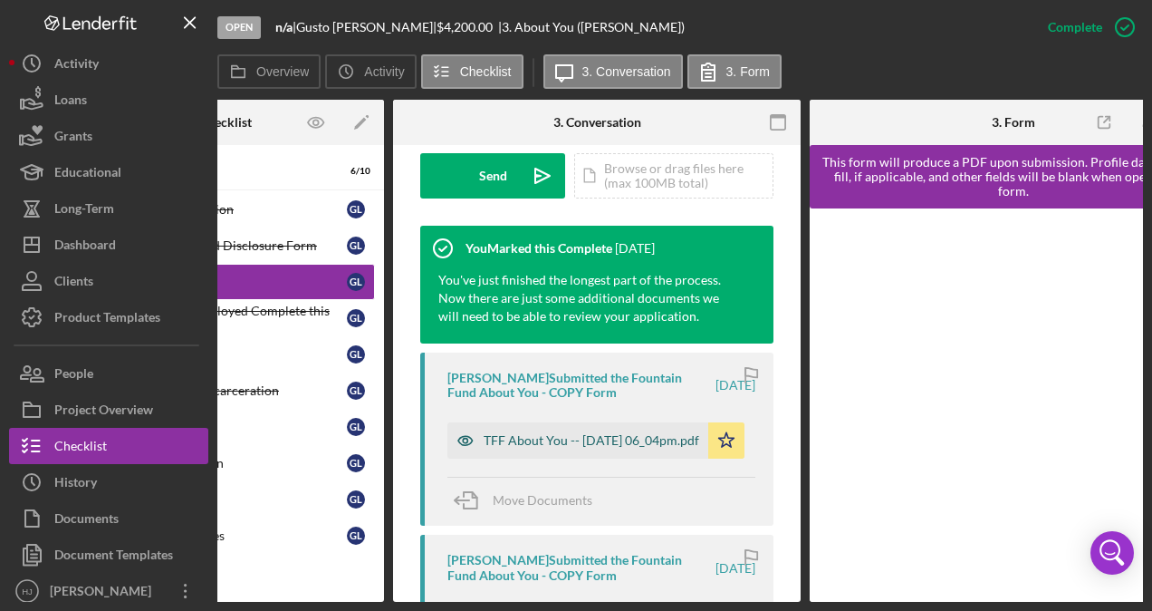
click at [568, 444] on div "TFF About You -- [DATE] 06_04pm.pdf" at bounding box center [592, 440] width 216 height 14
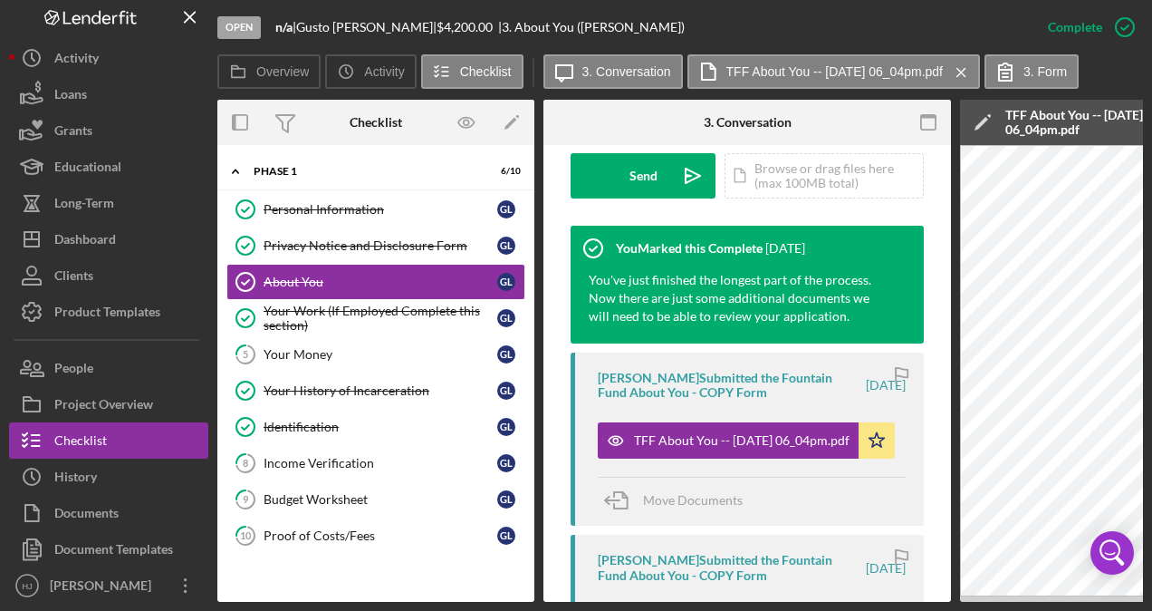
scroll to position [7, 0]
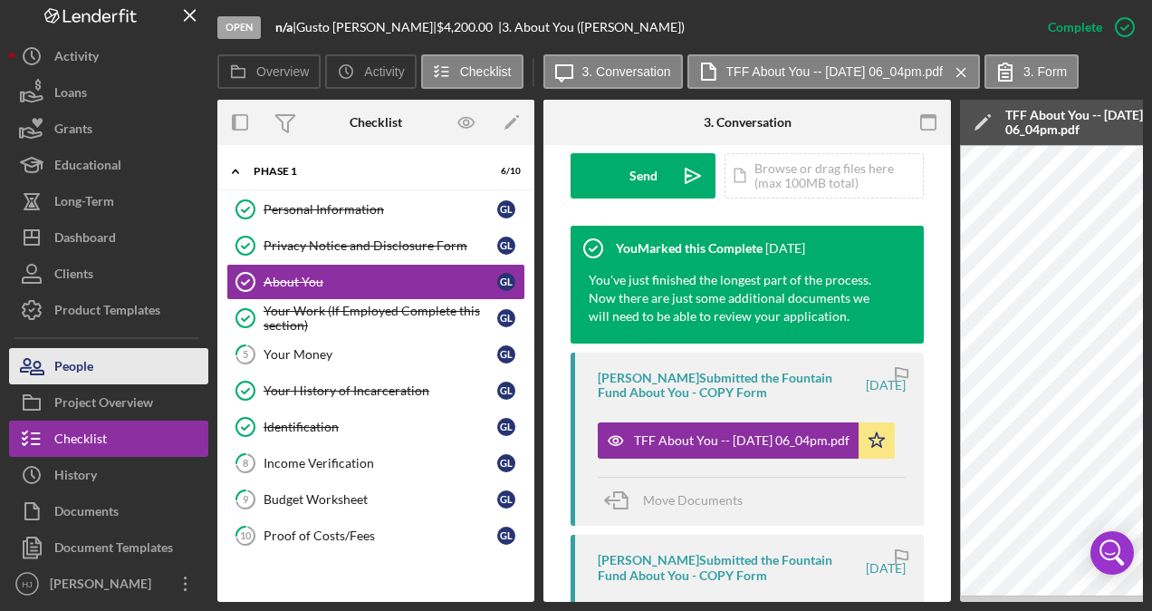
click at [86, 370] on div "People" at bounding box center [73, 368] width 39 height 41
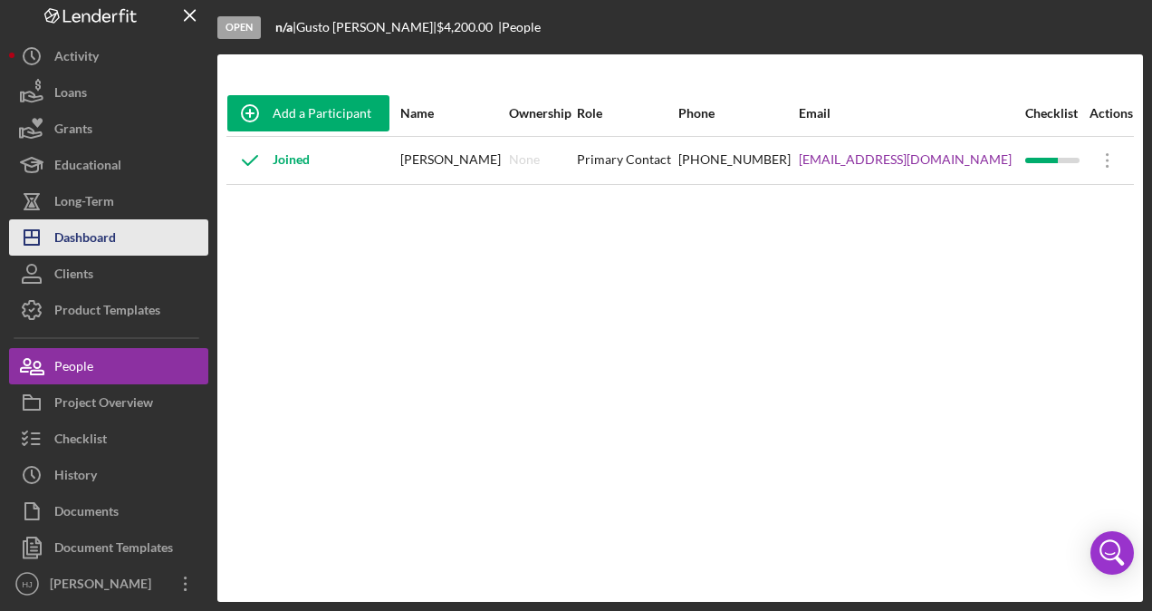
click at [83, 243] on div "Dashboard" at bounding box center [85, 239] width 62 height 41
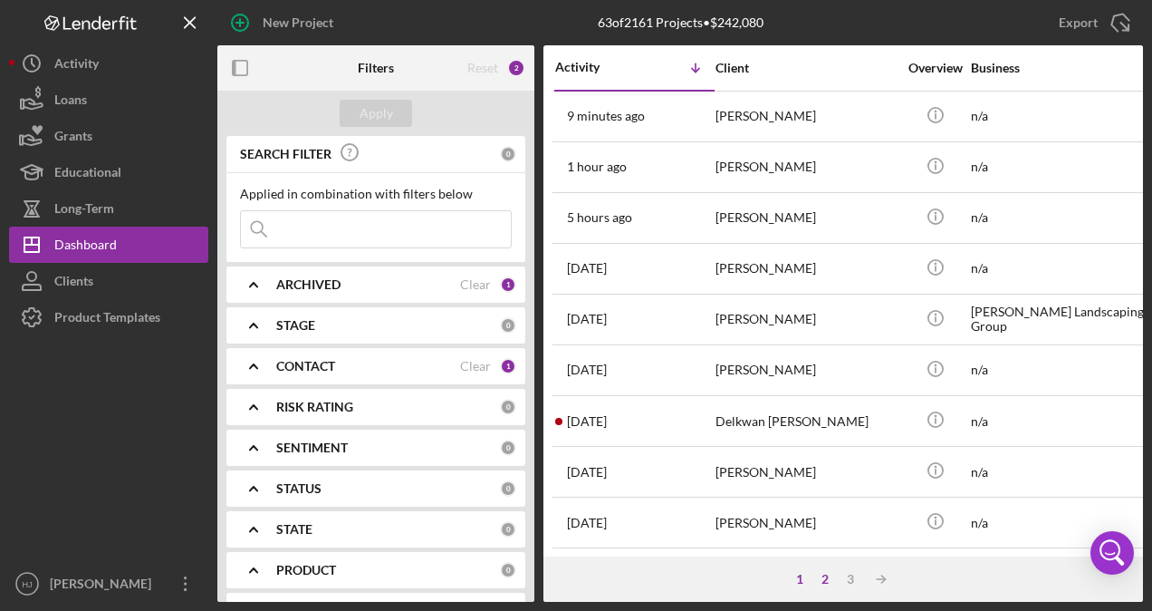
click at [819, 577] on div "2" at bounding box center [825, 579] width 25 height 14
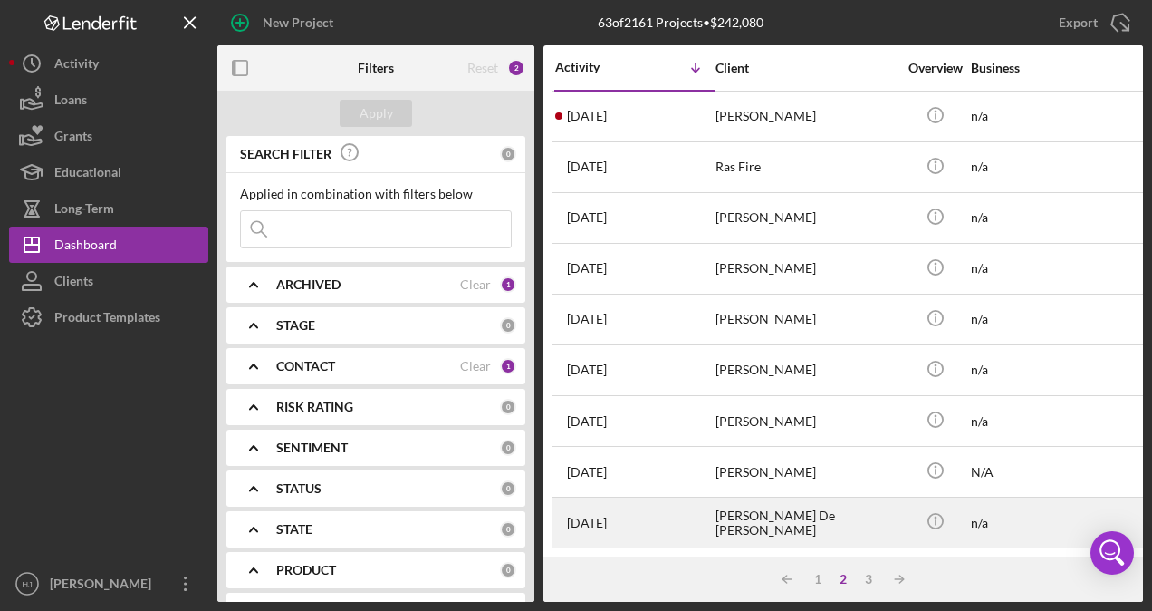
click at [752, 525] on div "[PERSON_NAME] De [PERSON_NAME]" at bounding box center [806, 522] width 181 height 48
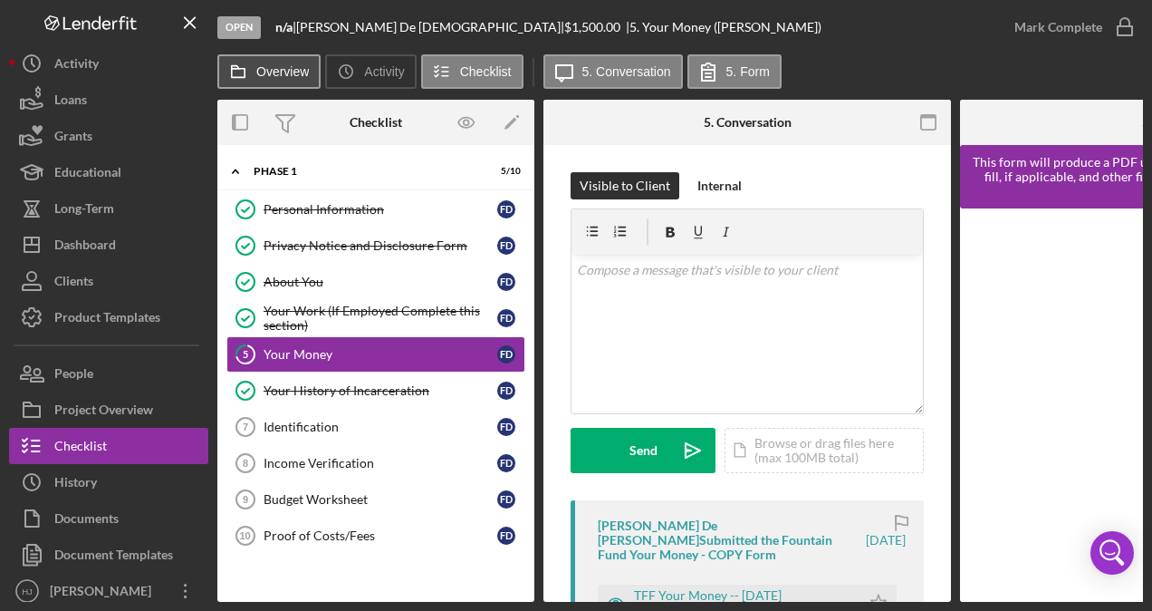
click at [275, 75] on label "Overview" at bounding box center [282, 71] width 53 height 14
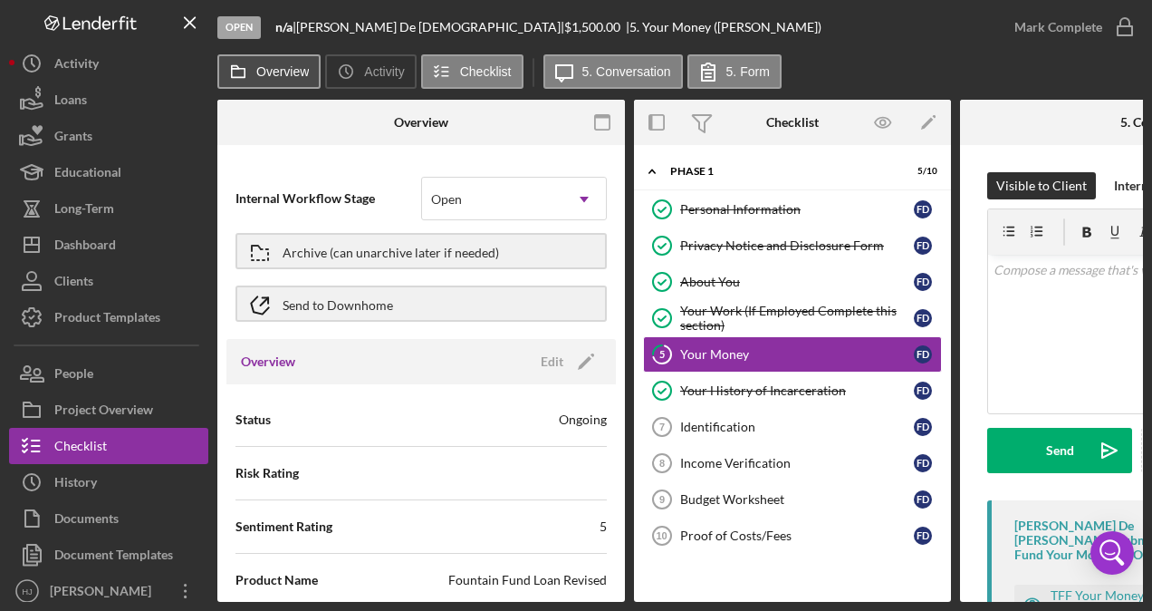
click at [275, 75] on label "Overview" at bounding box center [282, 71] width 53 height 14
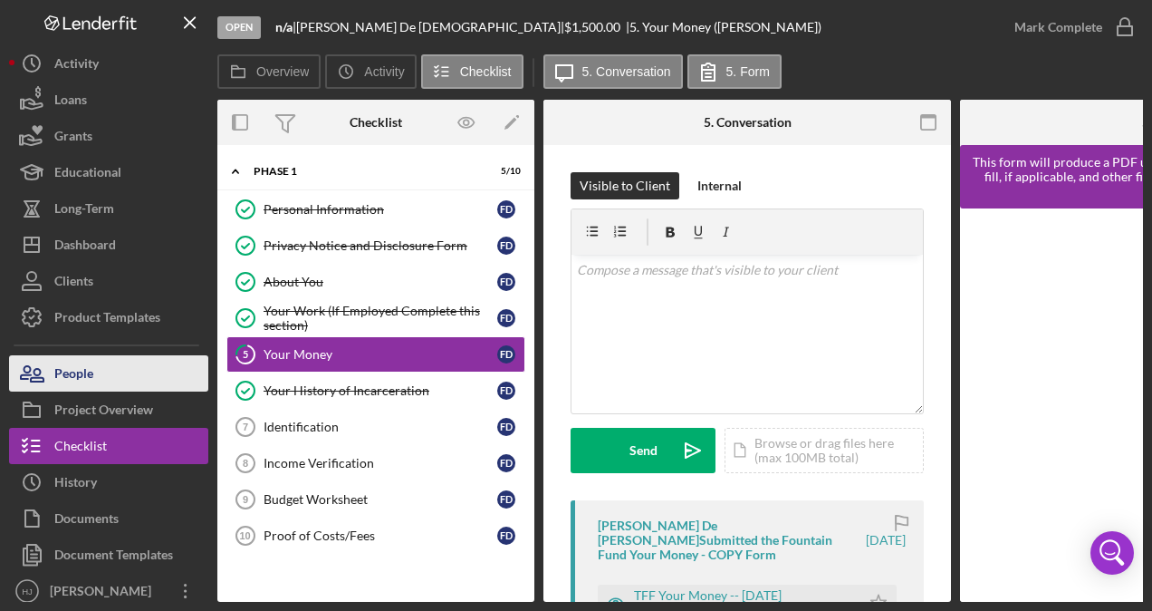
click at [89, 371] on div "People" at bounding box center [73, 375] width 39 height 41
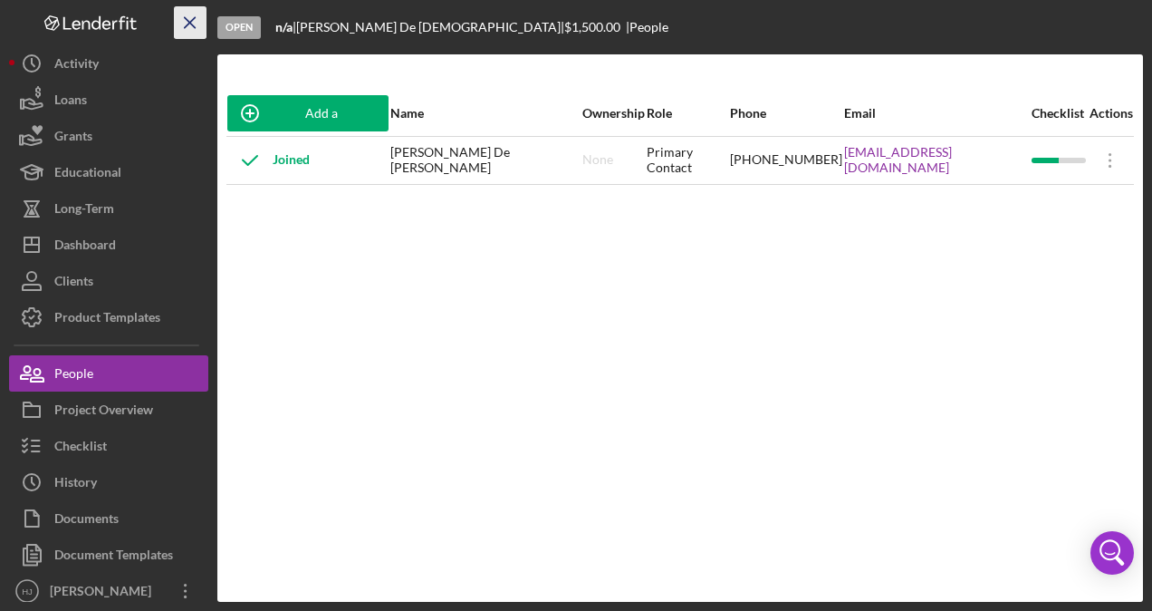
click at [185, 27] on line "button" at bounding box center [190, 22] width 10 height 10
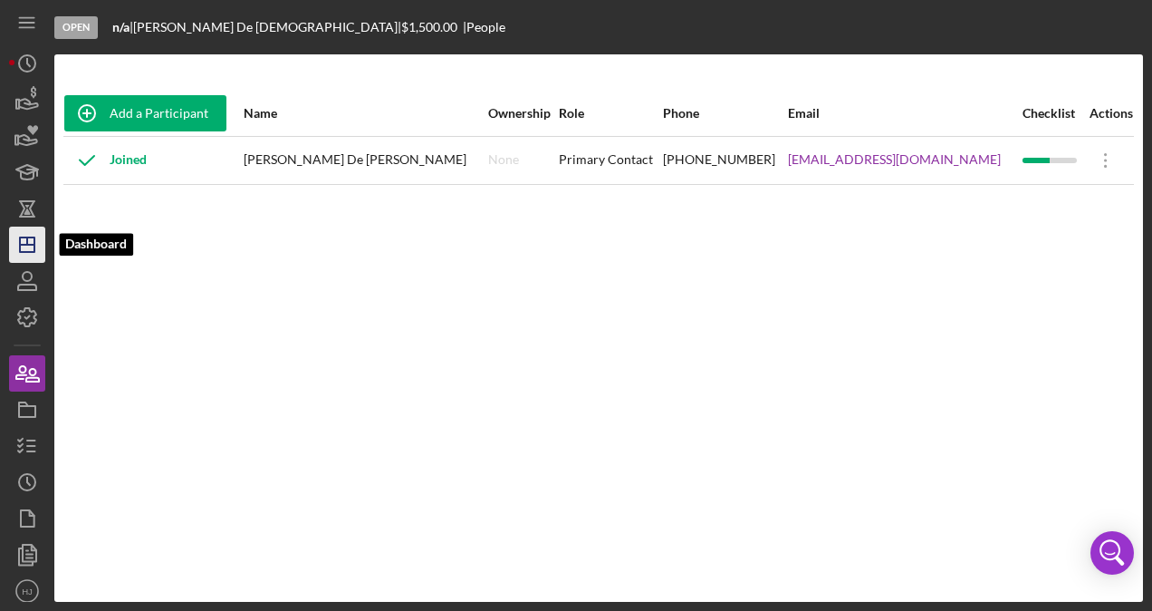
click at [36, 245] on icon "Icon/Dashboard" at bounding box center [27, 244] width 45 height 45
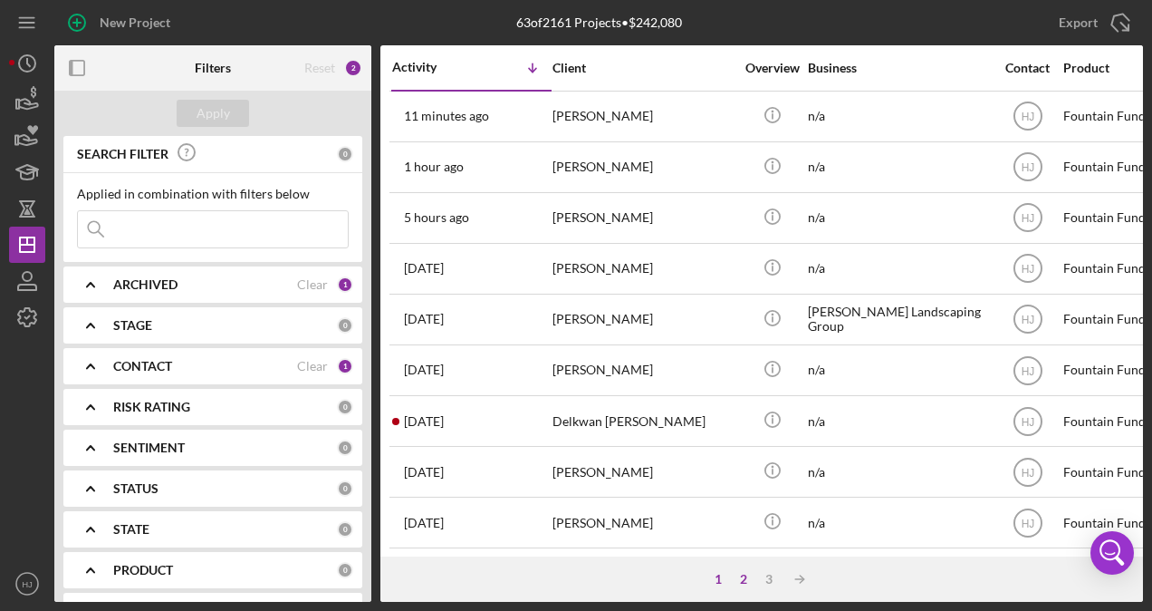
click at [741, 575] on div "2" at bounding box center [743, 579] width 25 height 14
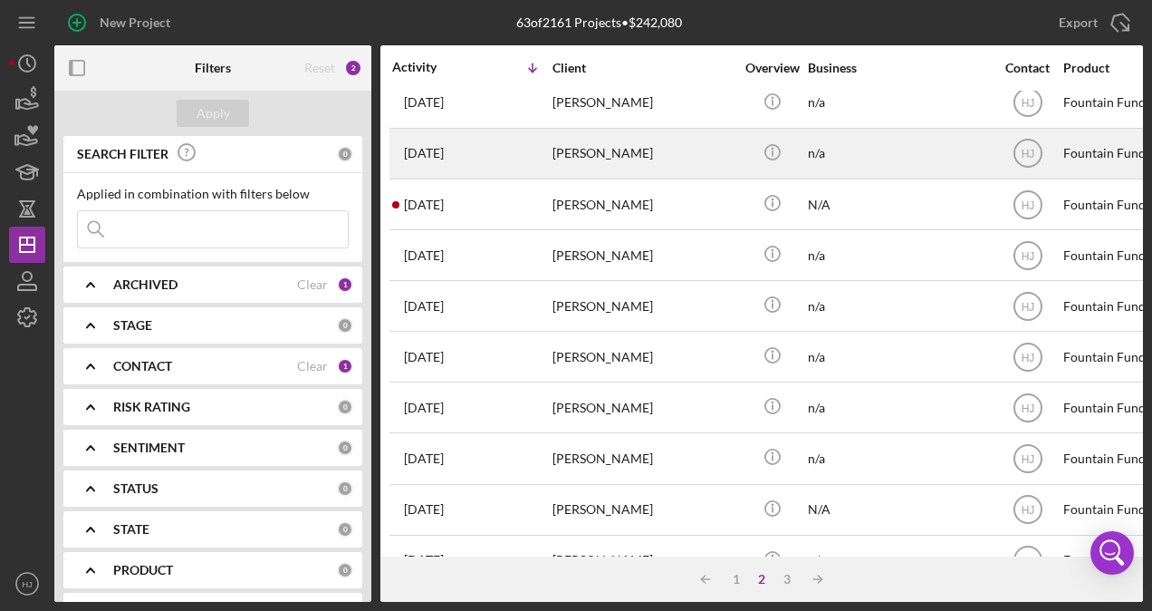
scroll to position [813, 0]
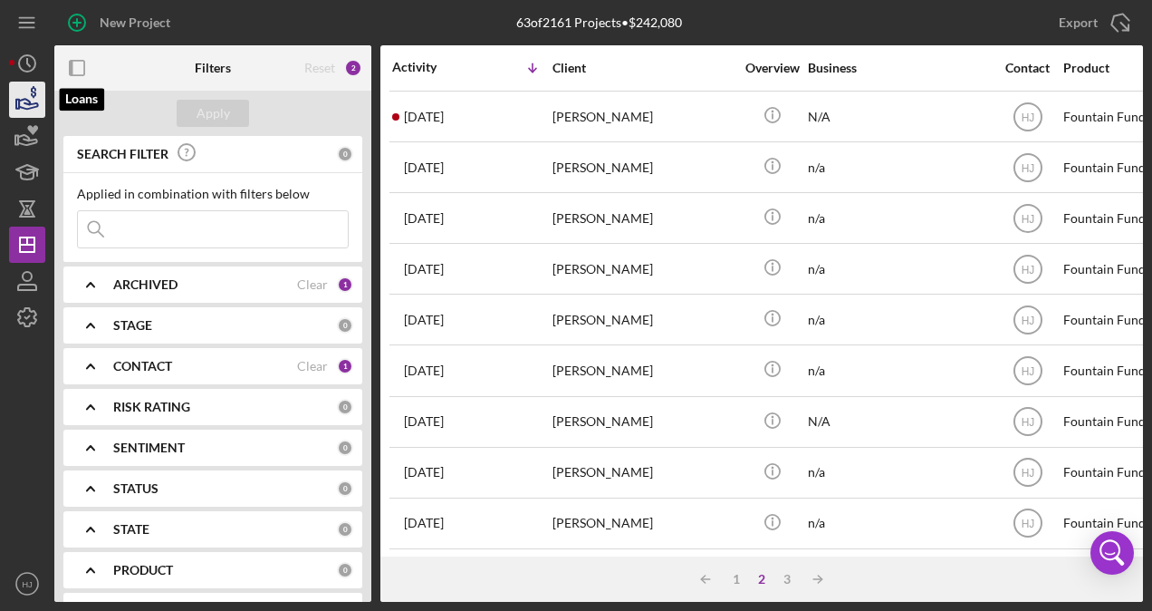
click at [33, 87] on icon "button" at bounding box center [33, 92] width 5 height 12
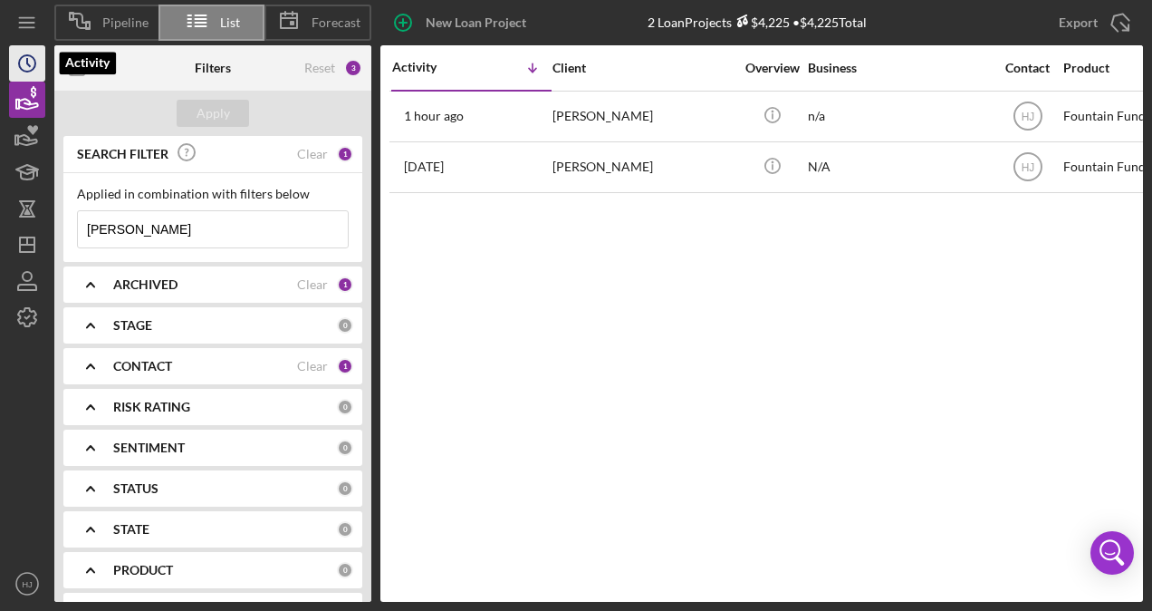
click at [24, 75] on icon "Icon/History" at bounding box center [27, 63] width 45 height 45
